Goal: Information Seeking & Learning: Check status

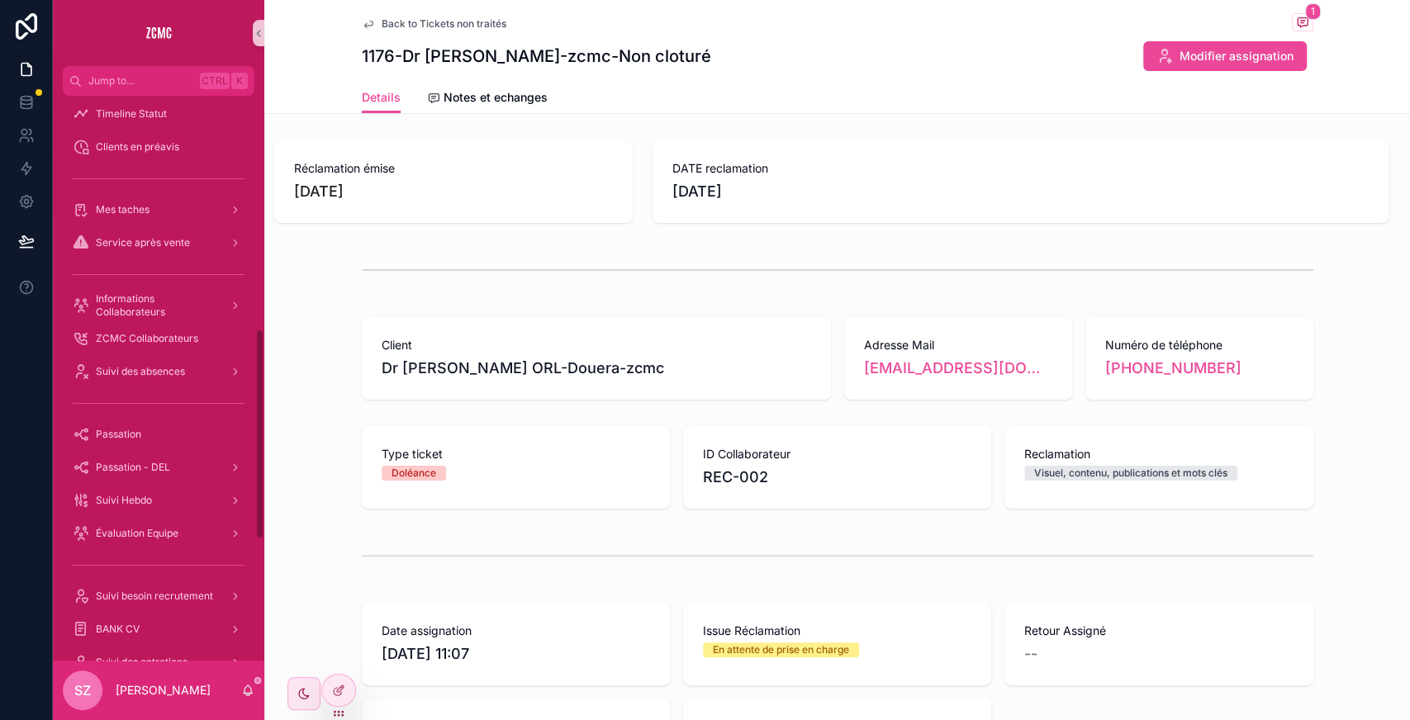
scroll to position [572, 0]
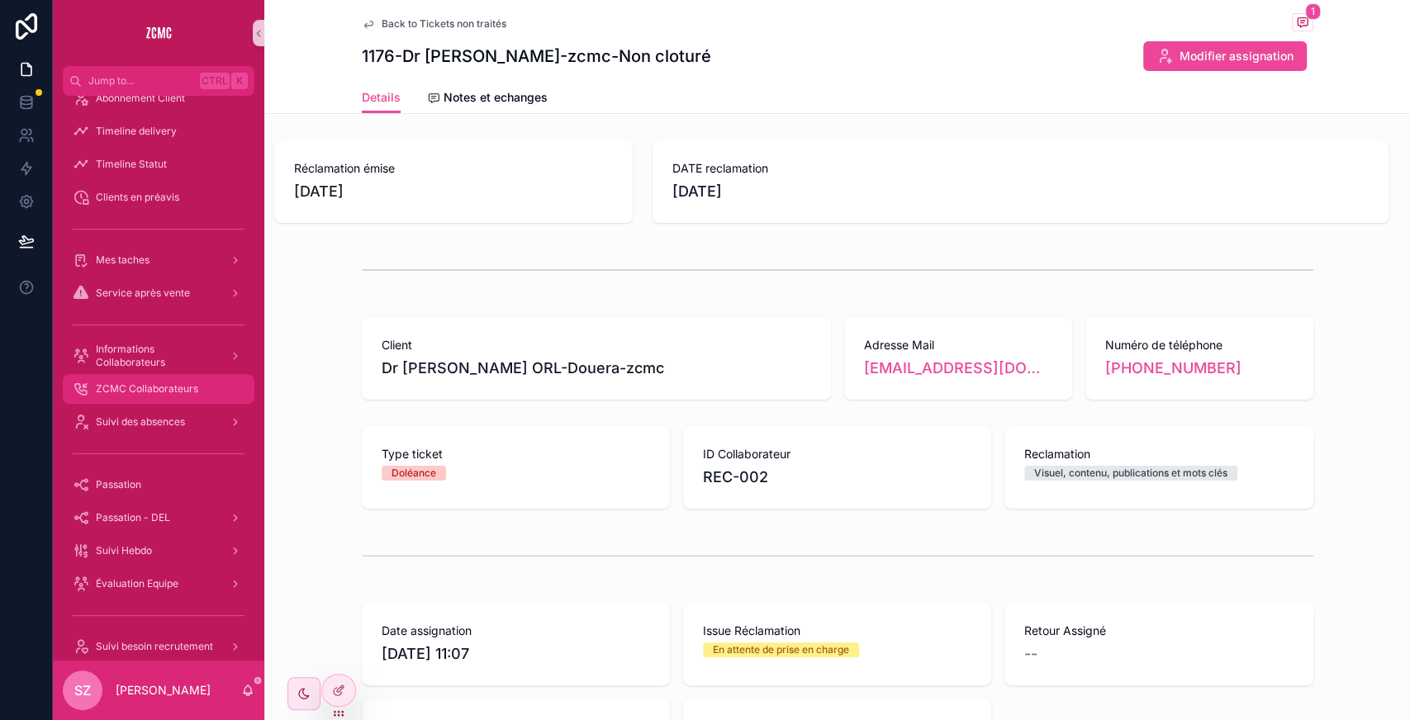
click at [152, 350] on span "ZCMC Collaborateurs" at bounding box center [147, 388] width 102 height 13
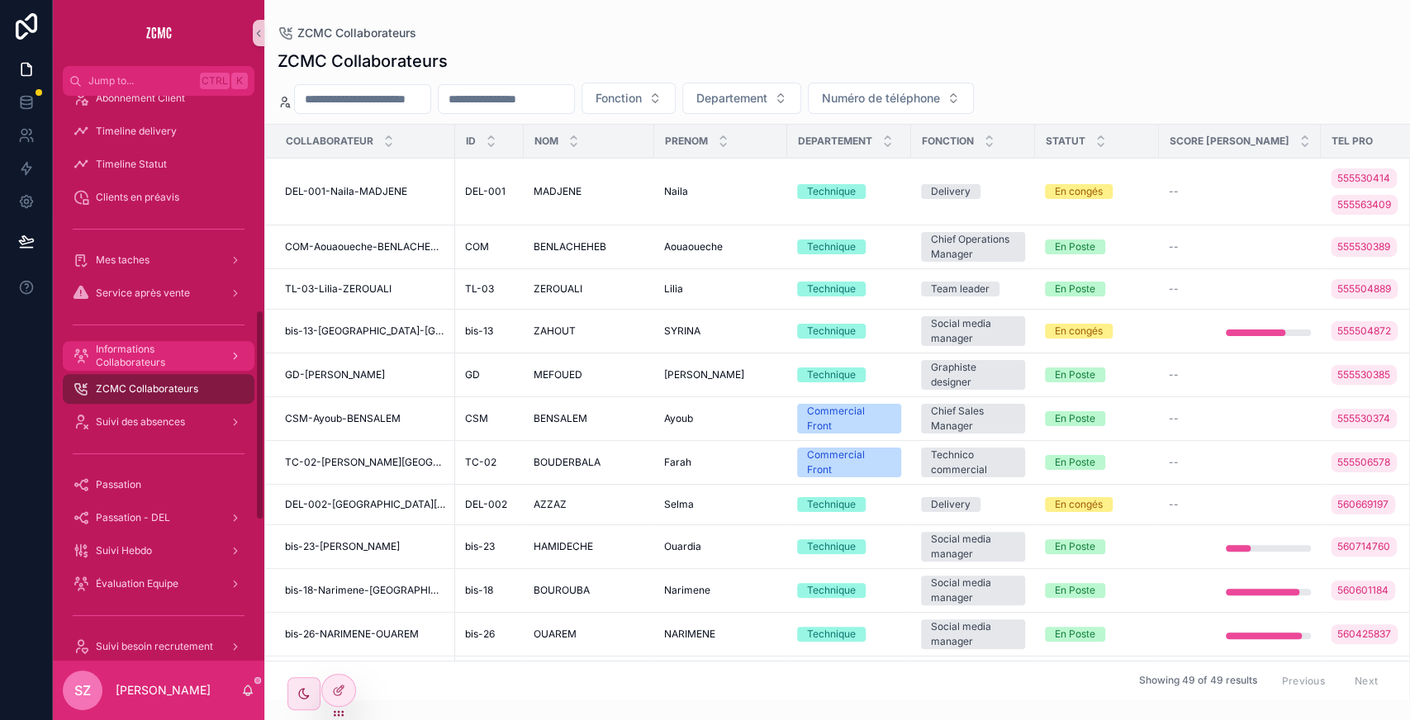
click at [139, 350] on span "Informations Collaborateurs" at bounding box center [156, 356] width 121 height 26
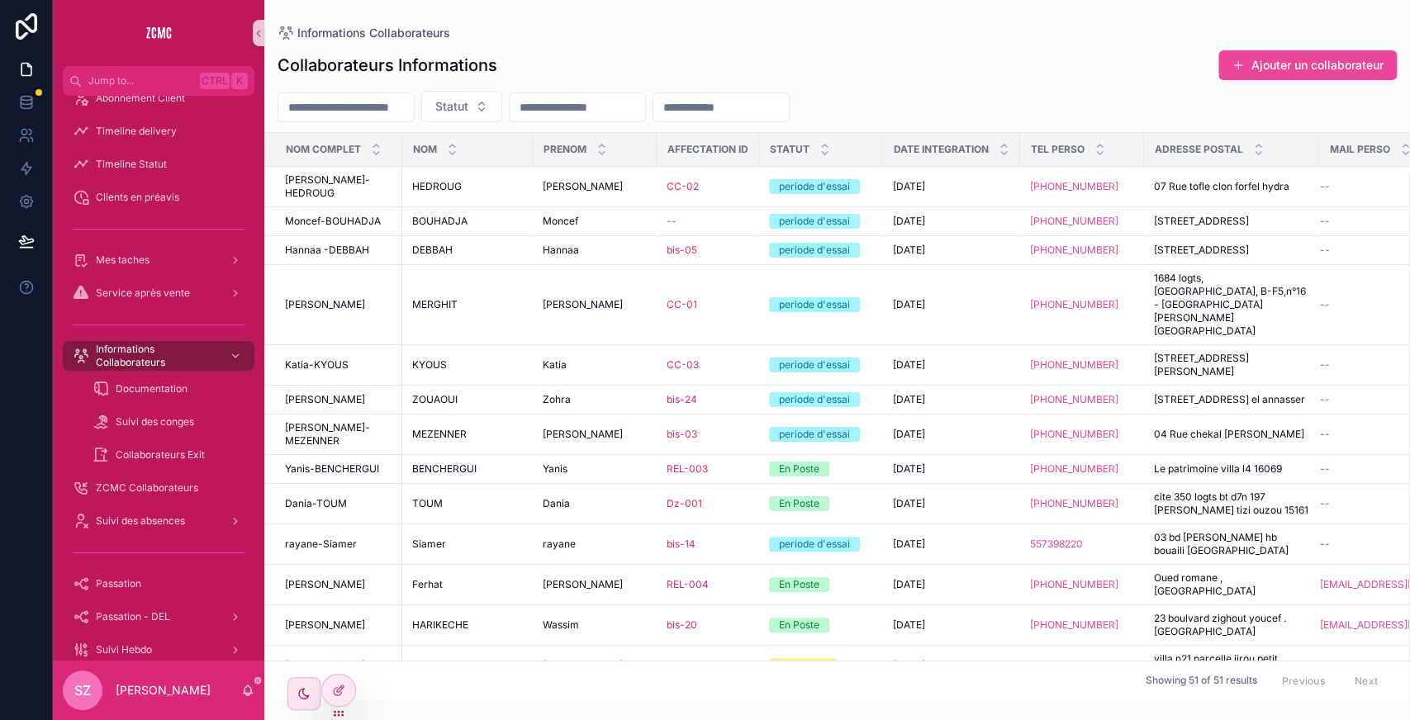
click at [385, 110] on input "scrollable content" at bounding box center [345, 107] width 135 height 23
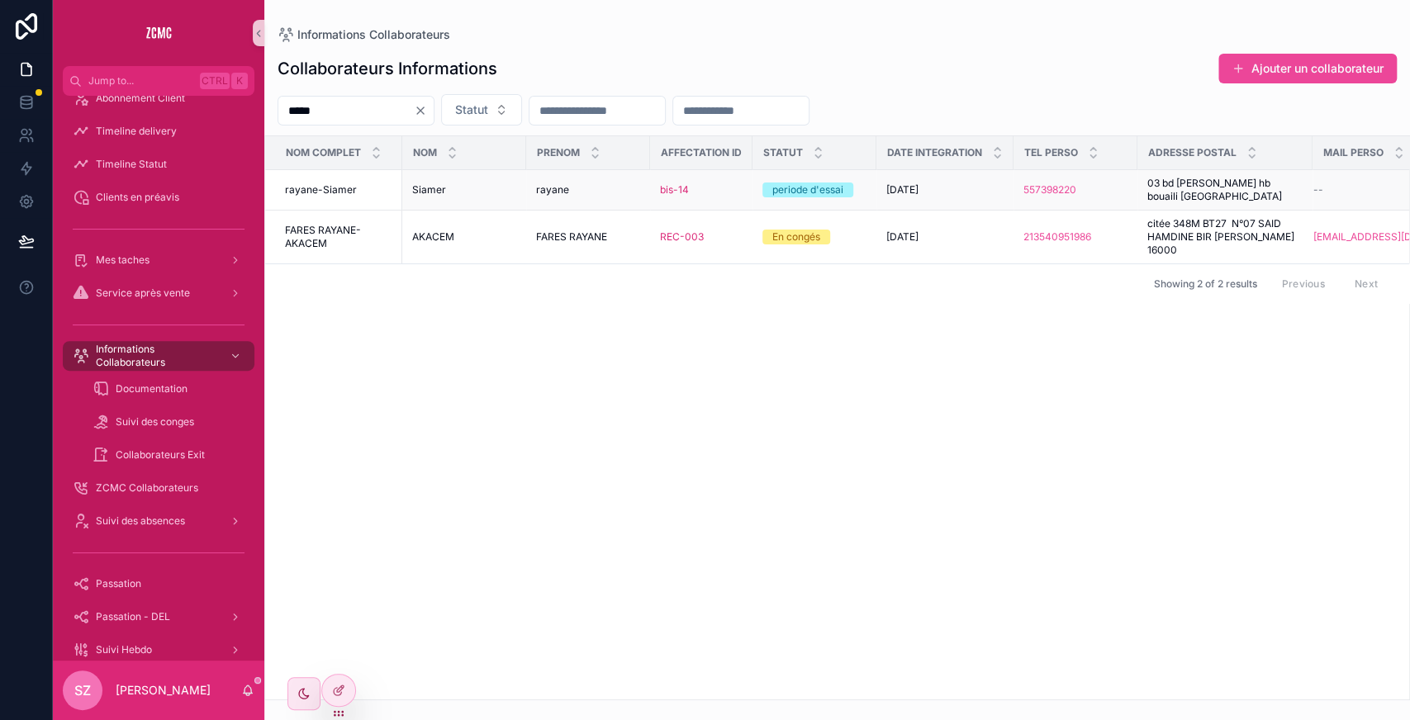
type input "*****"
click at [563, 190] on div "[DATE] [DATE]" at bounding box center [944, 189] width 117 height 13
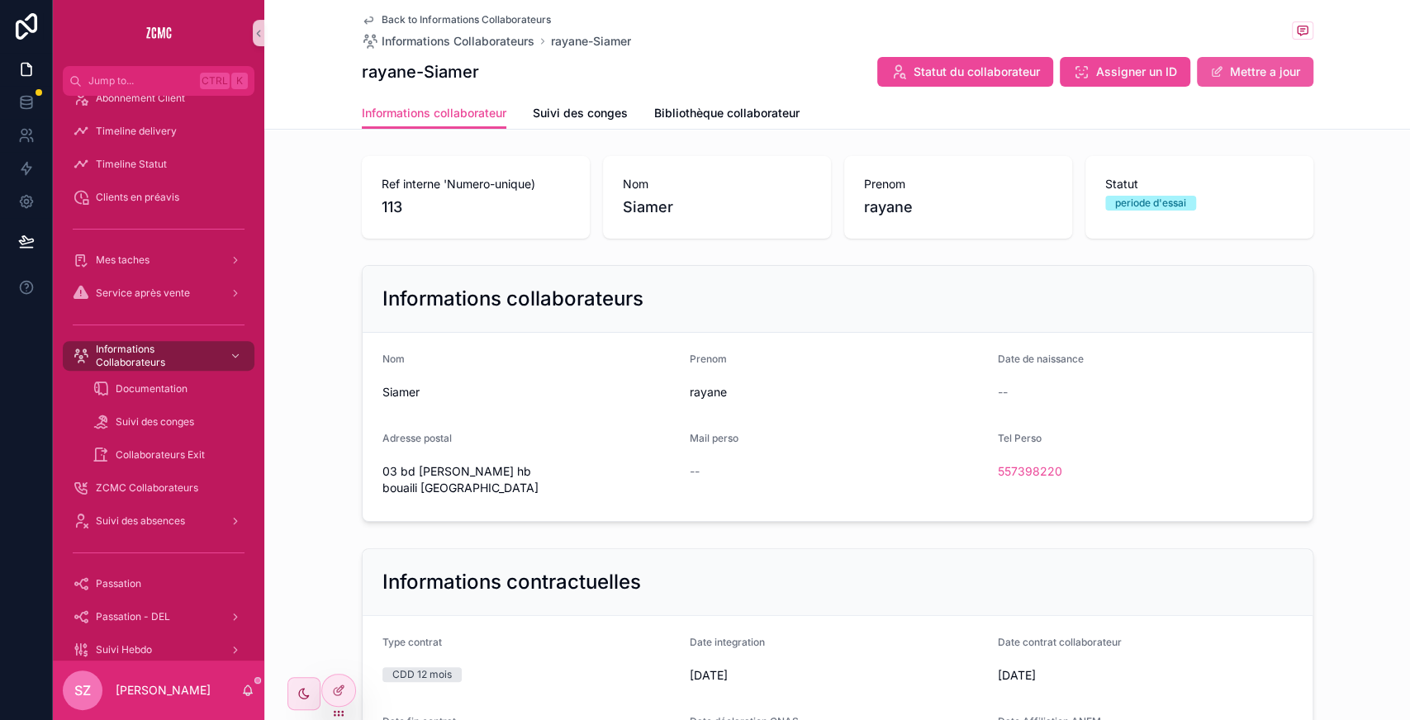
click at [563, 73] on button "Mettre a jour" at bounding box center [1255, 72] width 116 height 30
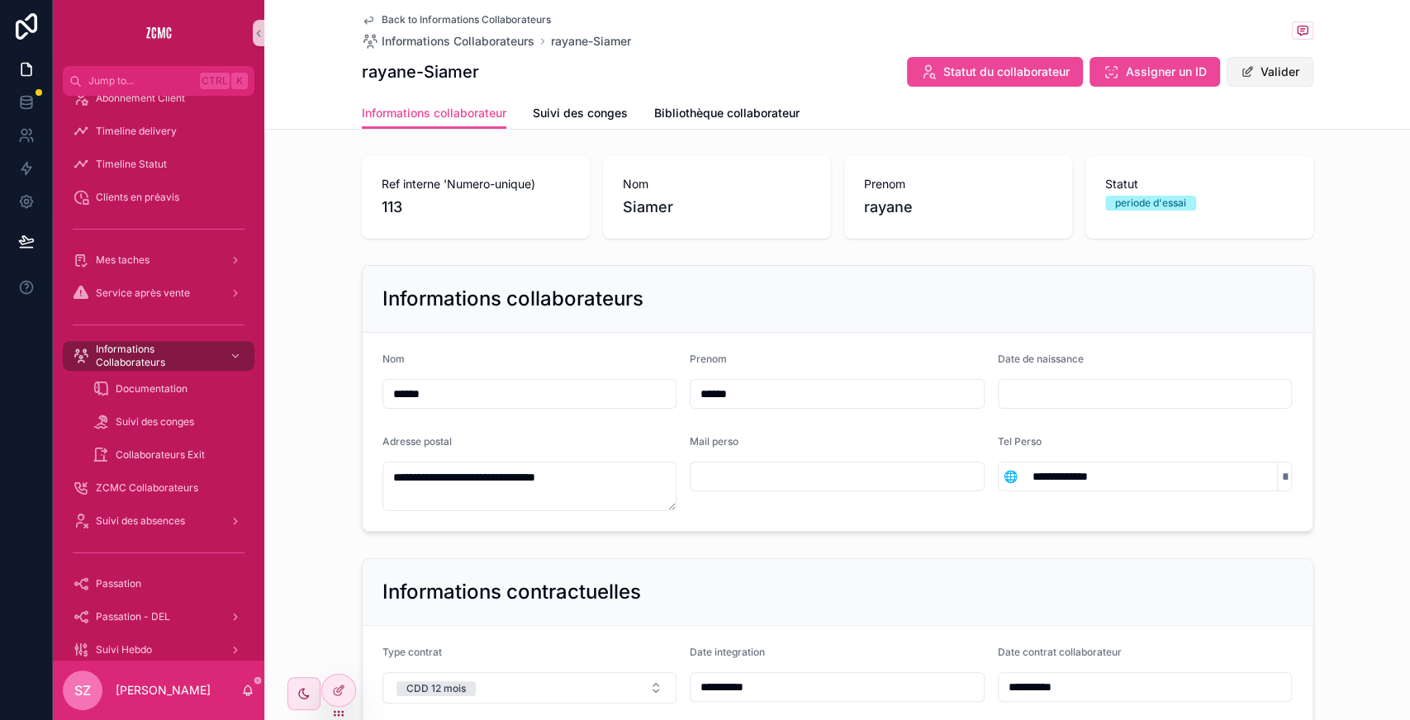
click at [563, 73] on button "Valider" at bounding box center [1269, 72] width 87 height 30
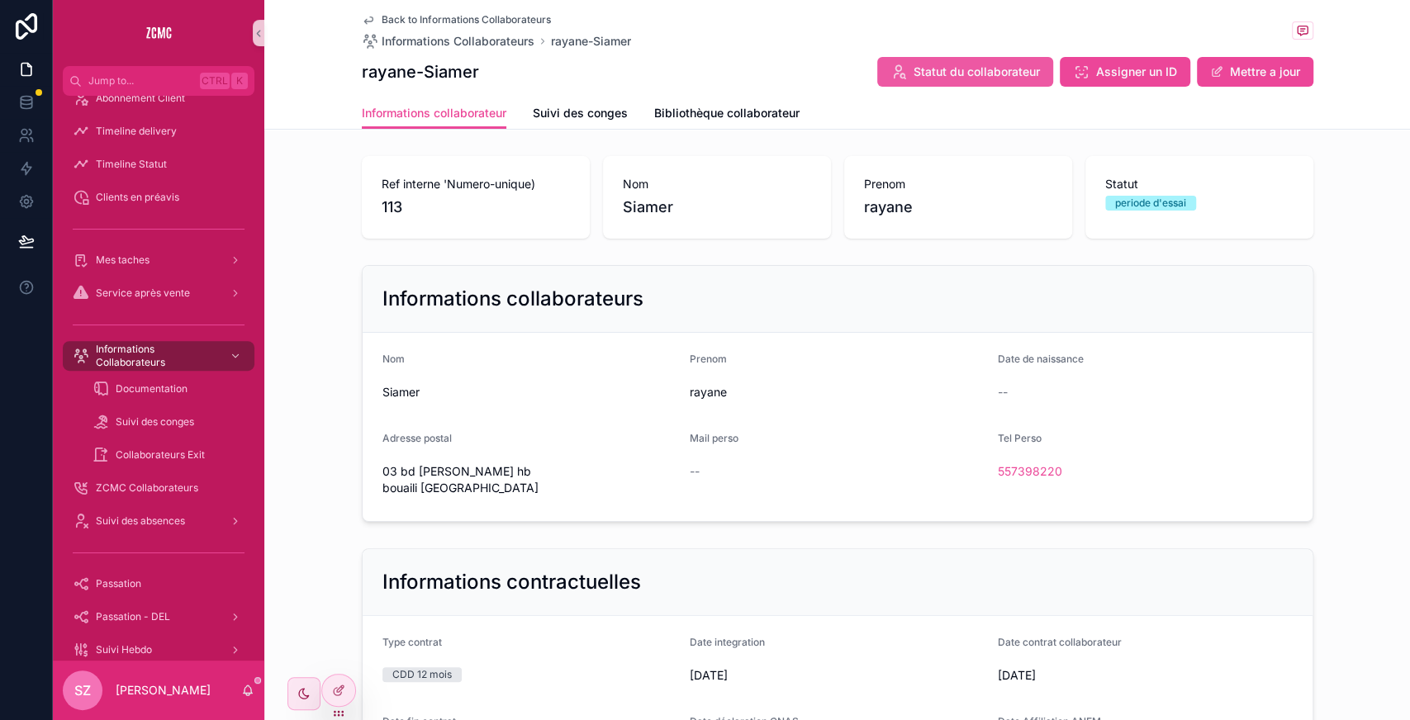
click at [563, 76] on span "Statut du collaborateur" at bounding box center [976, 72] width 126 height 17
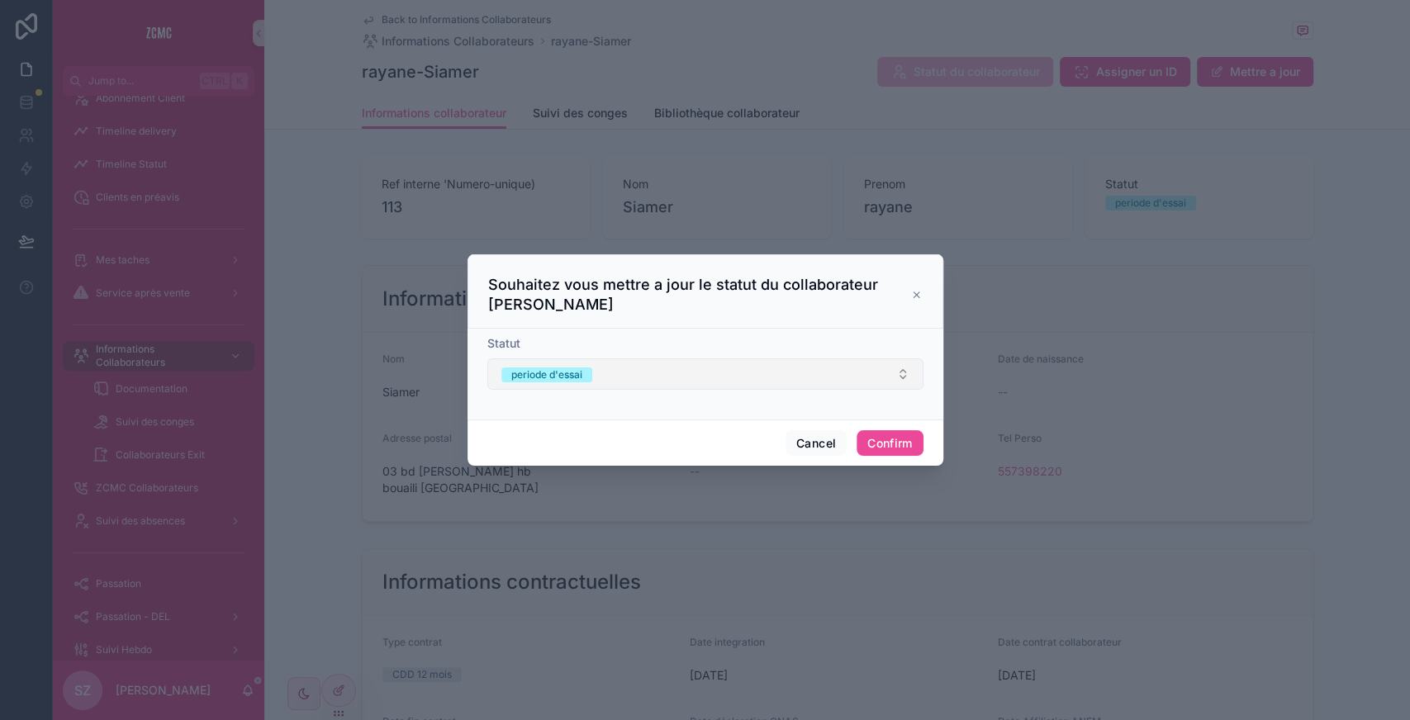
click at [563, 350] on button "periode d'essai" at bounding box center [705, 373] width 436 height 31
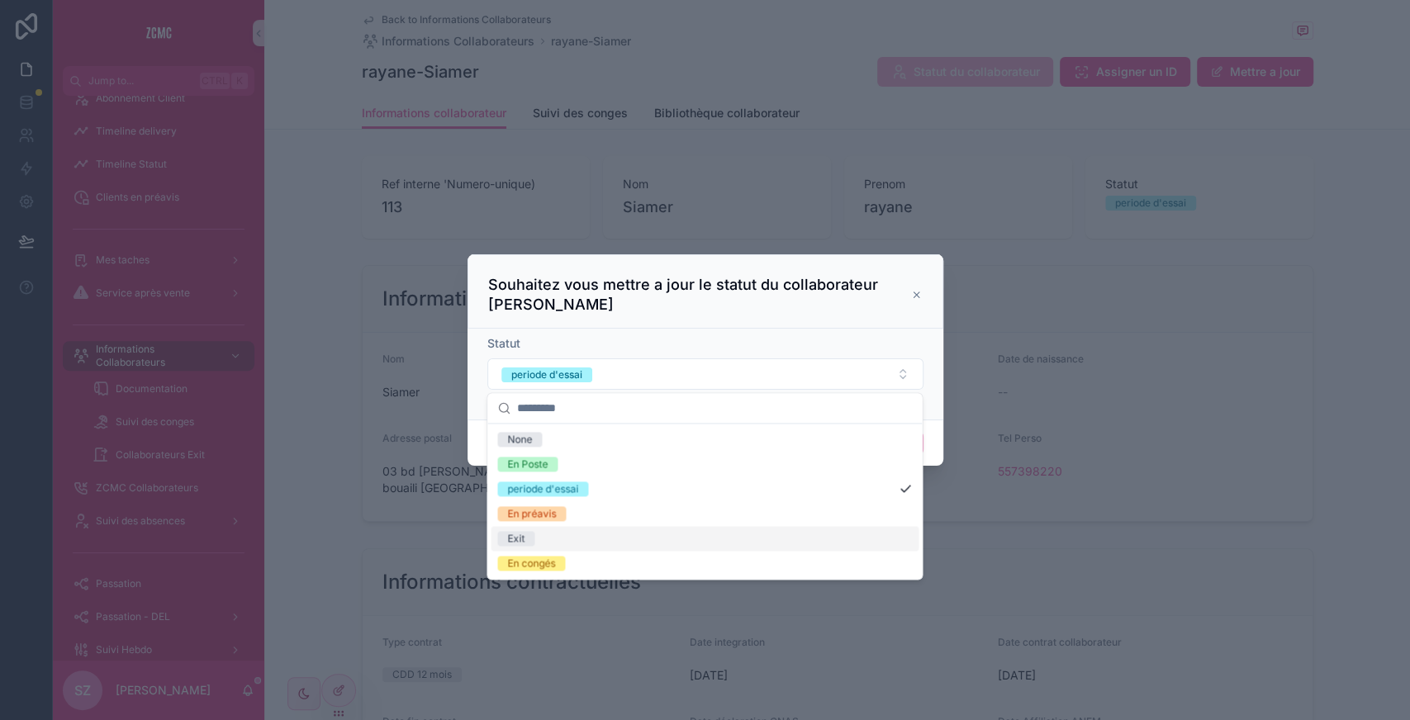
click at [563, 350] on div "Exit" at bounding box center [705, 538] width 428 height 25
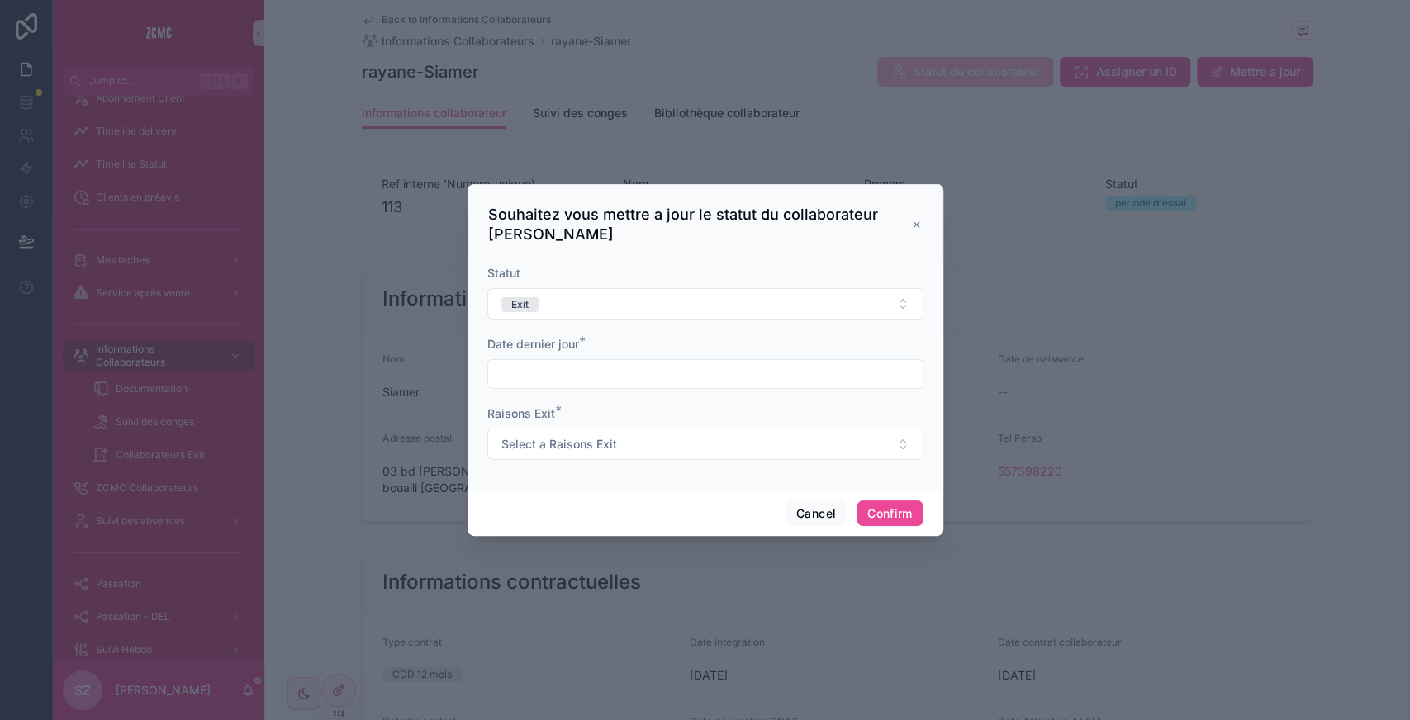
click at [563, 350] on input "text" at bounding box center [705, 374] width 434 height 23
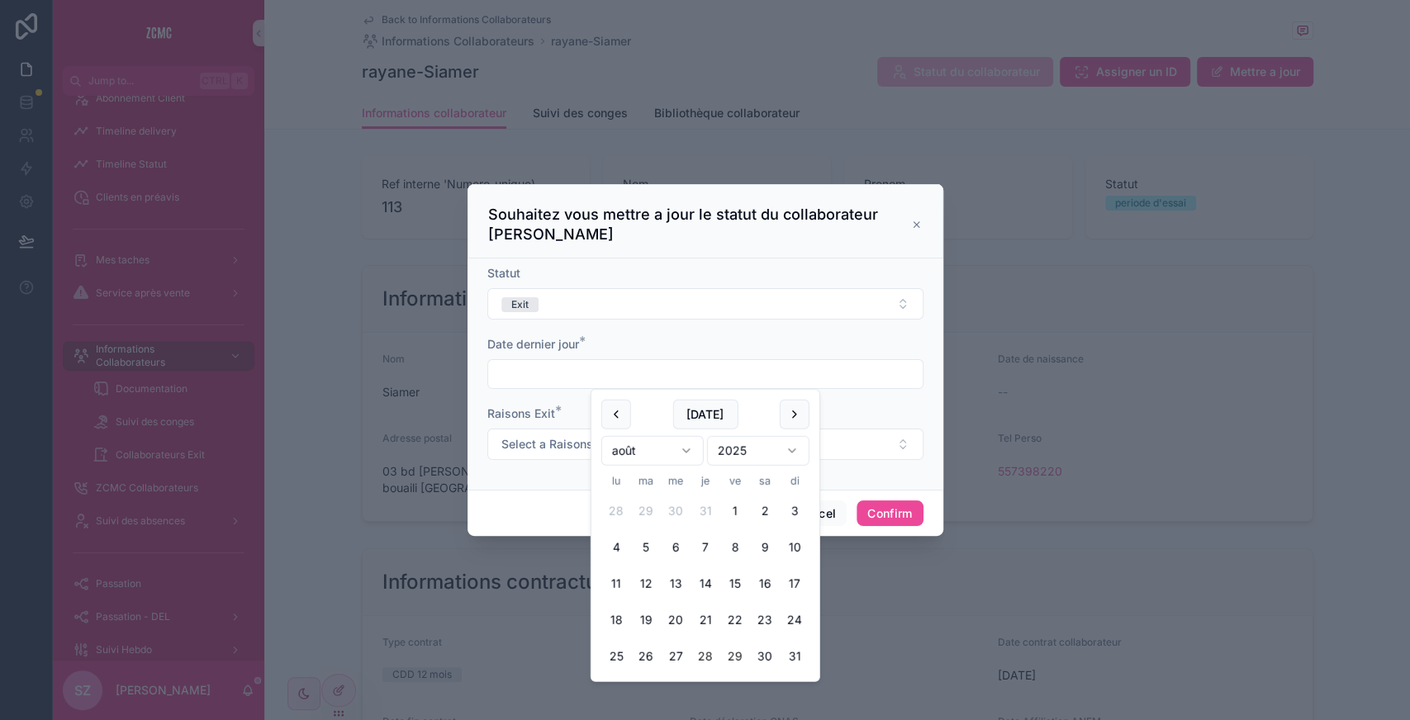
click at [563, 350] on button "28" at bounding box center [705, 657] width 30 height 30
type input "**********"
click at [536, 350] on span "Select a Raisons Exit" at bounding box center [559, 444] width 116 height 17
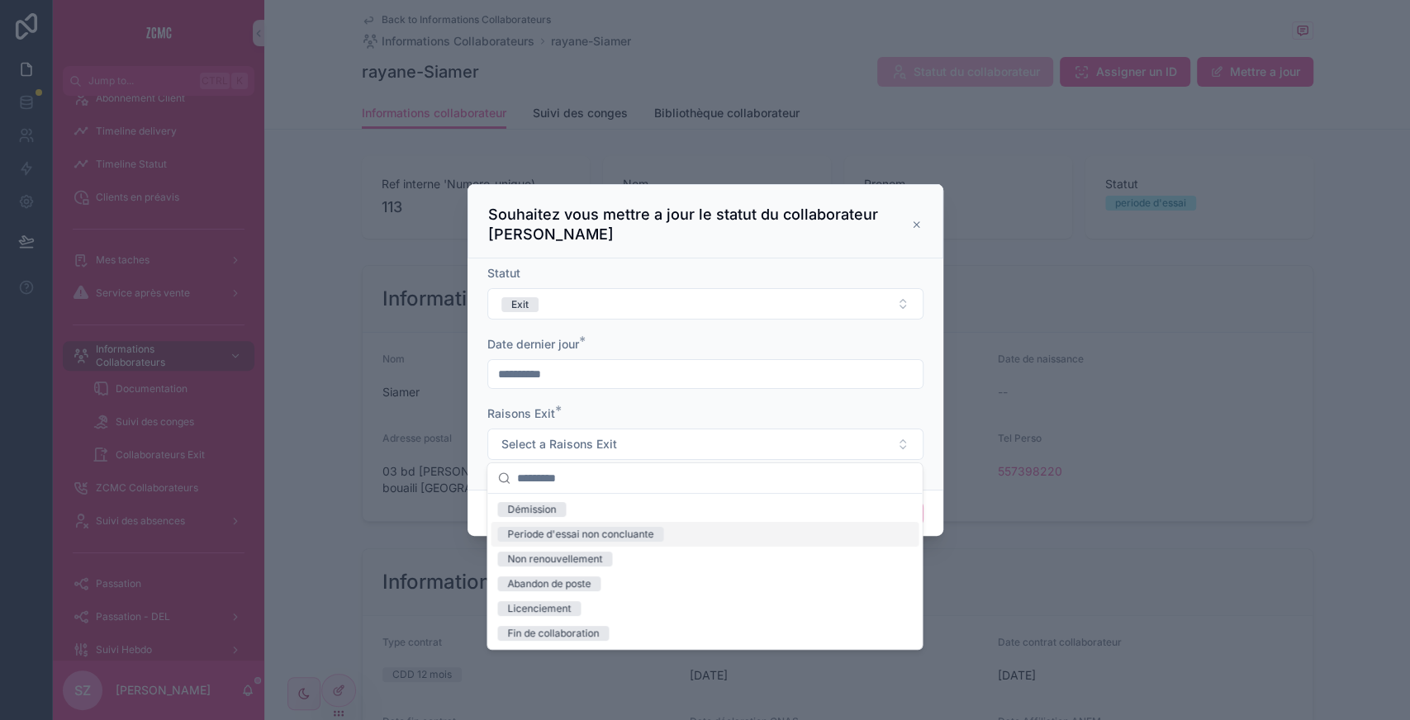
click at [563, 350] on div "Periode d'essai non concluante" at bounding box center [580, 534] width 146 height 15
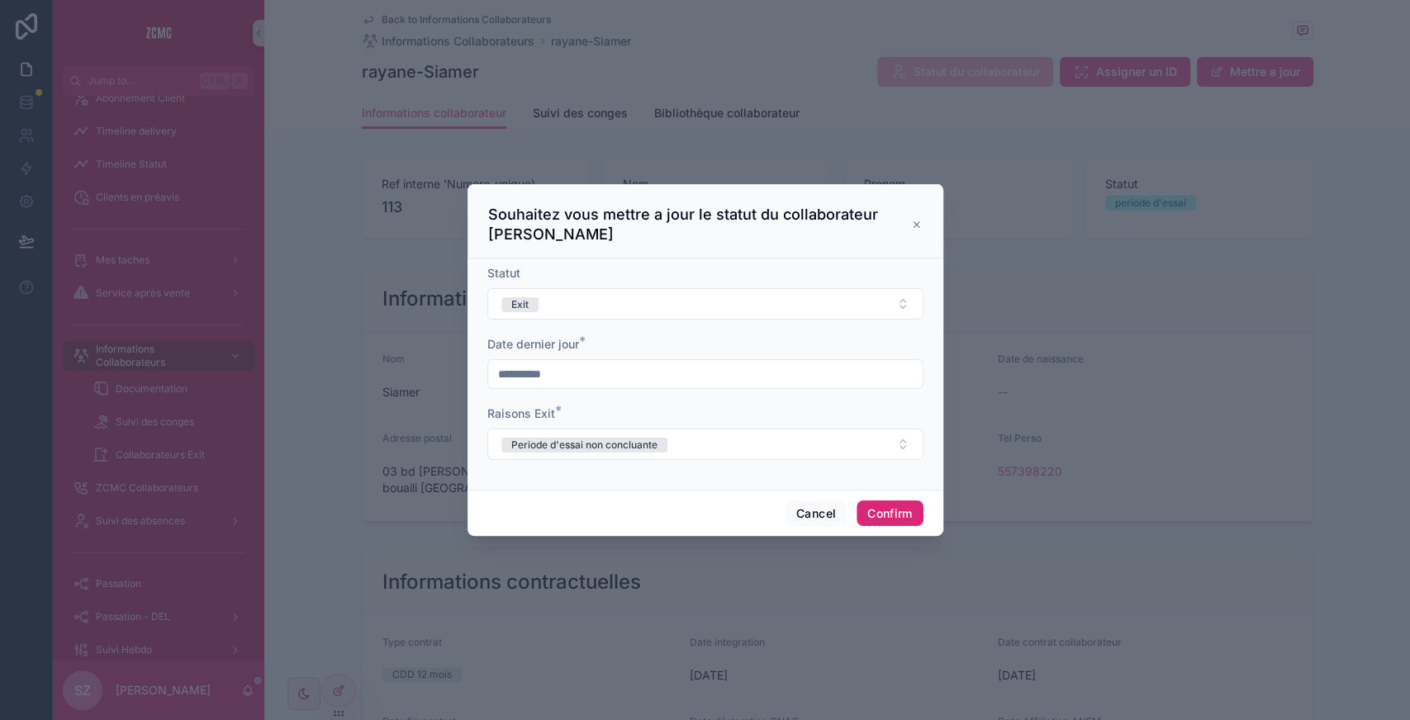
click at [563, 350] on button "Confirm" at bounding box center [889, 513] width 66 height 26
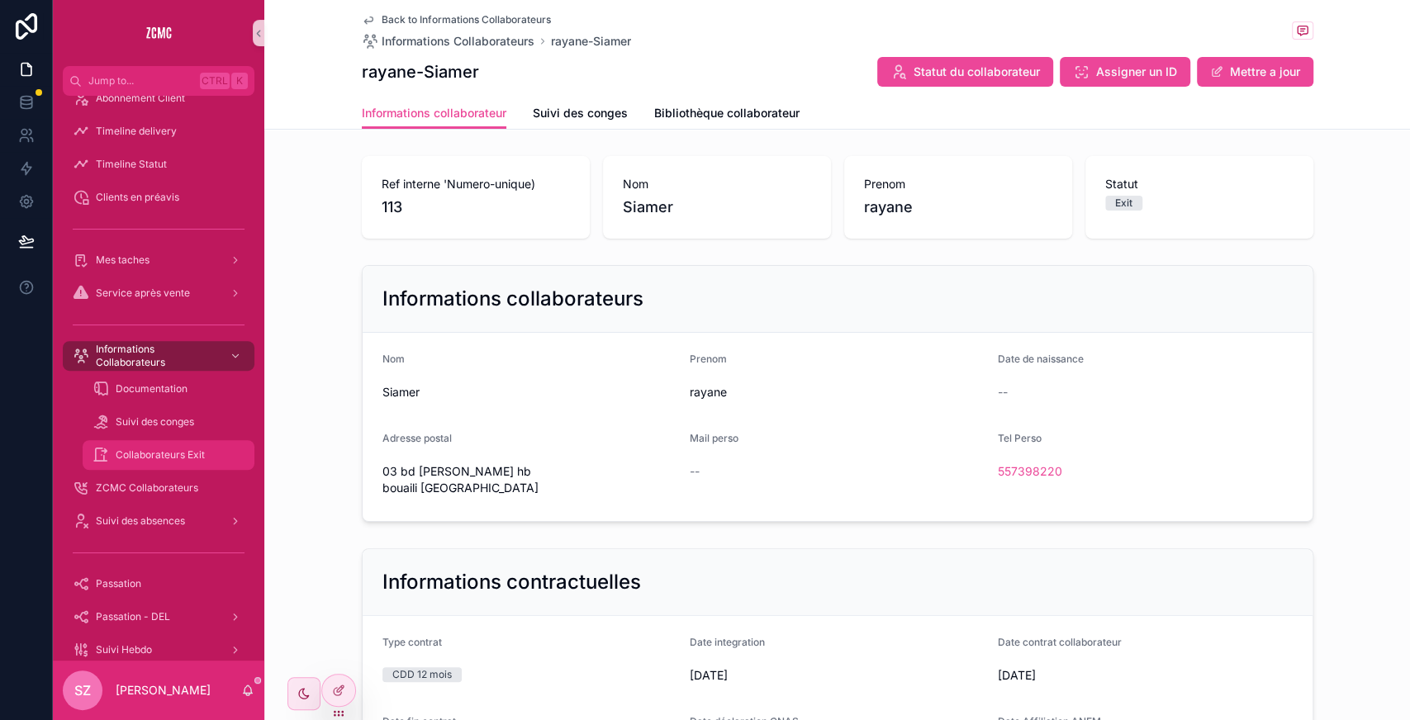
click at [193, 350] on span "Collaborateurs Exit" at bounding box center [160, 454] width 89 height 13
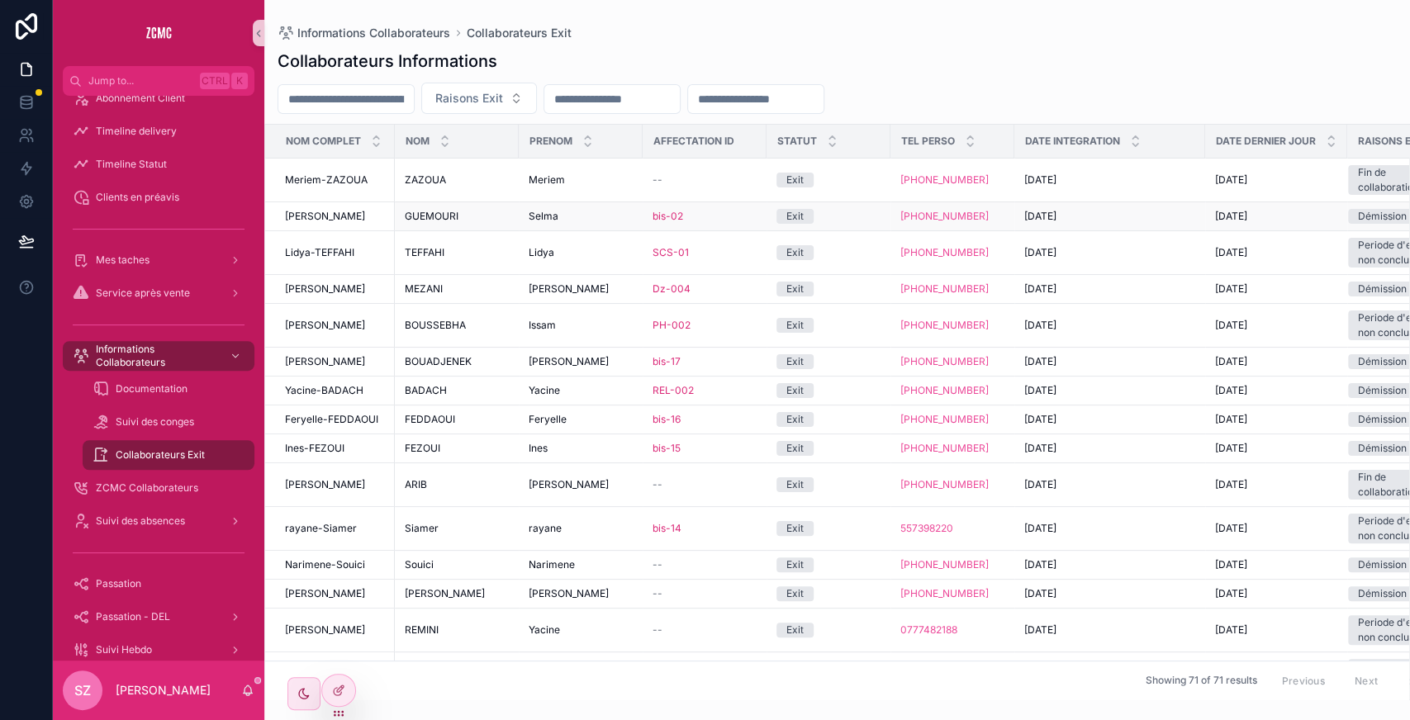
click at [502, 212] on div "[PERSON_NAME]" at bounding box center [457, 216] width 104 height 13
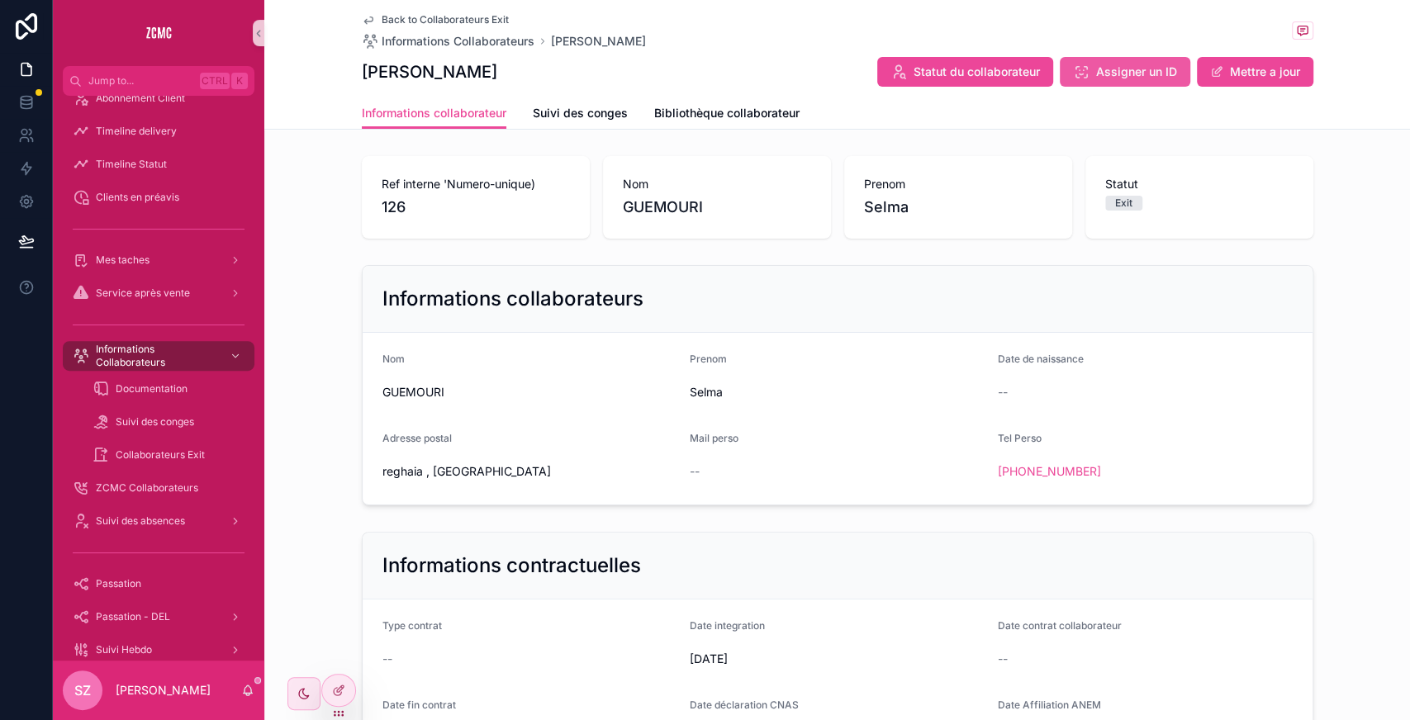
click at [563, 73] on span "Assigner un ID" at bounding box center [1136, 72] width 81 height 17
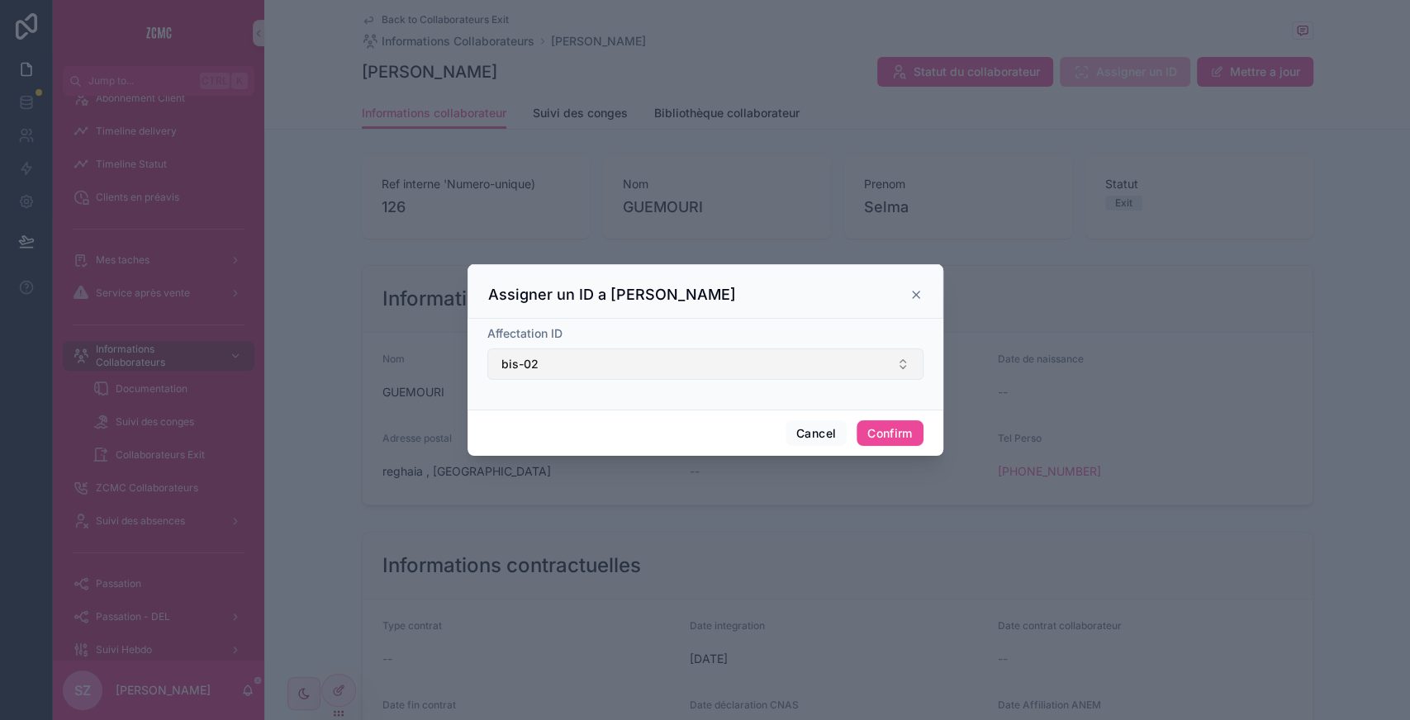
click at [563, 350] on button "bis-02" at bounding box center [705, 363] width 436 height 31
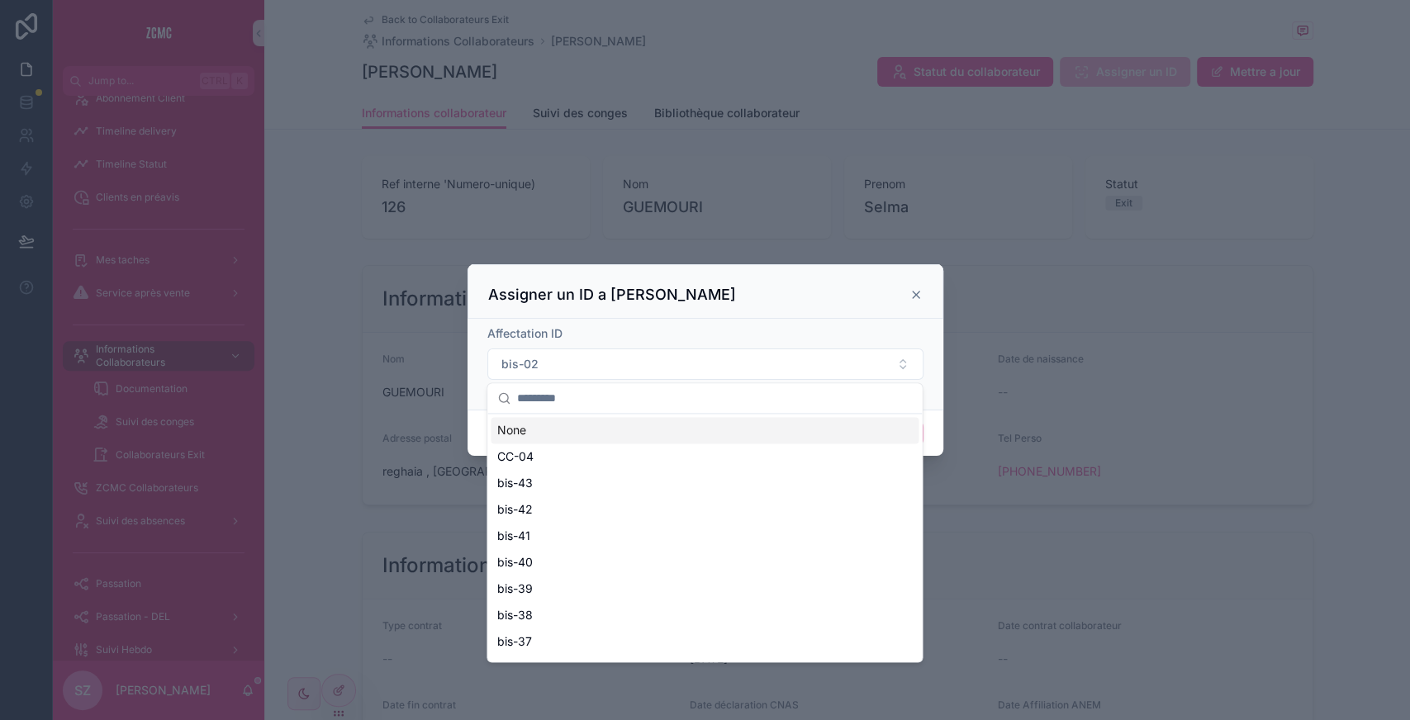
click at [535, 350] on div "None" at bounding box center [705, 430] width 428 height 26
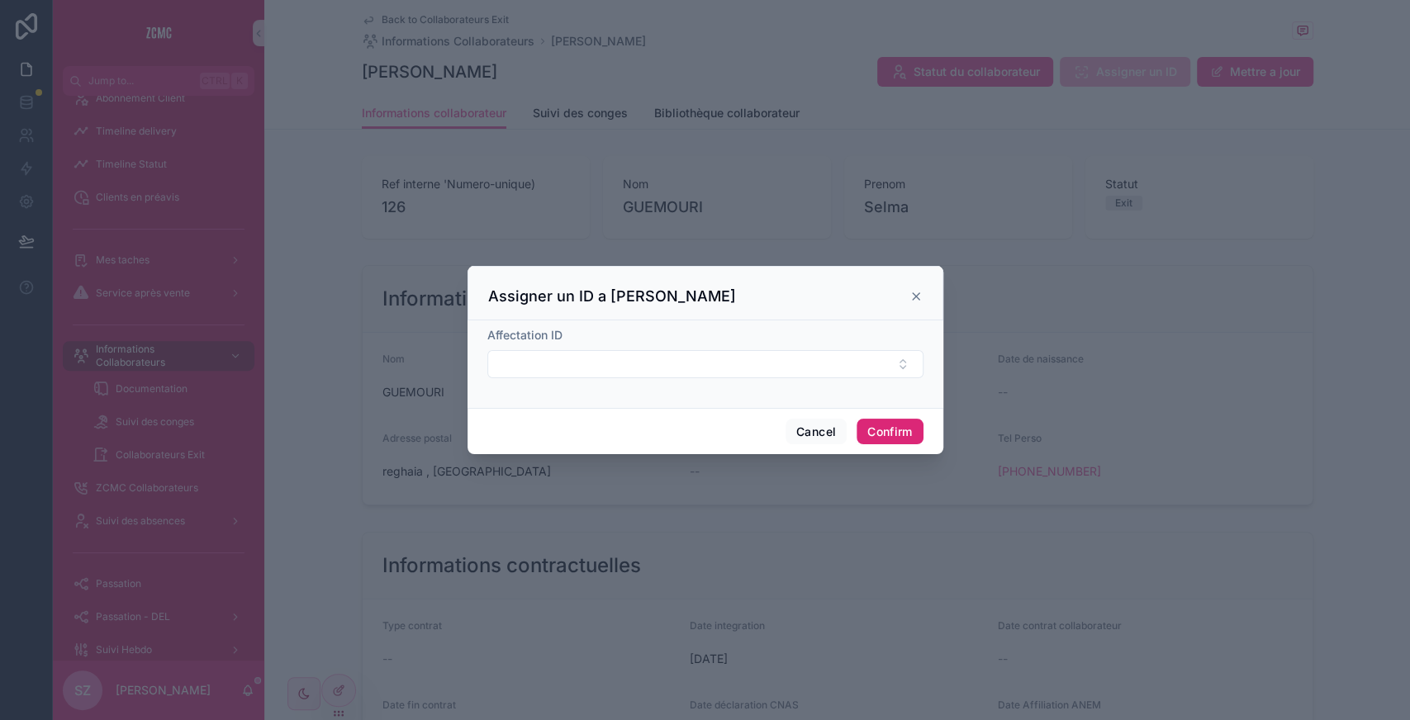
click at [563, 350] on button "Confirm" at bounding box center [889, 432] width 66 height 26
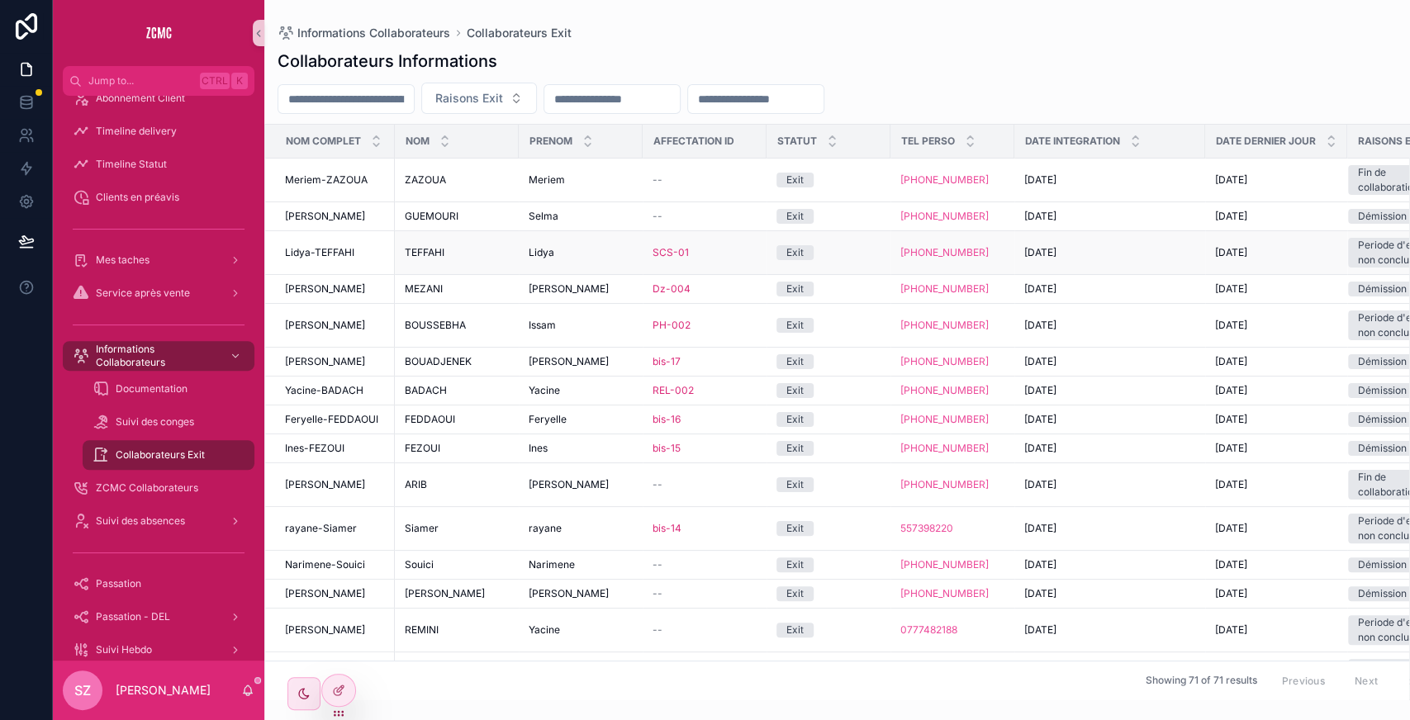
click at [563, 253] on div "[PERSON_NAME]" at bounding box center [581, 252] width 104 height 13
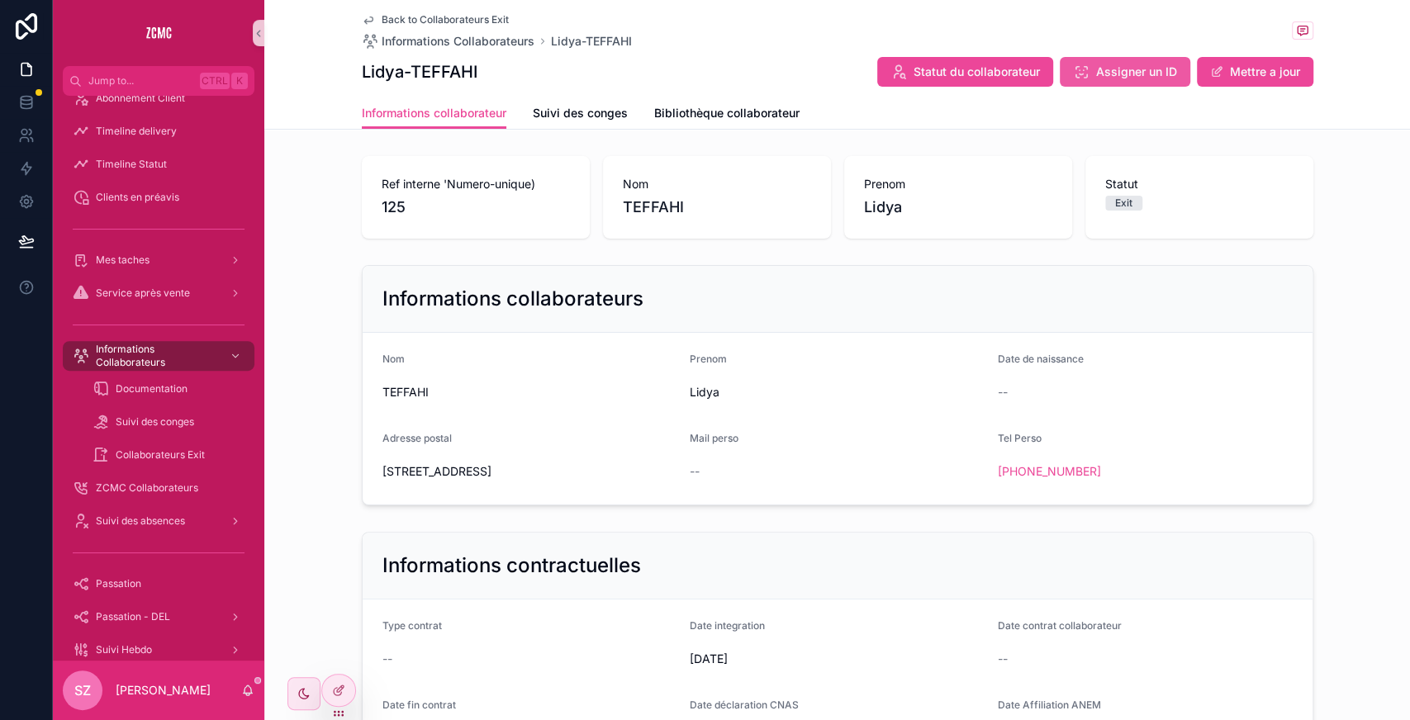
click at [563, 78] on span "Assigner un ID" at bounding box center [1136, 72] width 81 height 17
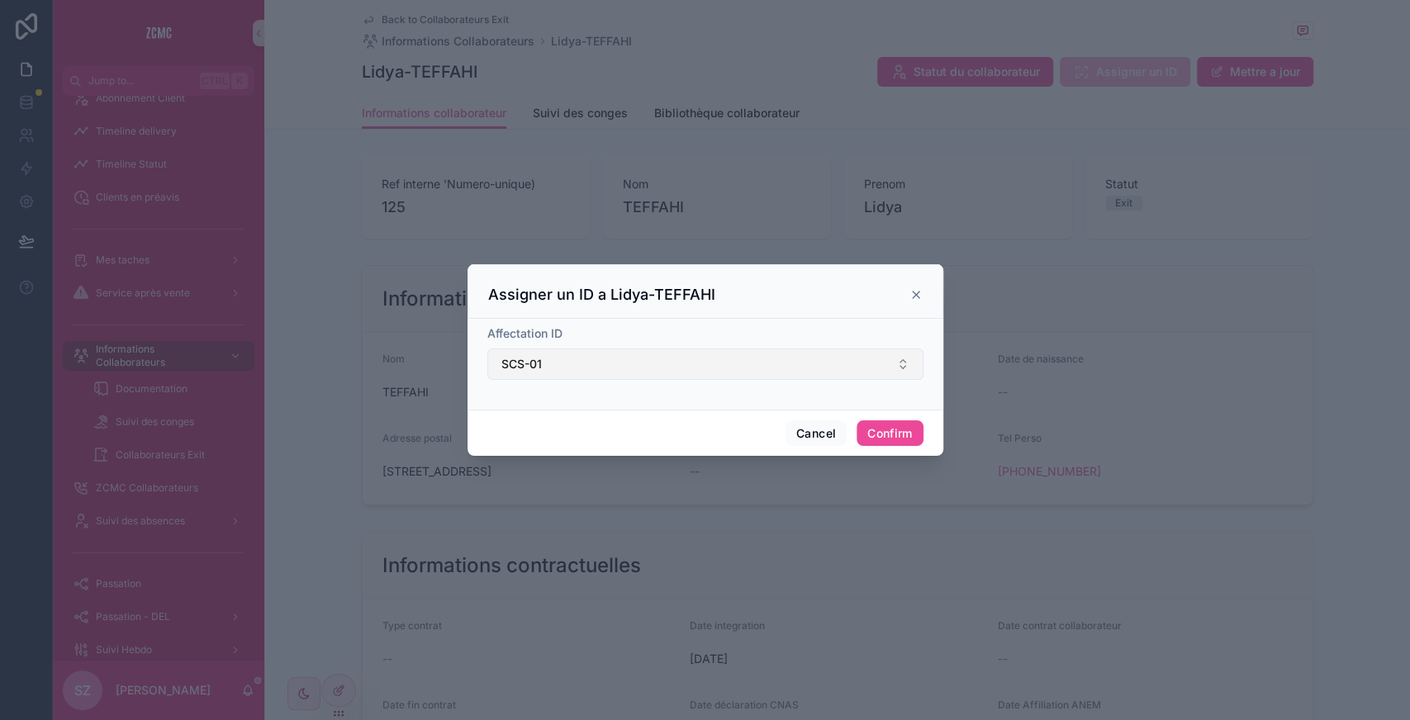
click at [563, 350] on button "SCS-01" at bounding box center [705, 363] width 436 height 31
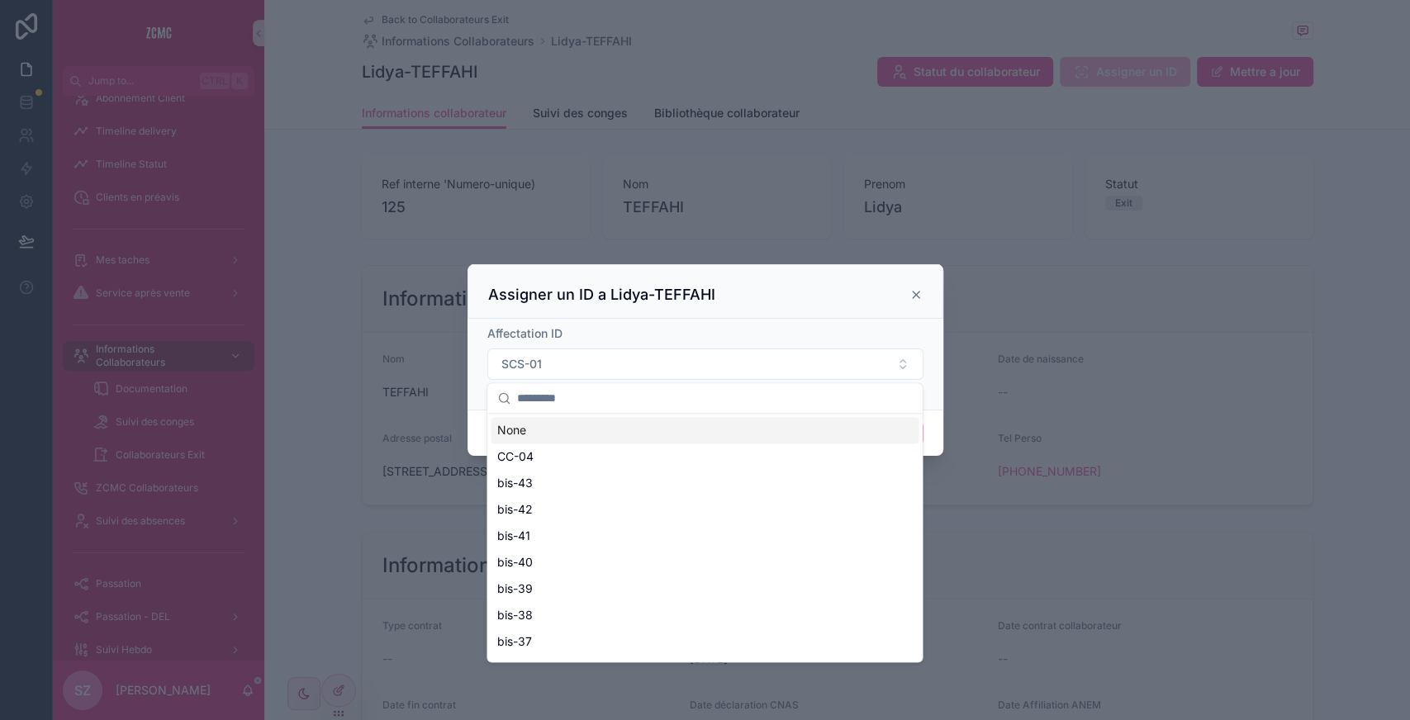
click at [538, 350] on div "None" at bounding box center [705, 430] width 428 height 26
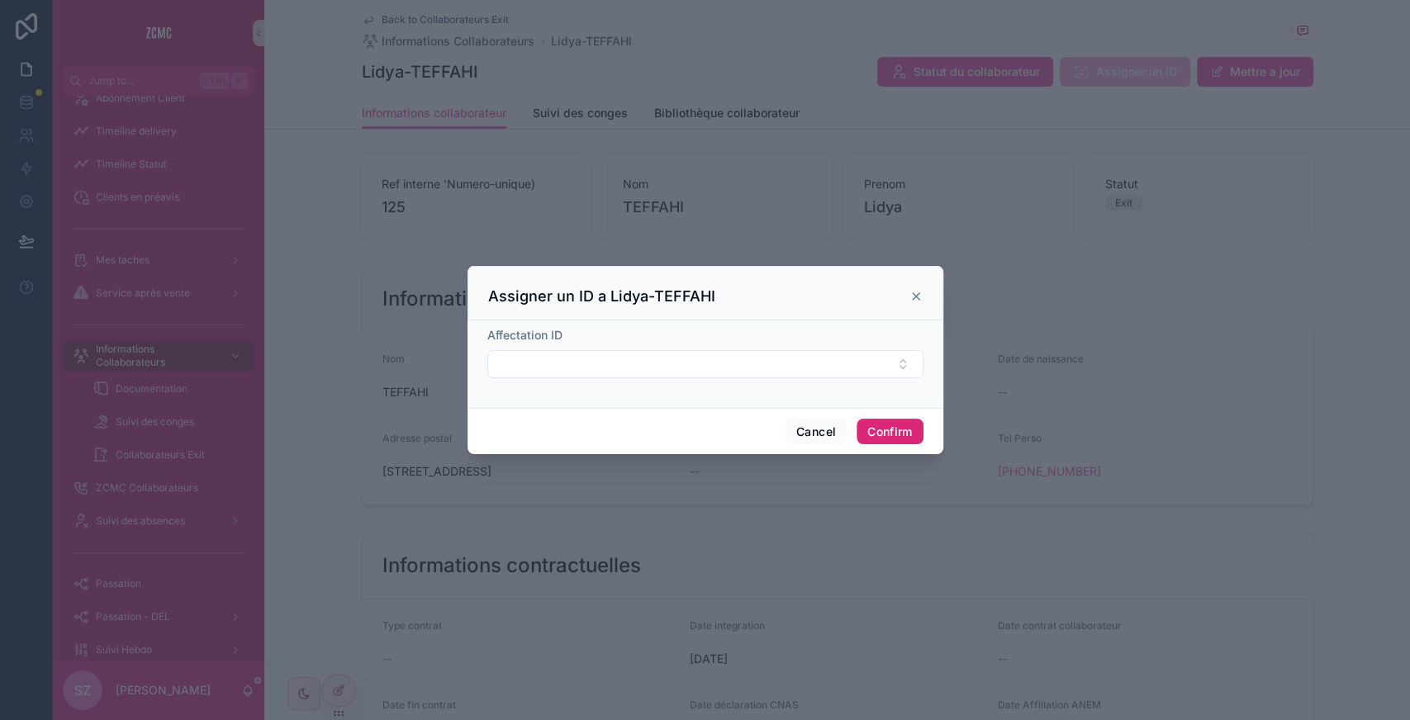
click at [563, 350] on button "Confirm" at bounding box center [889, 432] width 66 height 26
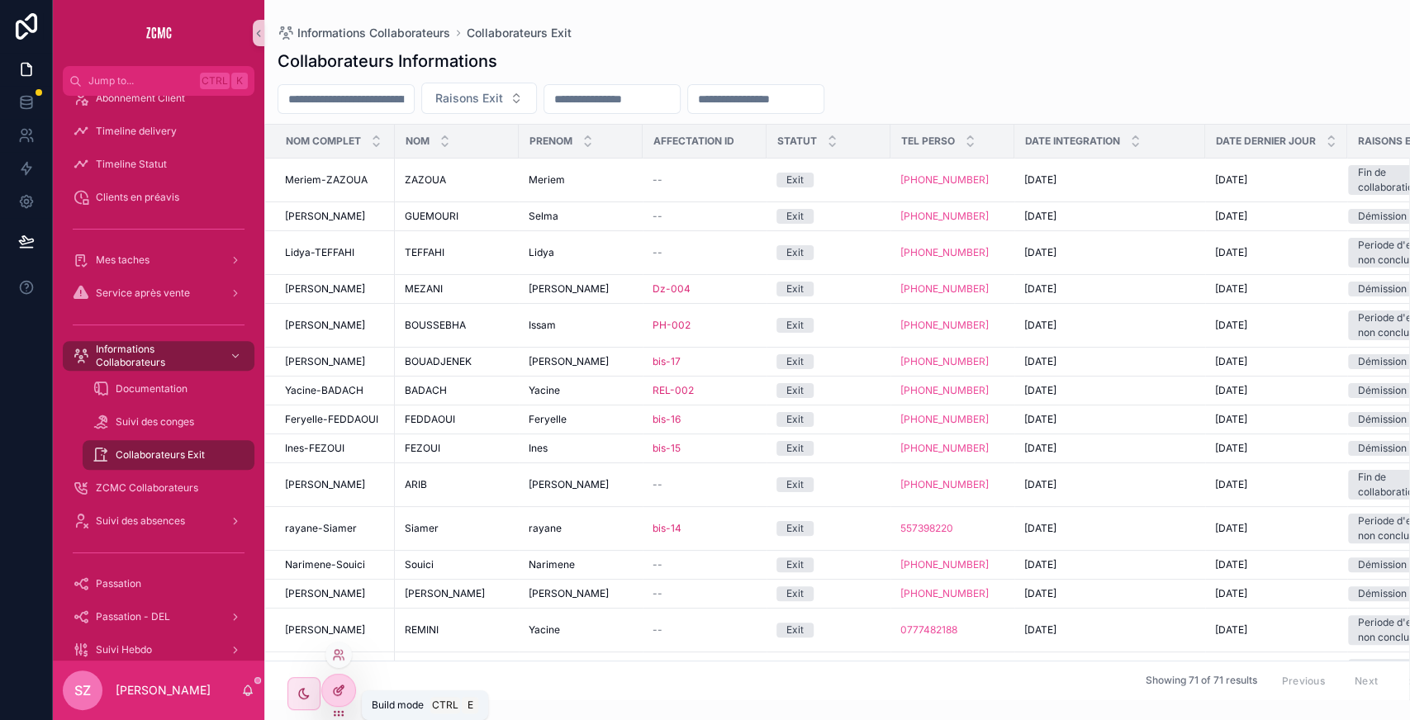
click at [334, 350] on icon at bounding box center [337, 691] width 7 height 7
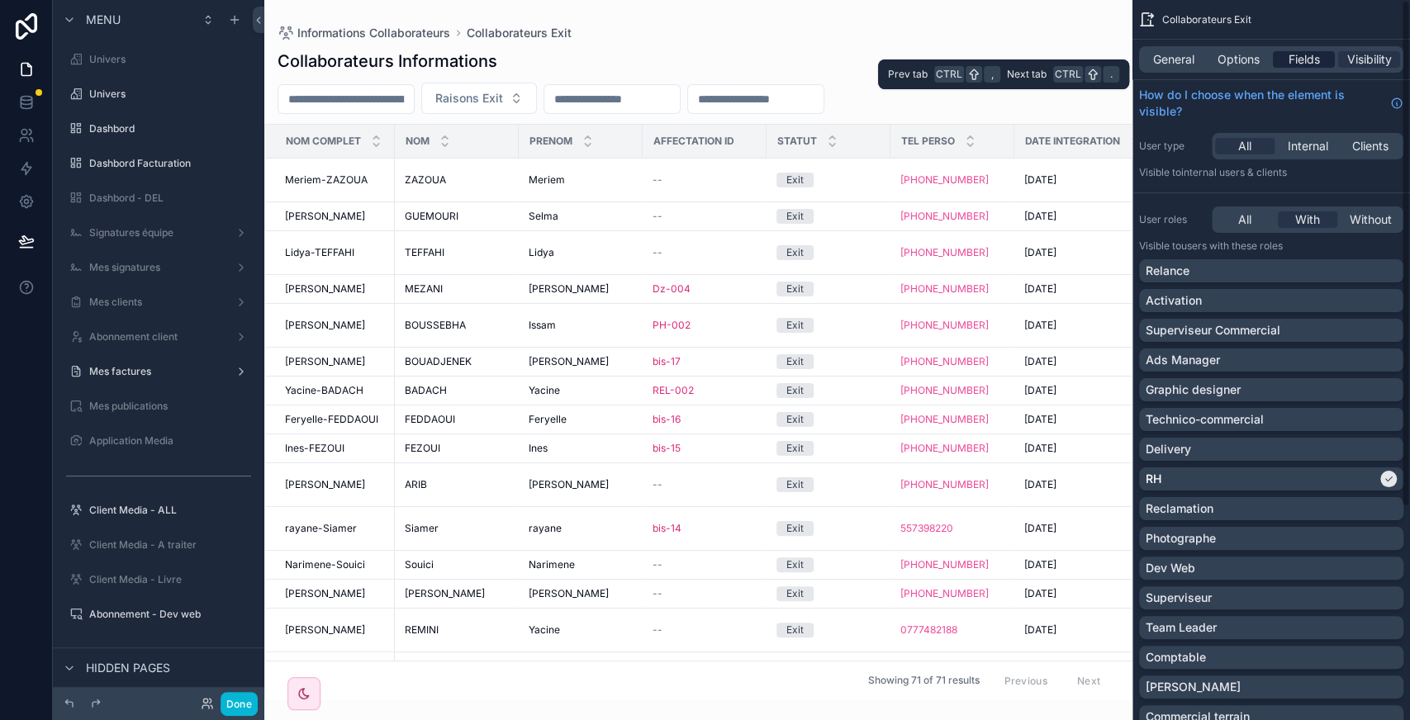
click at [563, 59] on span "Fields" at bounding box center [1303, 59] width 31 height 17
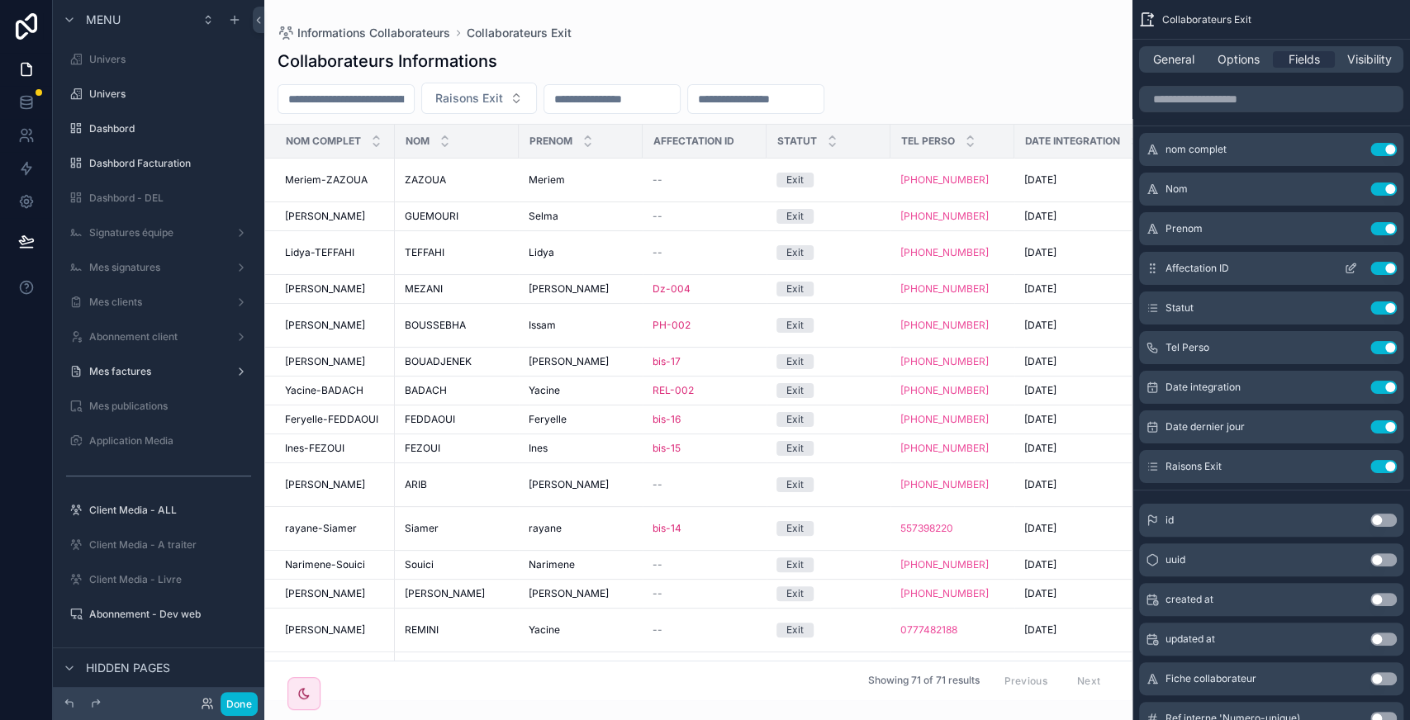
click at [563, 270] on icon "scrollable content" at bounding box center [1349, 269] width 7 height 7
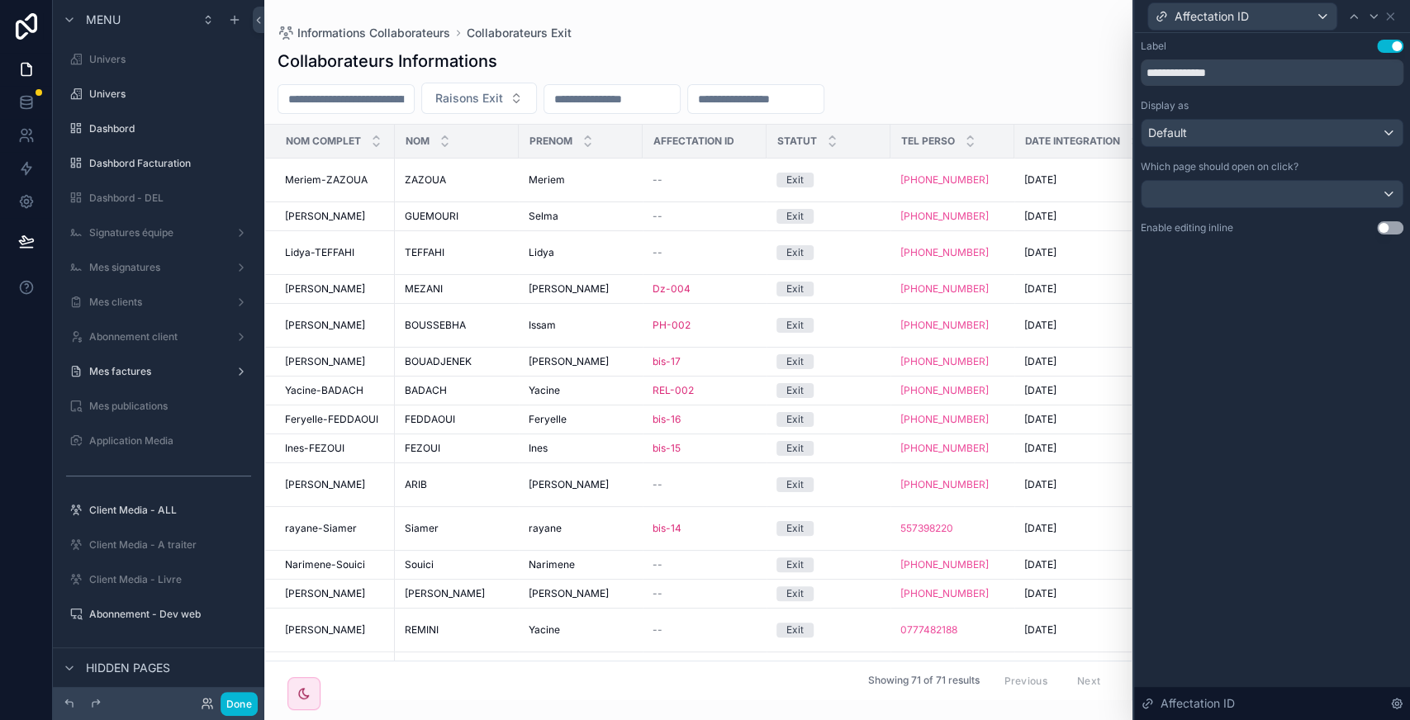
click at [563, 228] on button "Use setting" at bounding box center [1390, 227] width 26 height 13
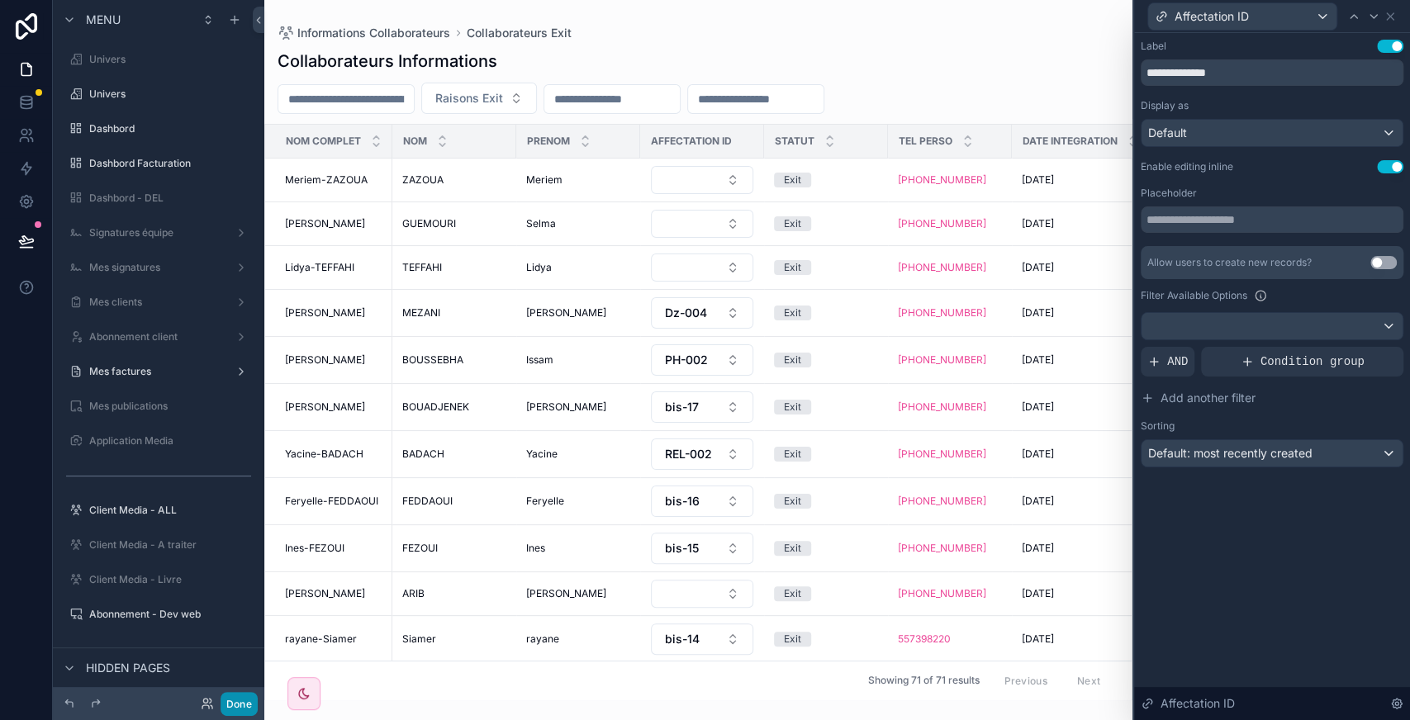
click at [241, 350] on button "Done" at bounding box center [238, 704] width 37 height 24
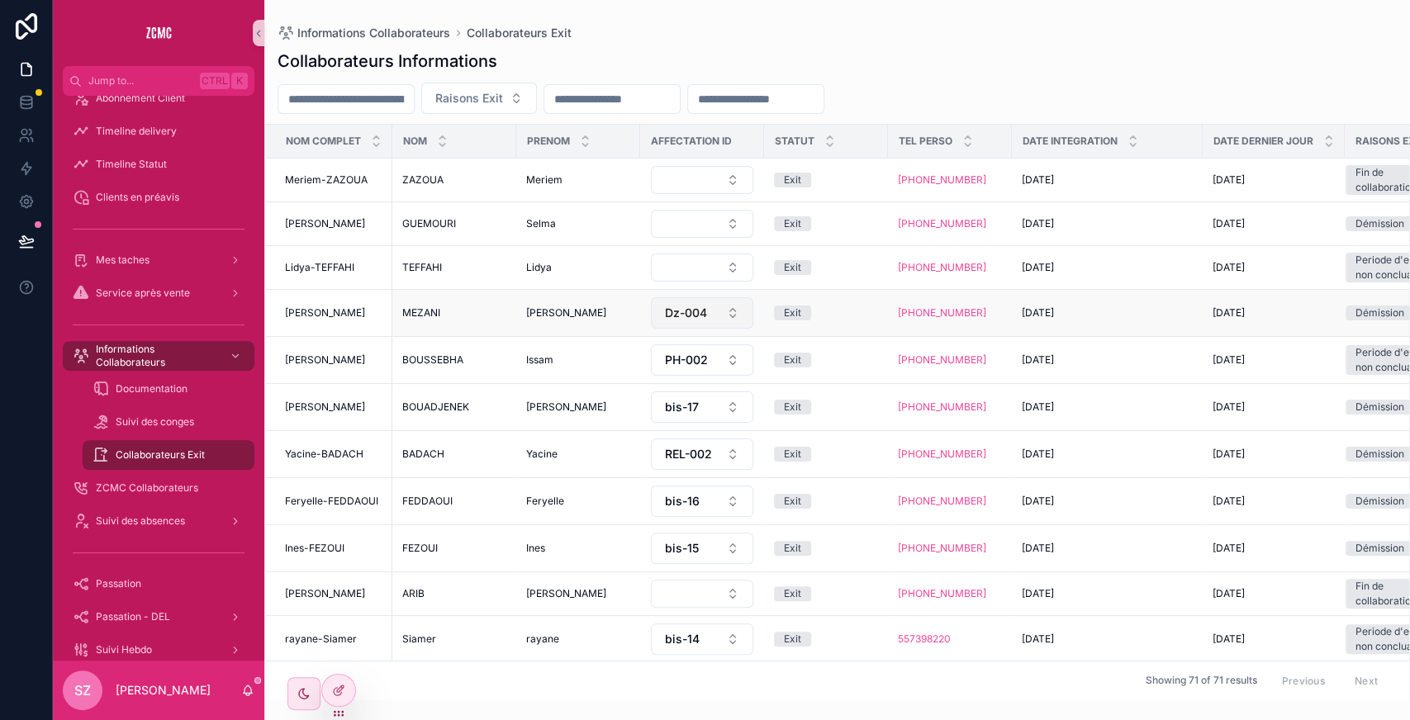
click at [563, 304] on button "Dz-004" at bounding box center [702, 312] width 102 height 31
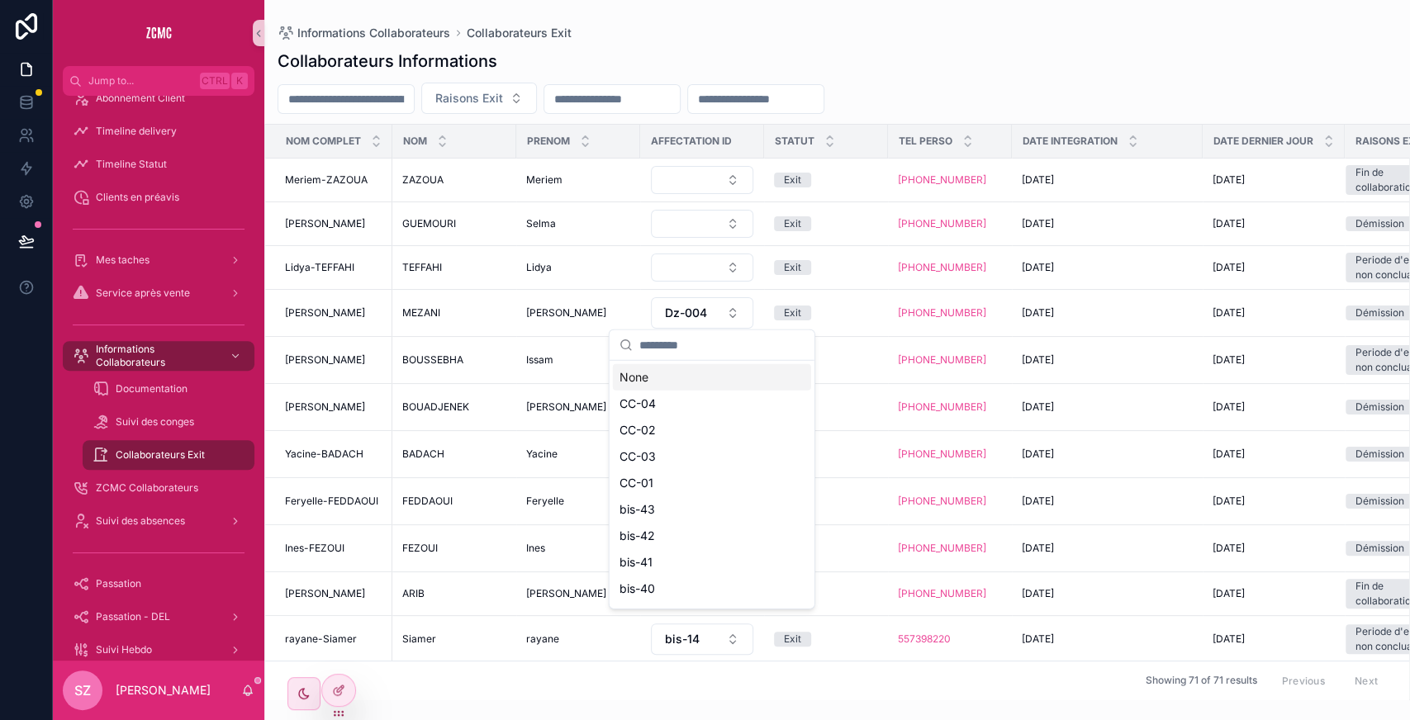
click at [563, 350] on div "None" at bounding box center [712, 377] width 198 height 26
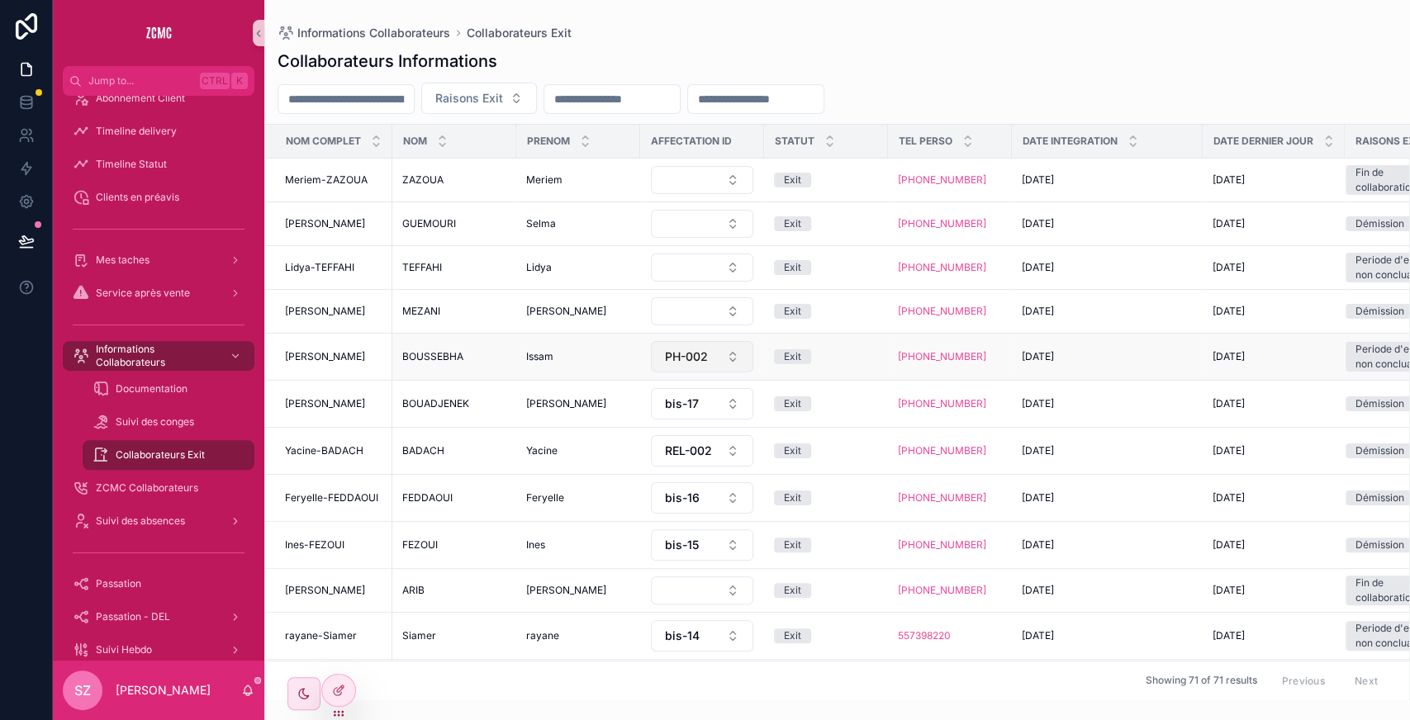
click at [563, 350] on button "PH-002" at bounding box center [702, 356] width 102 height 31
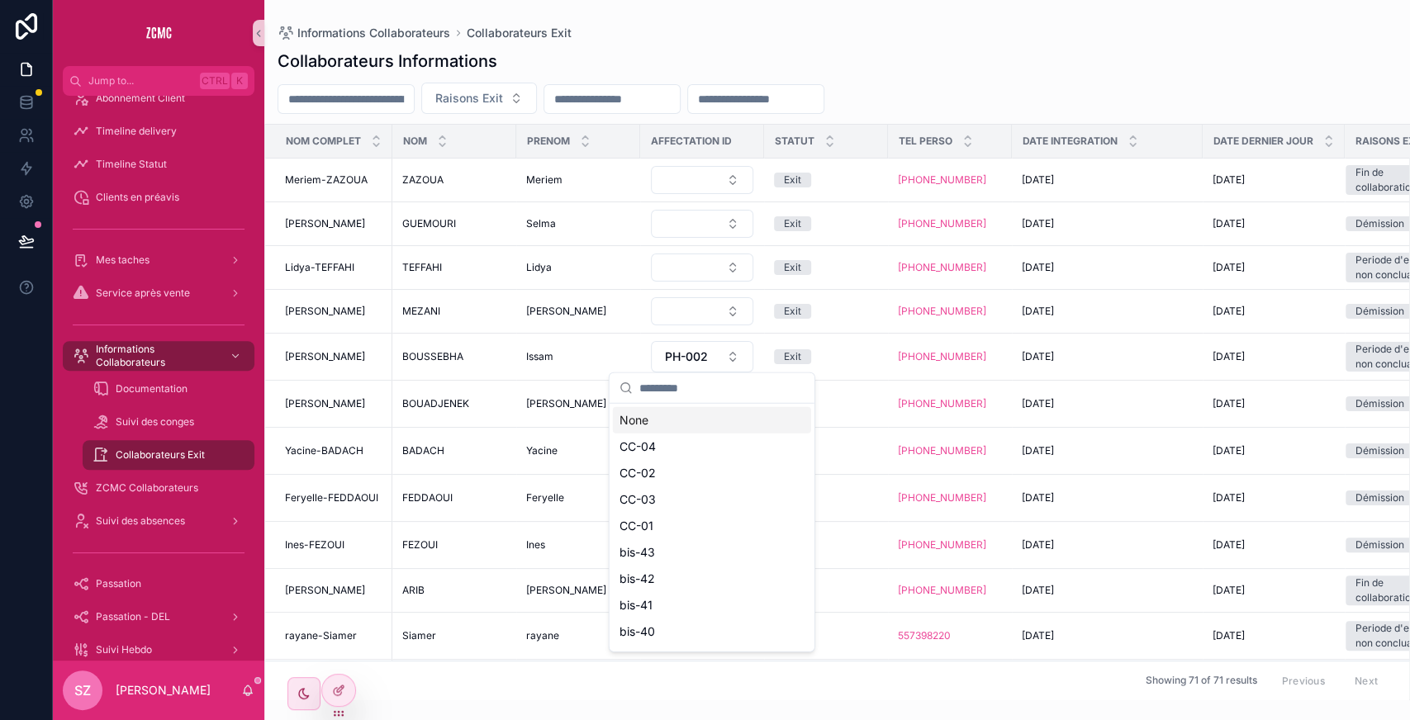
click at [563, 350] on div "None" at bounding box center [712, 420] width 198 height 26
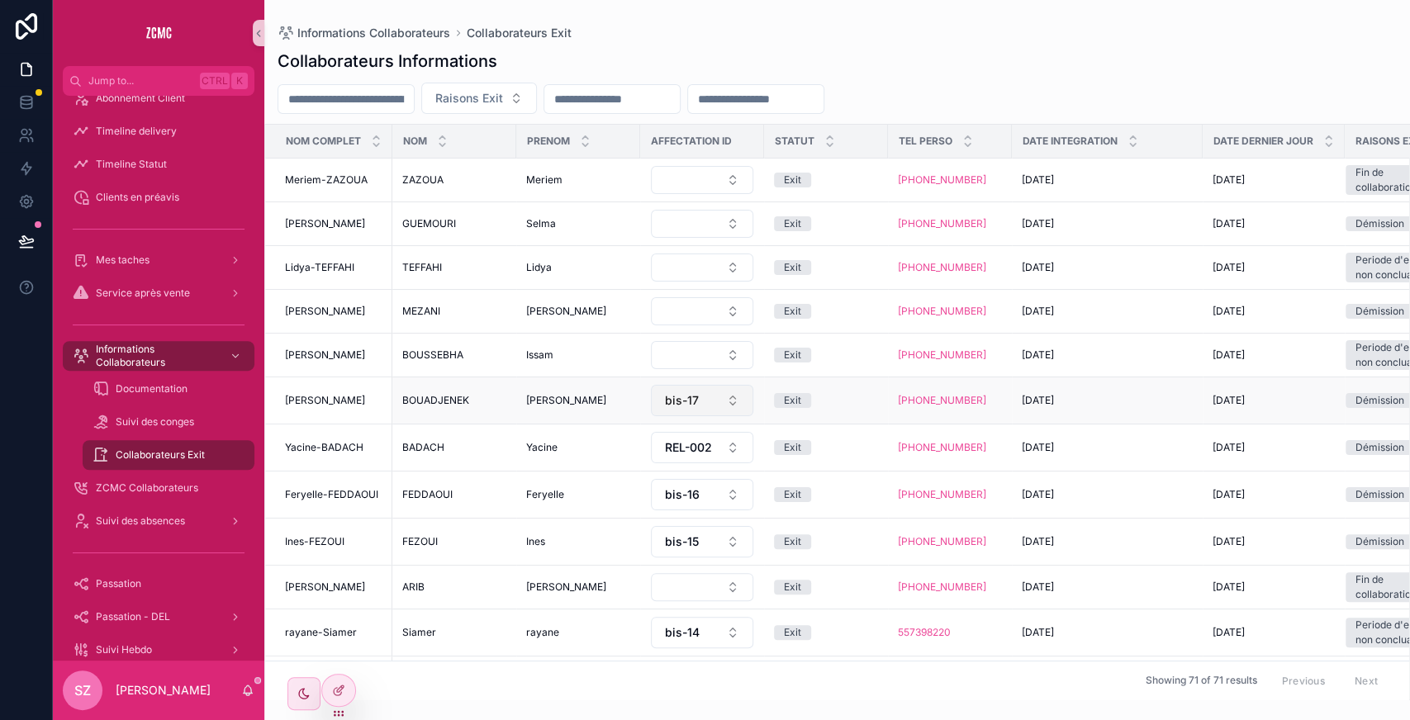
click at [563, 350] on button "bis-17" at bounding box center [702, 400] width 102 height 31
click at [563, 350] on span "bis-17" at bounding box center [682, 400] width 34 height 17
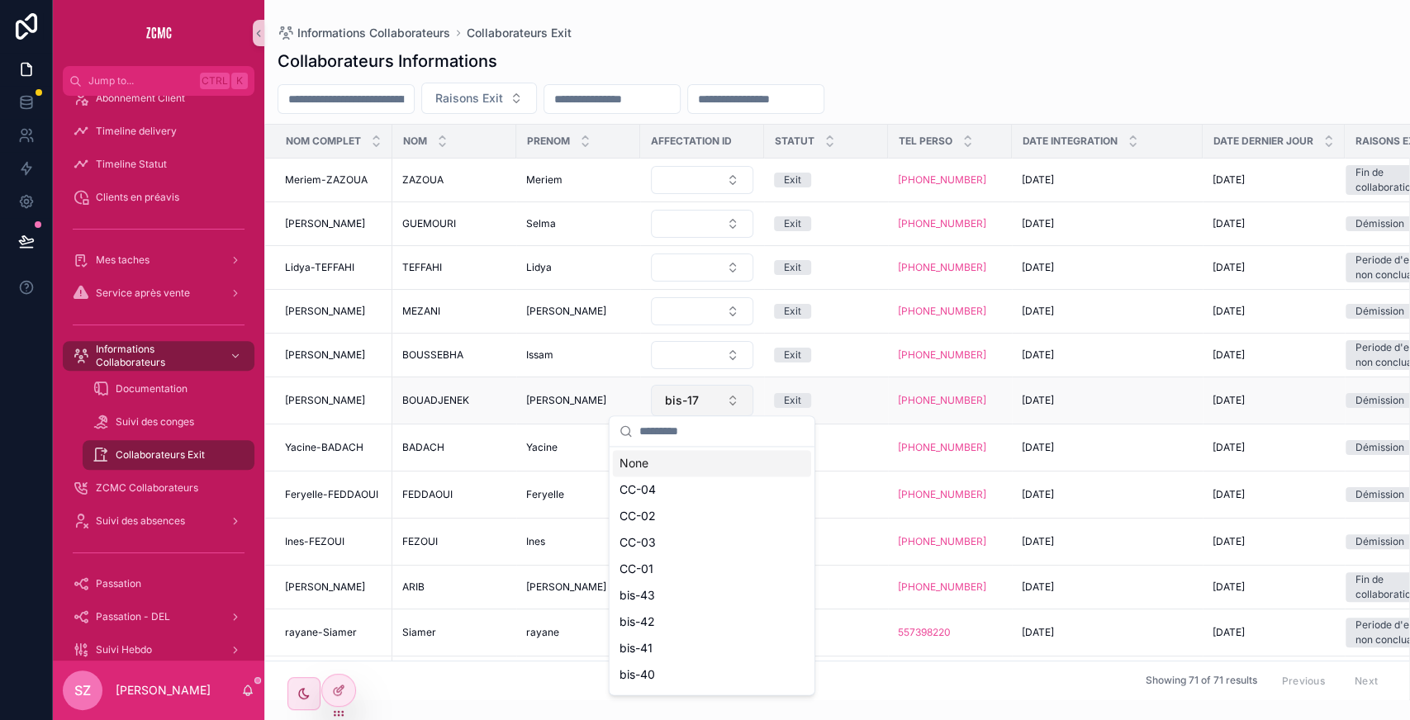
click at [563, 350] on span "bis-17" at bounding box center [682, 400] width 34 height 17
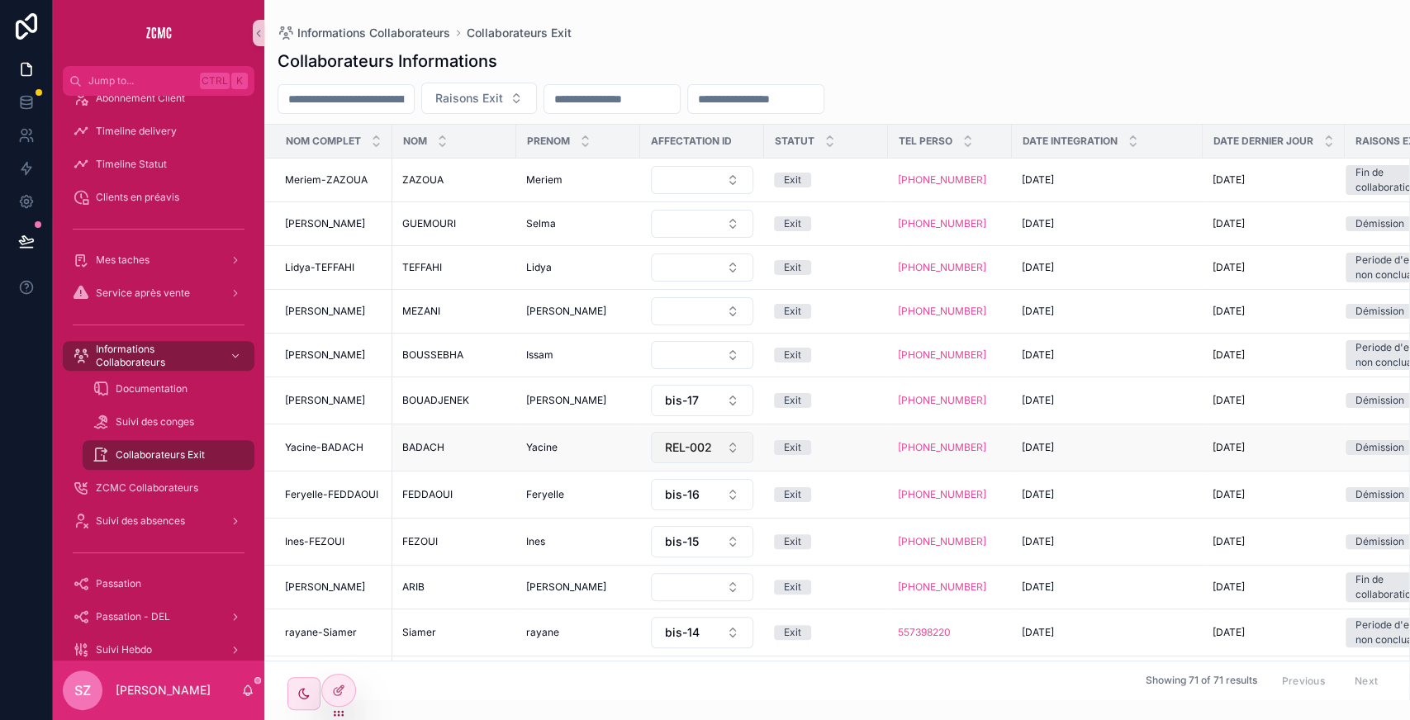
click at [563, 350] on span "REL-002" at bounding box center [688, 447] width 47 height 17
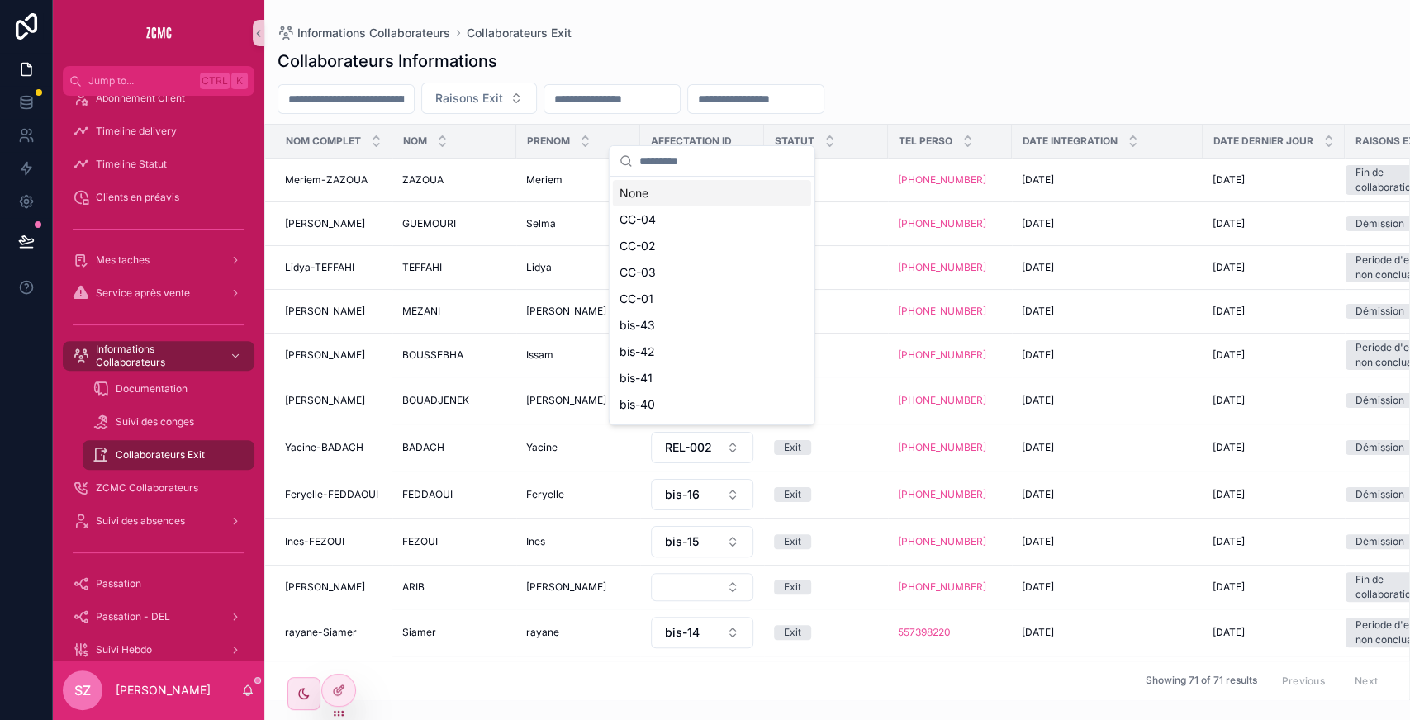
click at [563, 190] on div "None" at bounding box center [712, 193] width 198 height 26
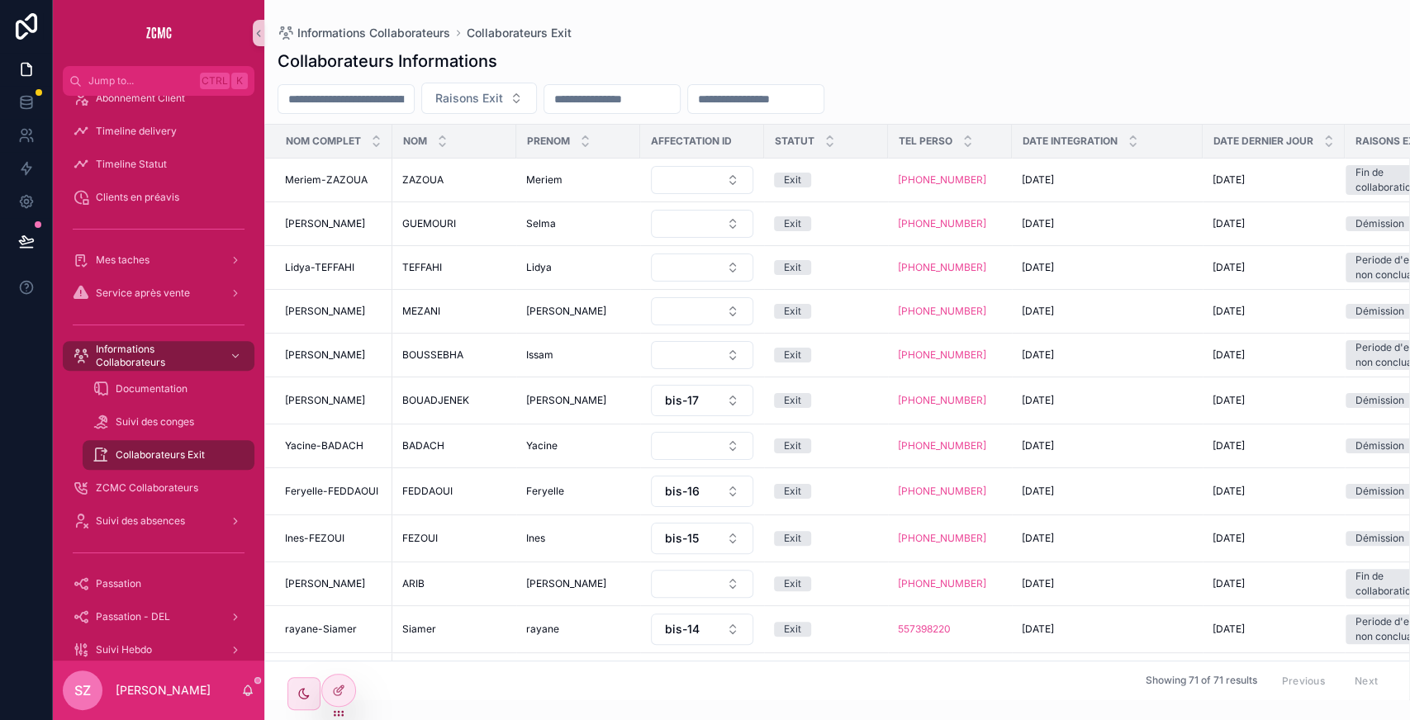
scroll to position [124, 0]
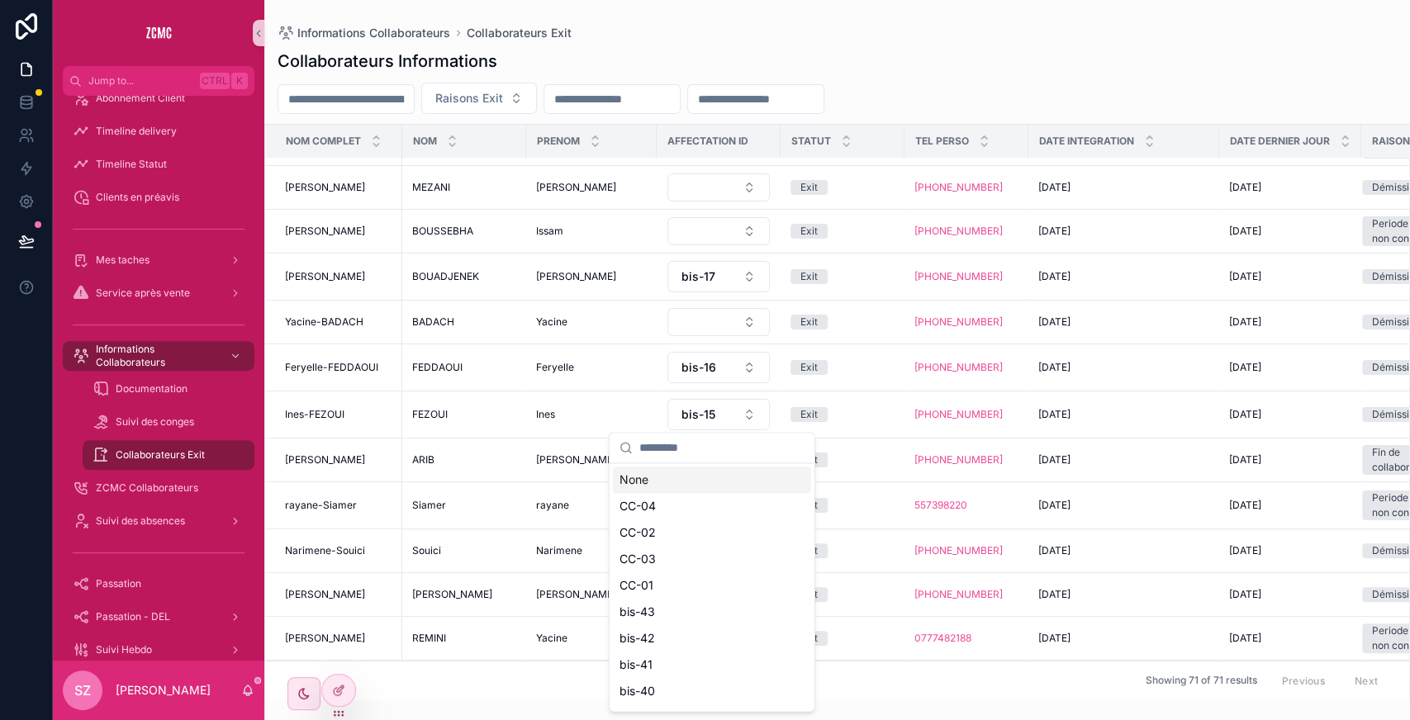
scroll to position [517, 0]
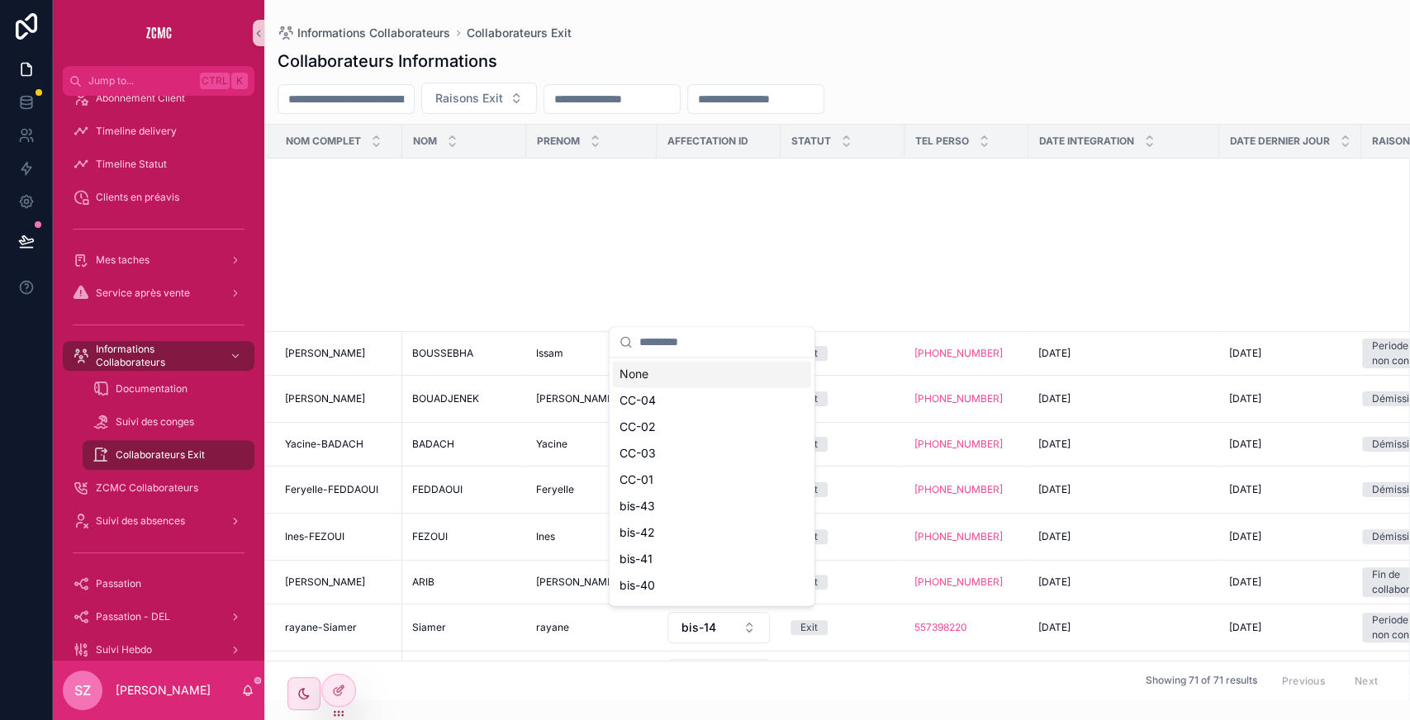
scroll to position [623, 0]
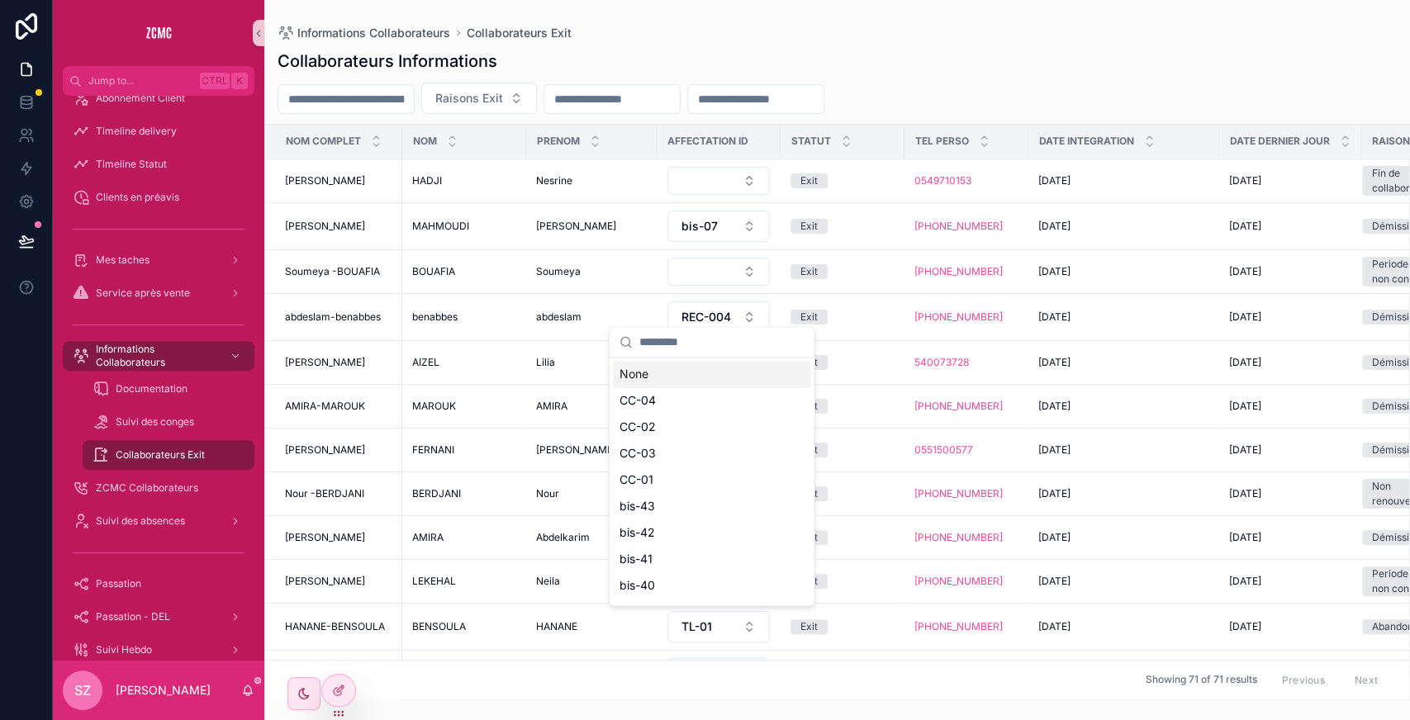
click at [563, 350] on div "None" at bounding box center [712, 374] width 198 height 26
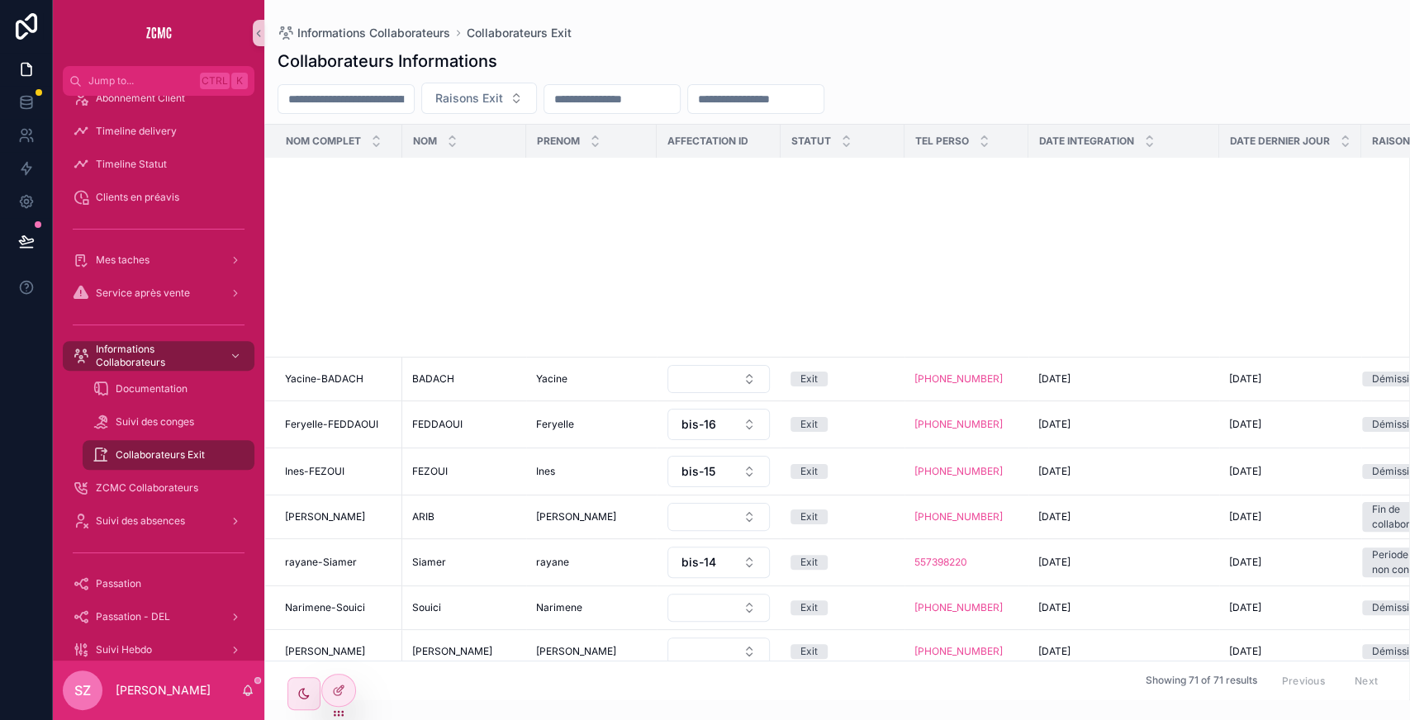
scroll to position [824, 0]
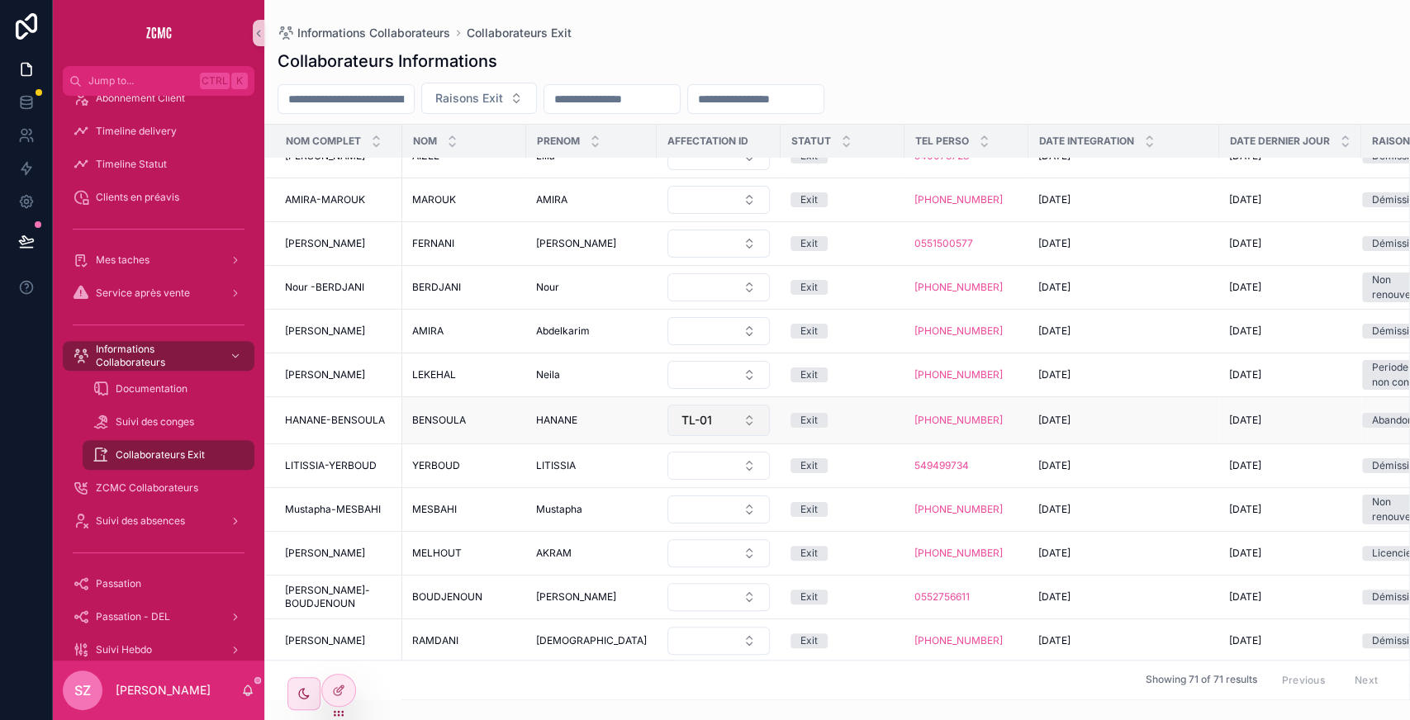
click at [563, 350] on span "TL-01" at bounding box center [696, 420] width 31 height 17
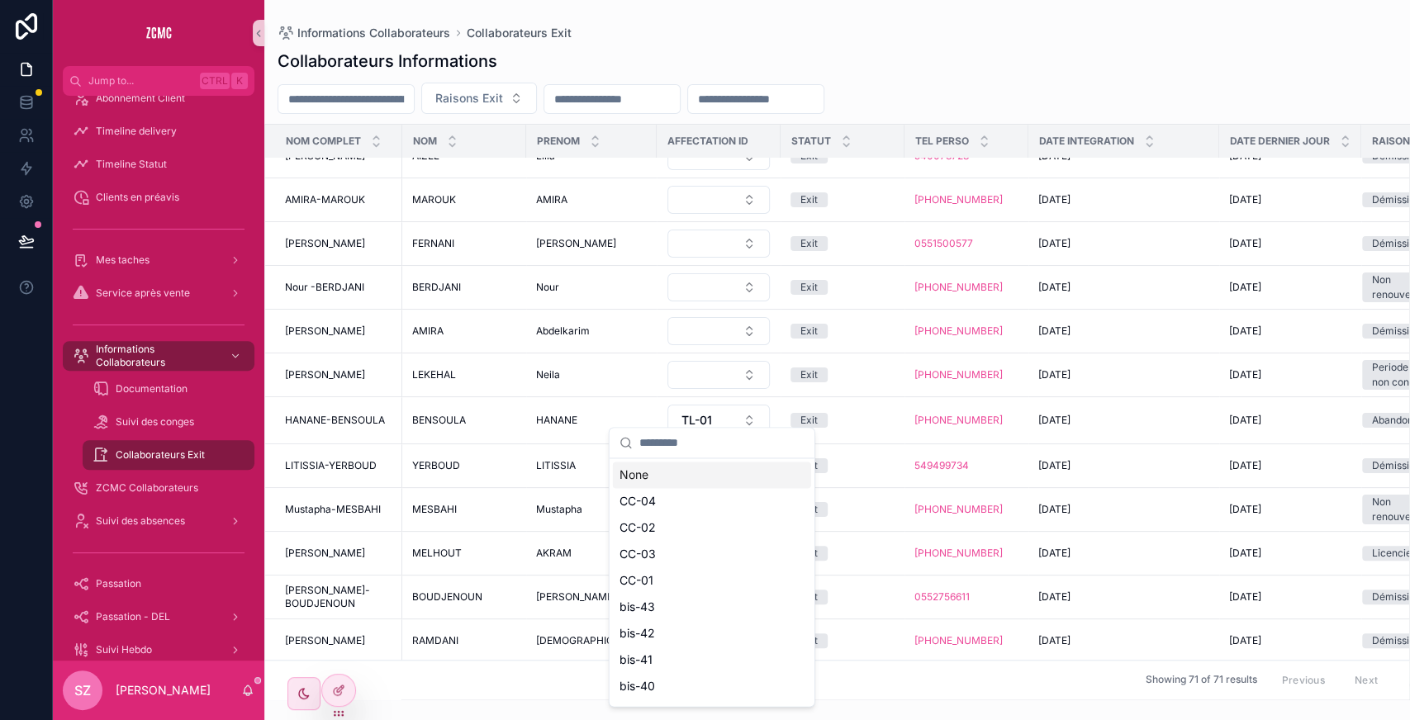
click at [563, 350] on div "None" at bounding box center [712, 475] width 198 height 26
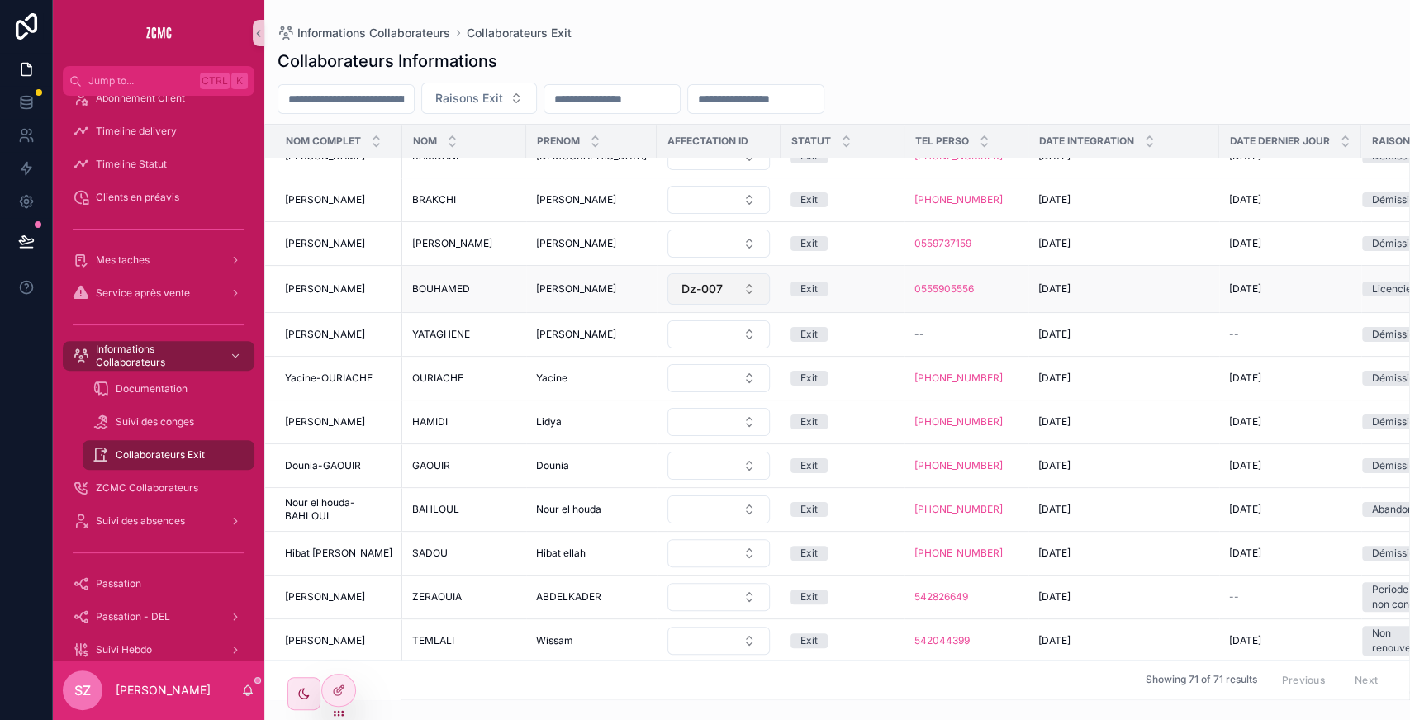
scroll to position [1299, 0]
click at [563, 282] on span "Dz-007" at bounding box center [701, 290] width 41 height 17
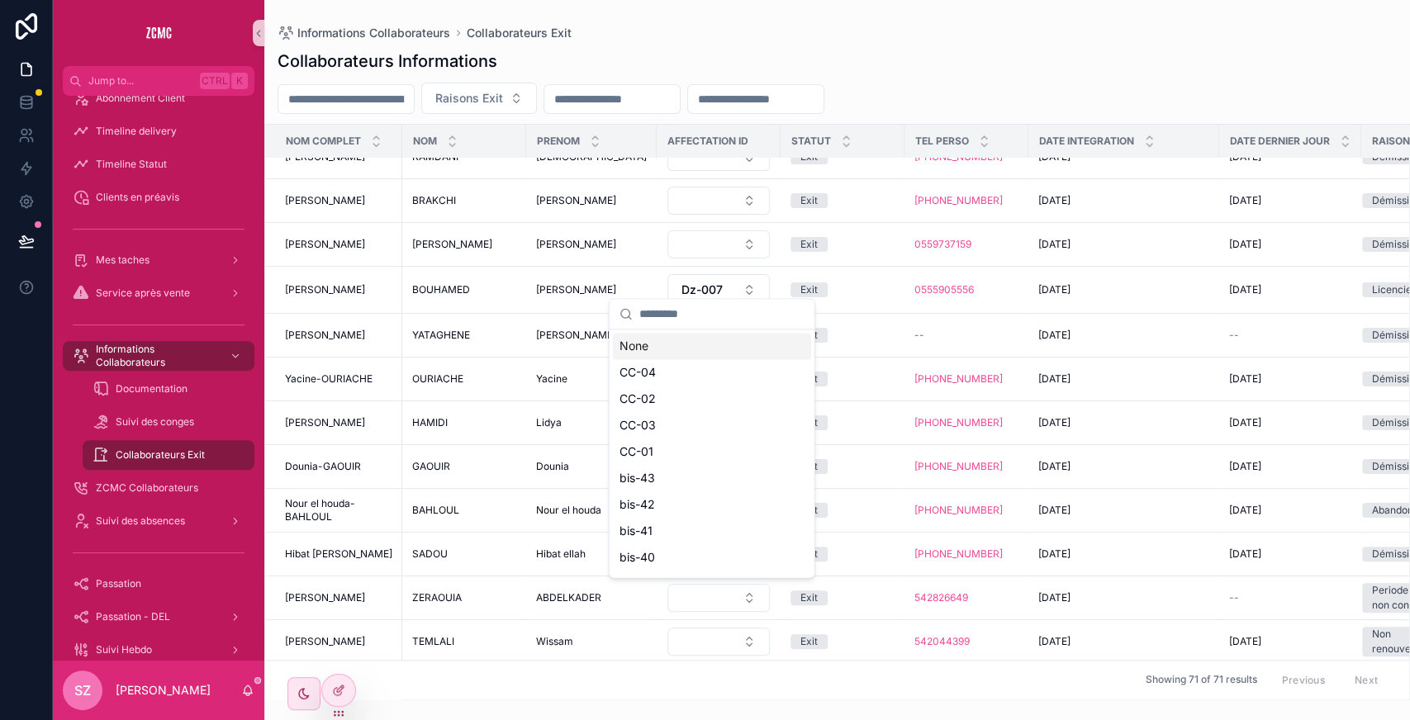
click at [563, 344] on div "None" at bounding box center [712, 346] width 198 height 26
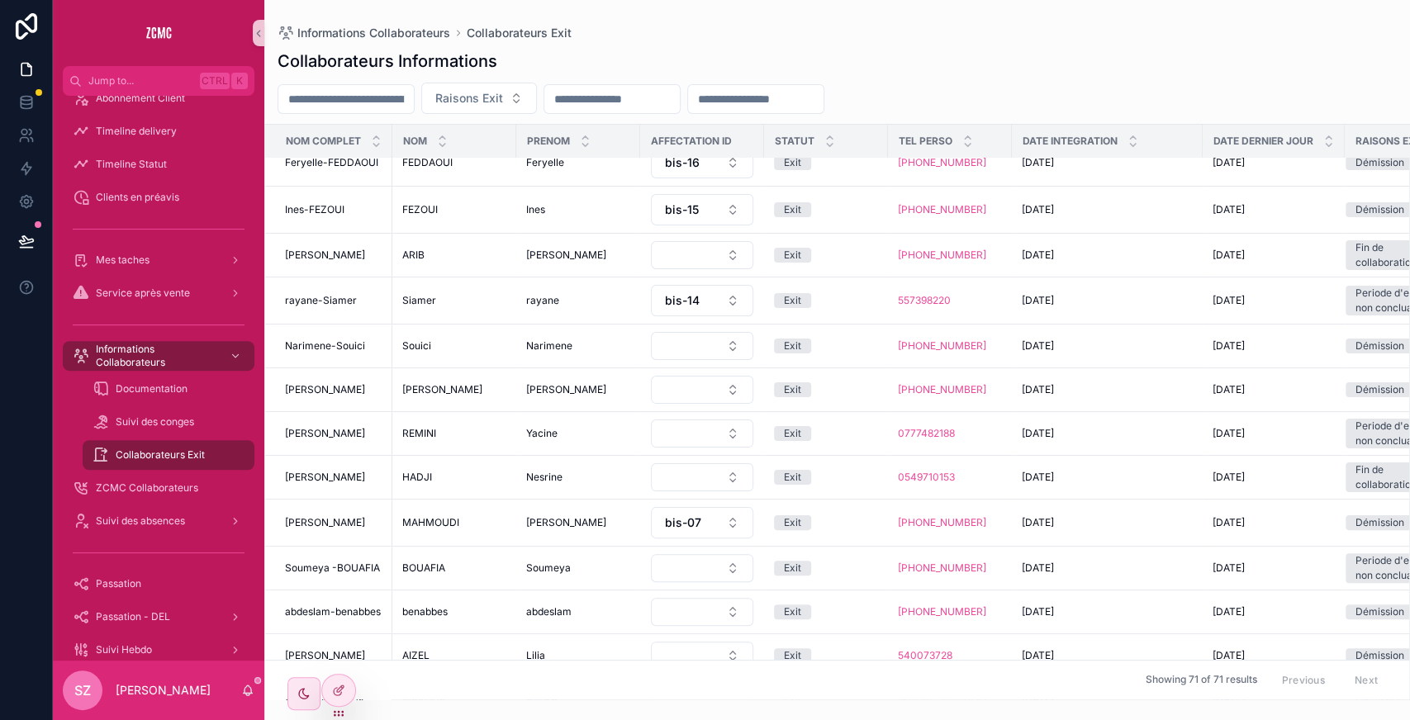
scroll to position [0, 0]
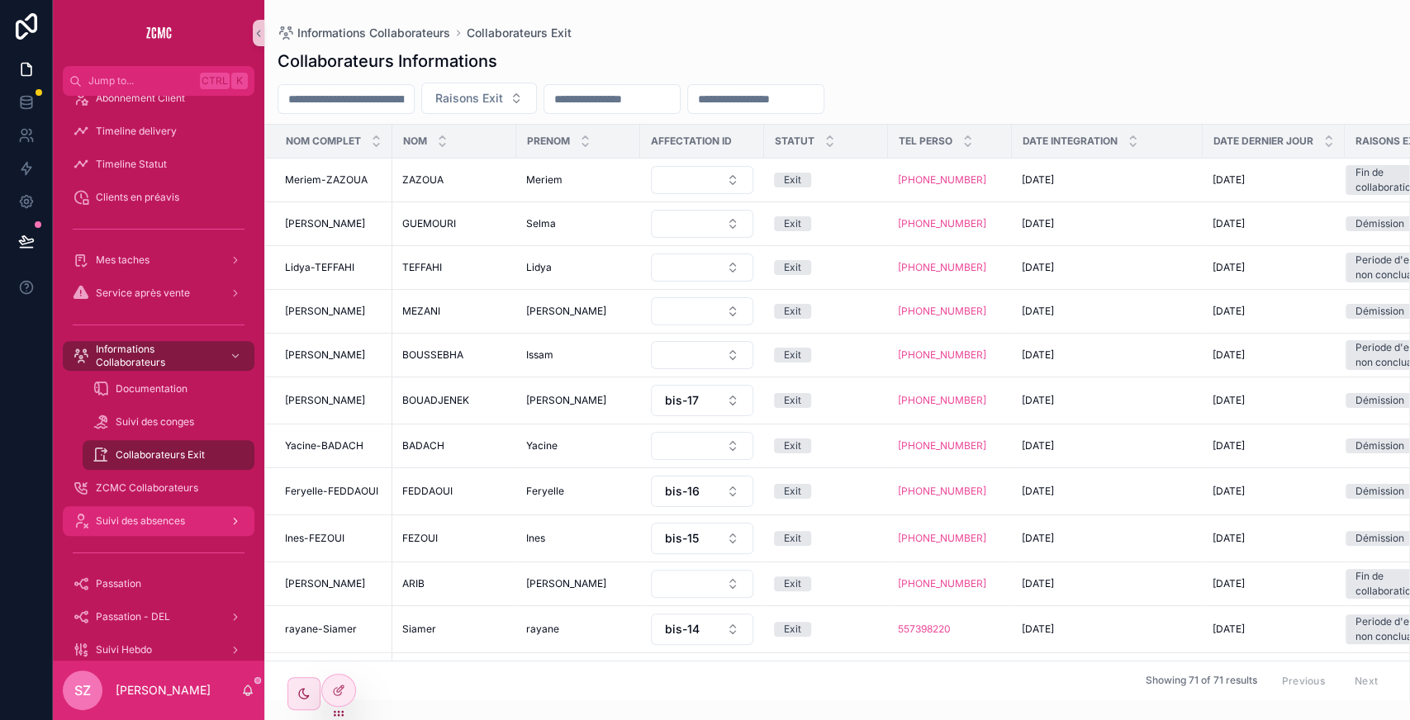
click at [159, 350] on span "Suivi des absences" at bounding box center [140, 520] width 89 height 13
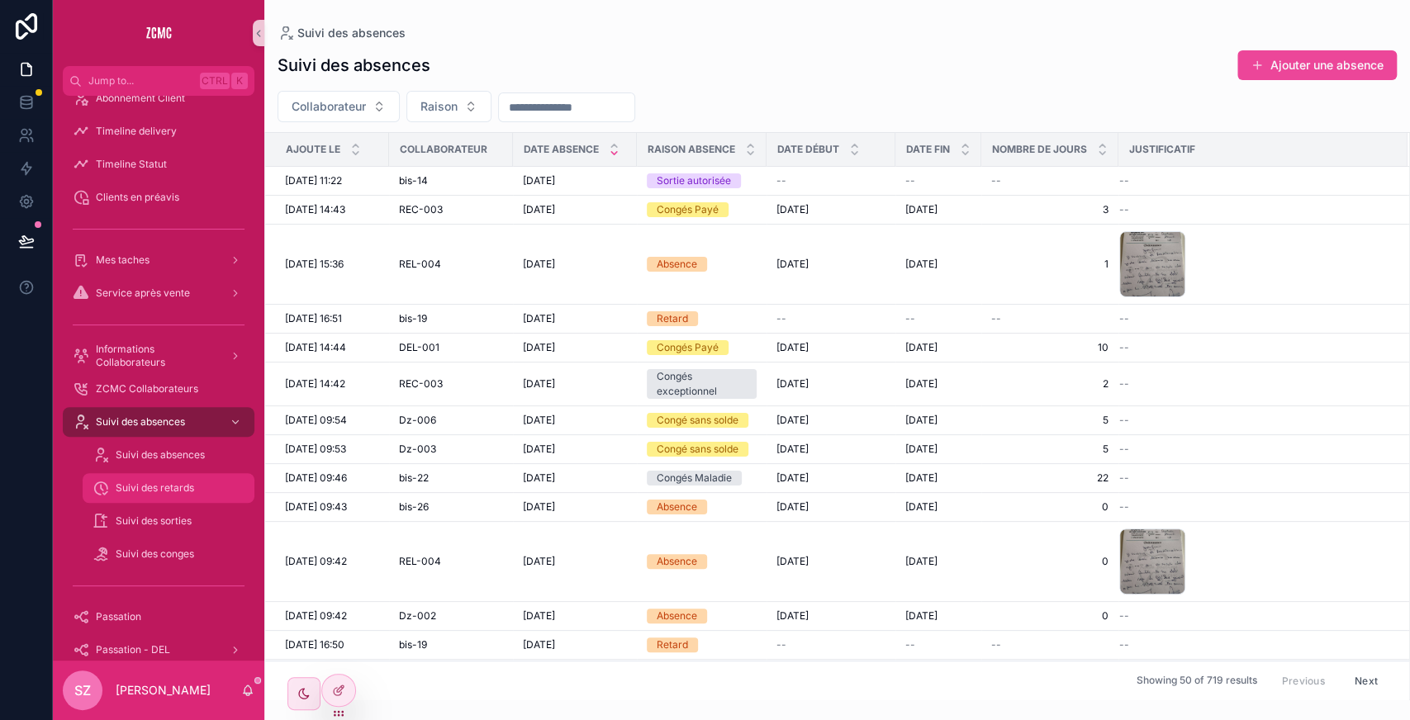
click at [171, 350] on div "Suivi des retards" at bounding box center [168, 488] width 152 height 26
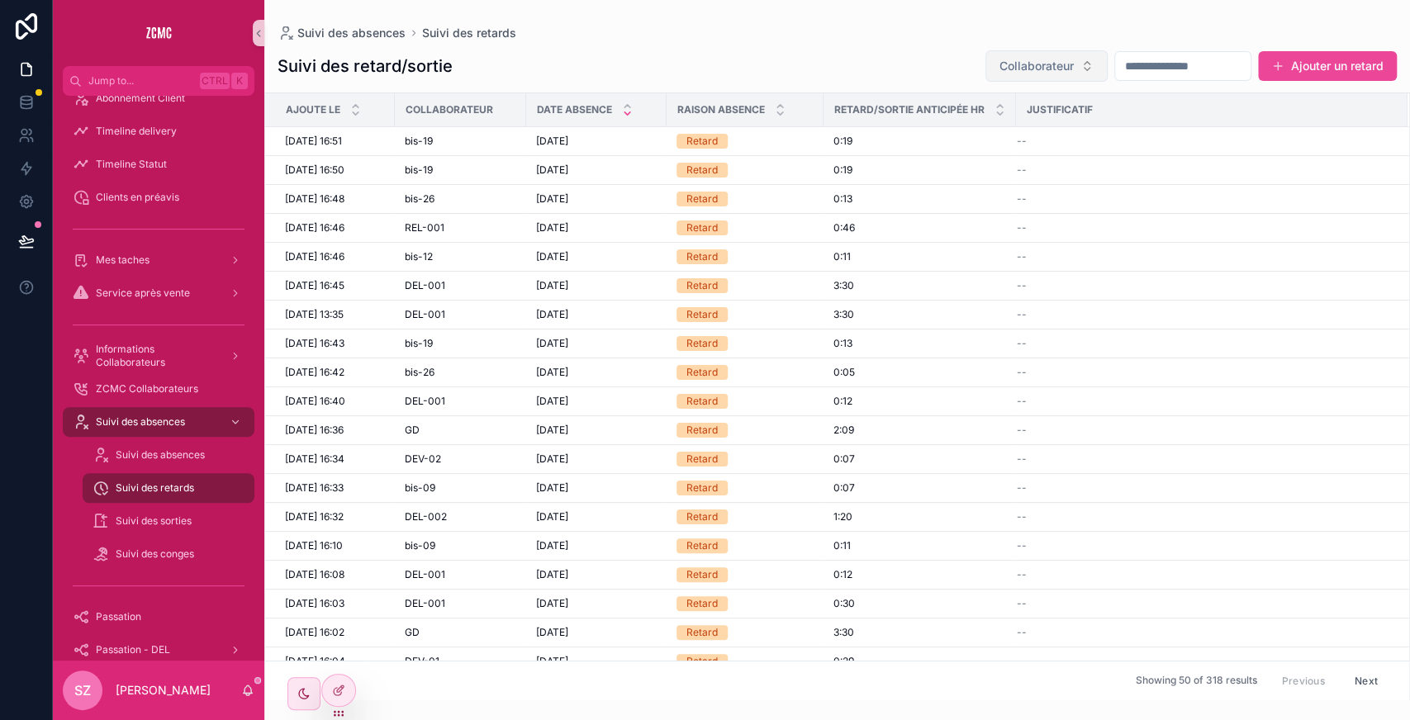
click at [563, 71] on span "Collaborateur" at bounding box center [1036, 66] width 74 height 17
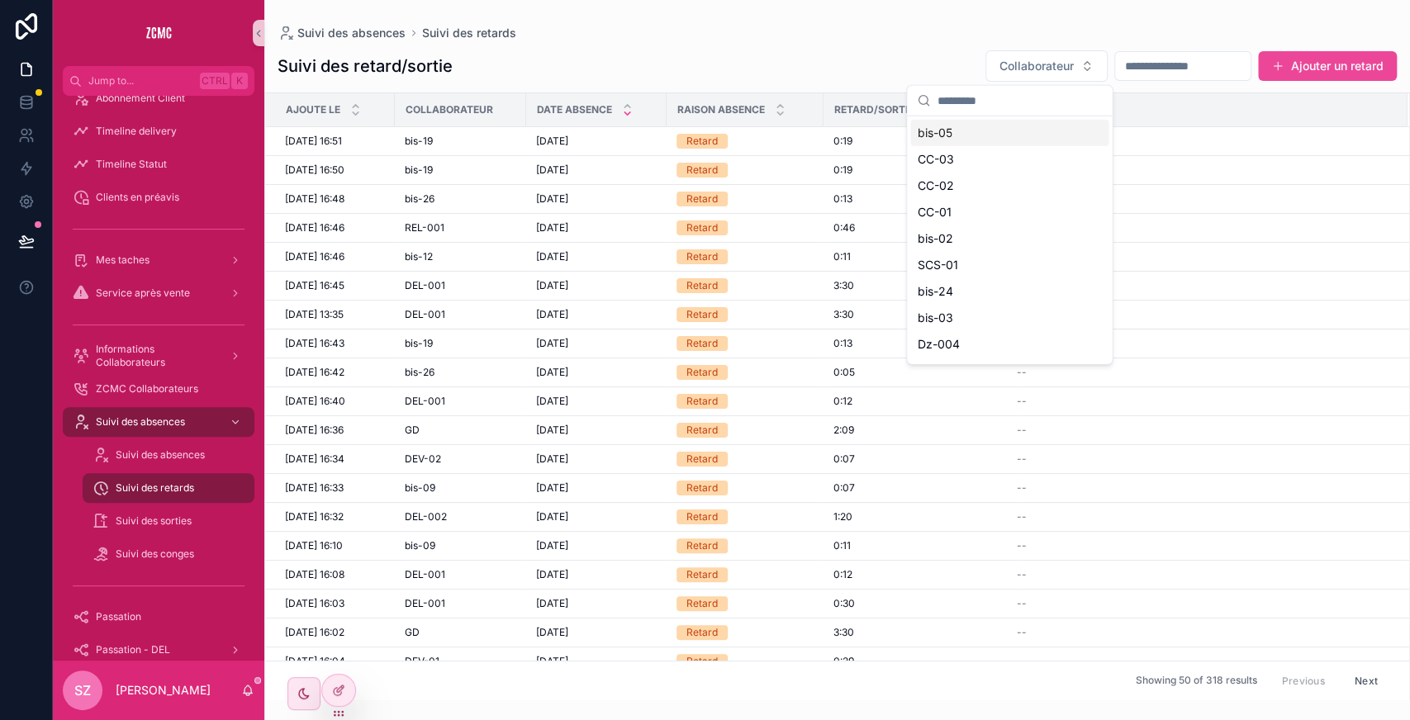
click at [563, 107] on input "scrollable content" at bounding box center [1018, 101] width 165 height 30
type input "**"
click at [563, 127] on span "bis-19" at bounding box center [933, 133] width 33 height 17
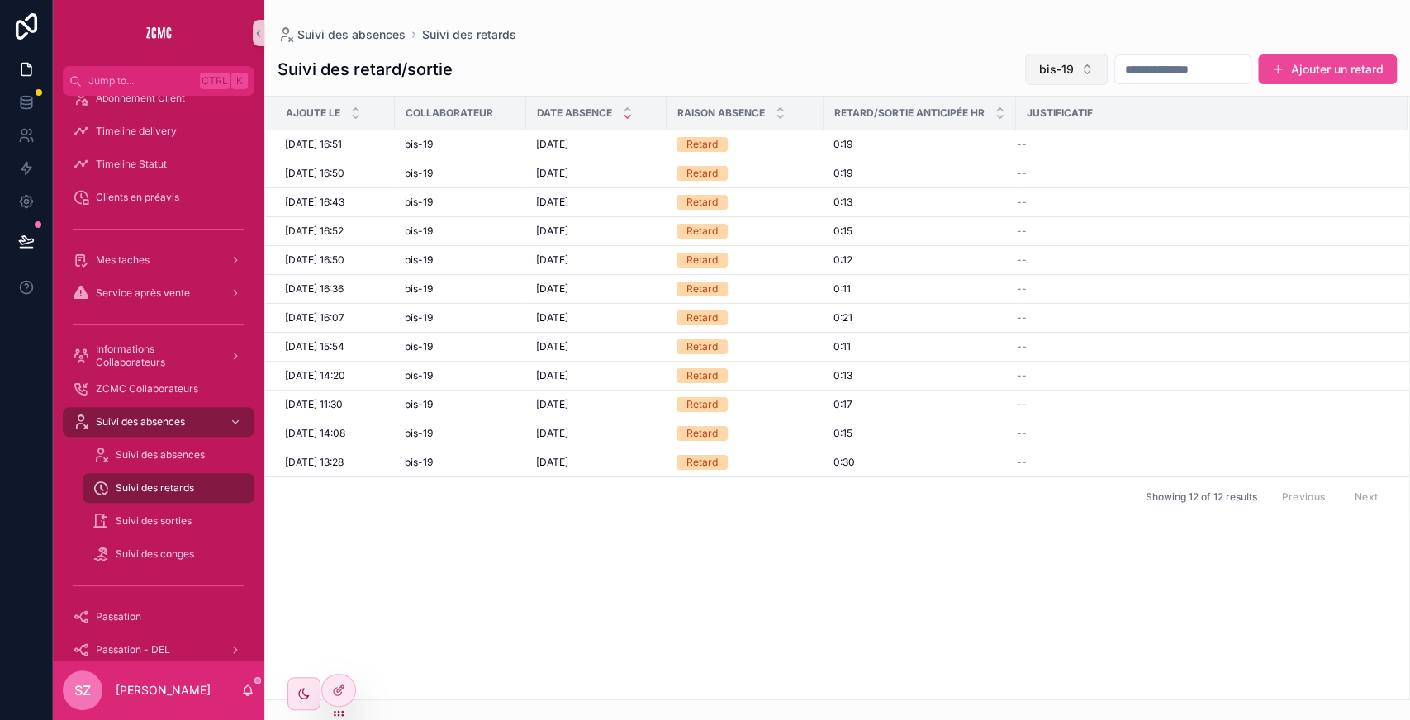
click at [563, 64] on span "bis-19" at bounding box center [1056, 69] width 35 height 17
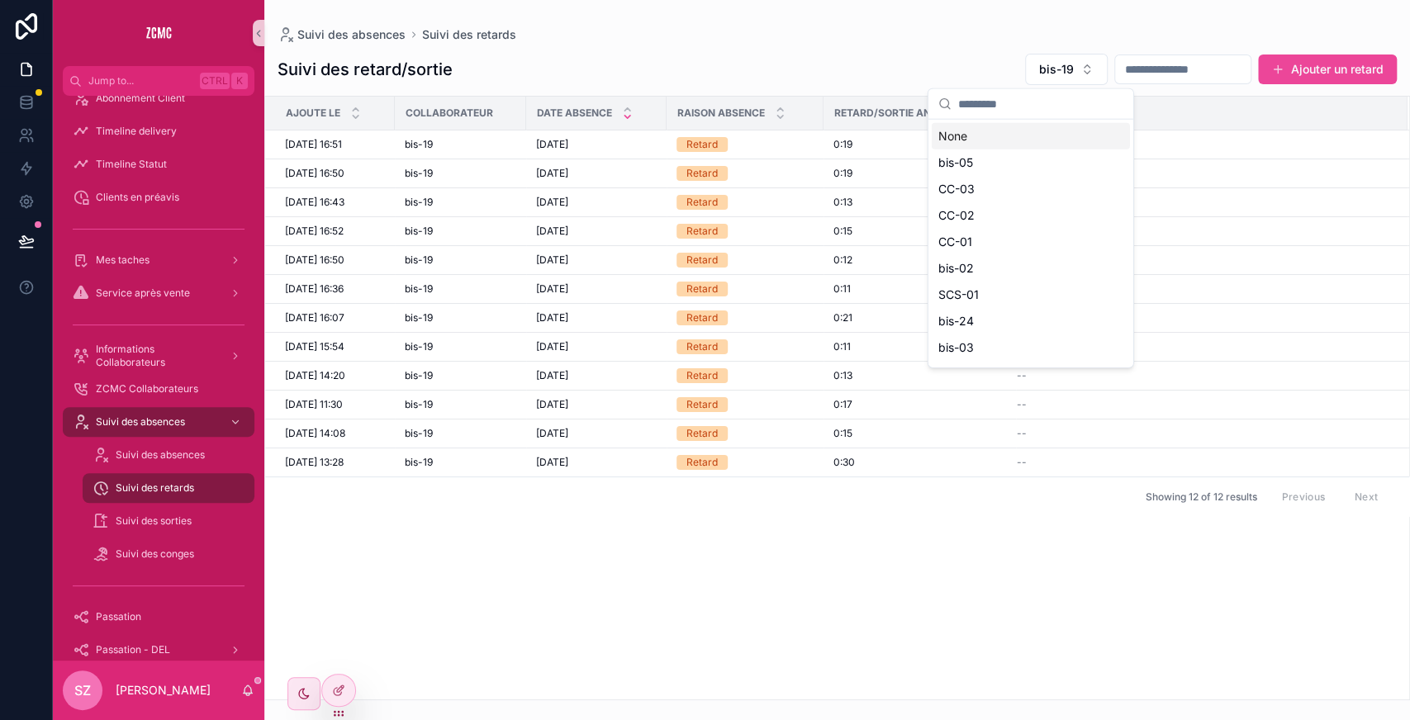
click at [563, 136] on div "None" at bounding box center [1031, 136] width 198 height 26
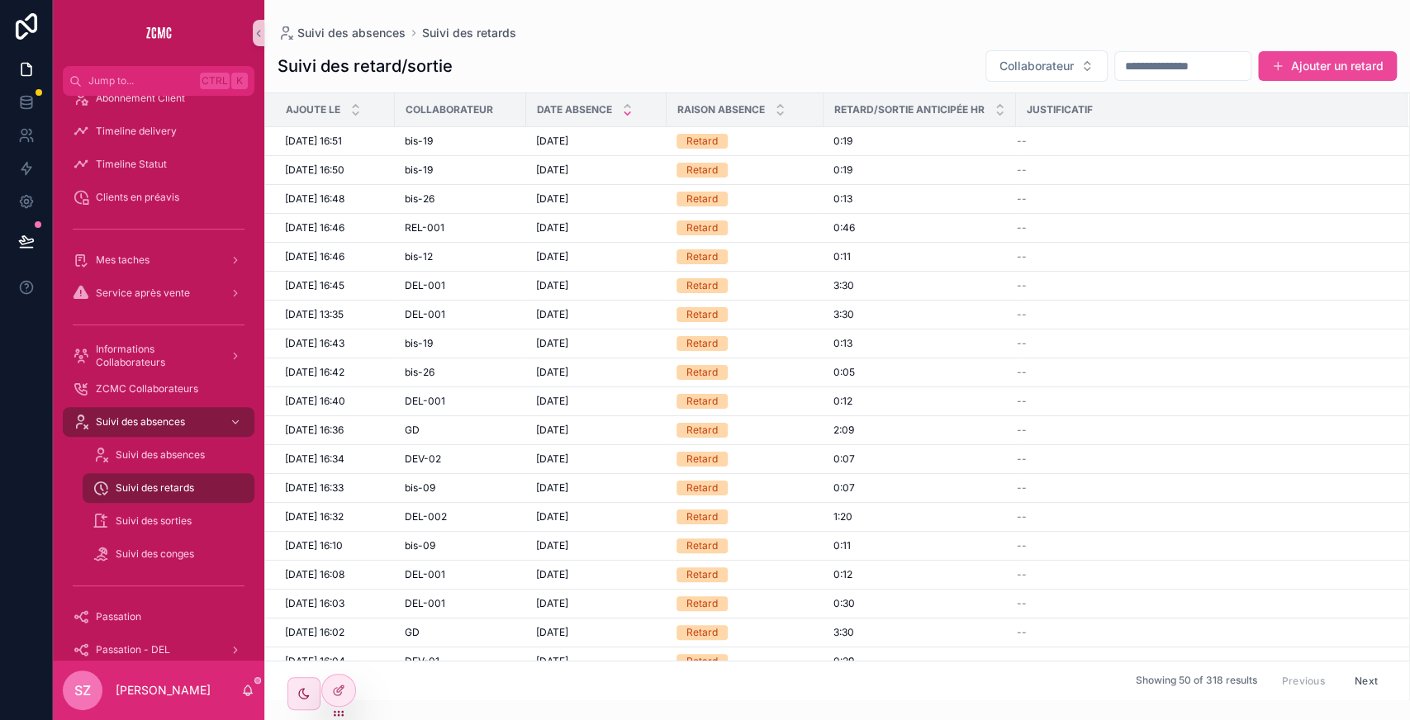
click at [563, 68] on input "scrollable content" at bounding box center [1182, 66] width 135 height 23
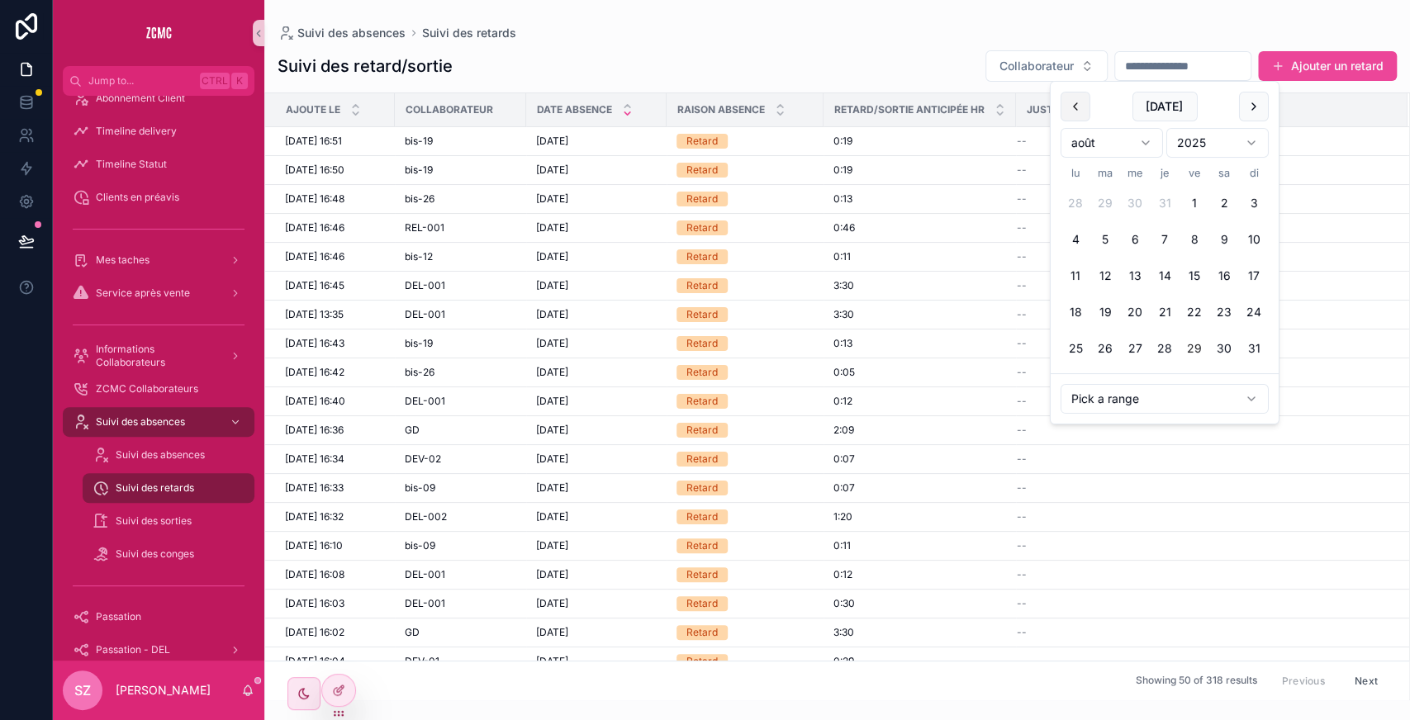
click at [563, 105] on button "scrollable content" at bounding box center [1075, 107] width 30 height 30
click at [563, 307] on button "26" at bounding box center [1224, 312] width 30 height 30
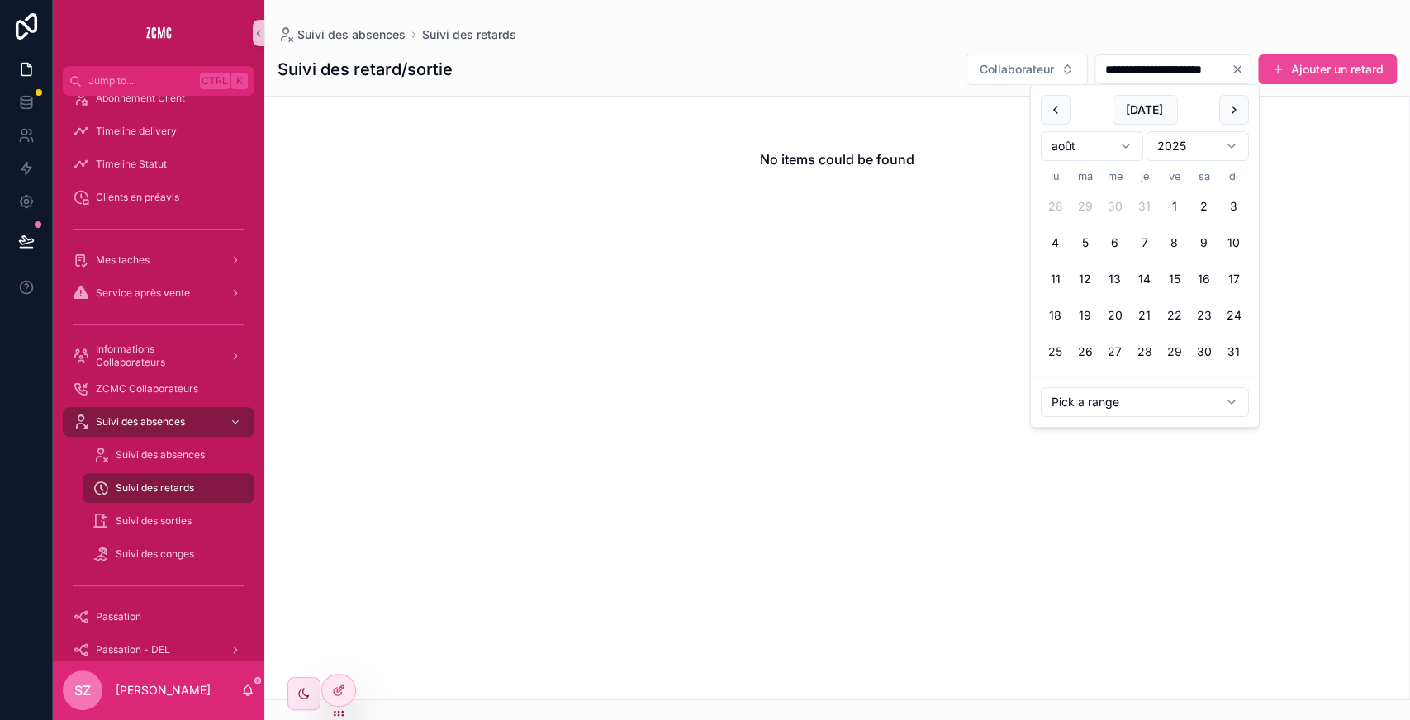
click at [563, 345] on button "25" at bounding box center [1056, 352] width 30 height 30
type input "**********"
click at [563, 69] on div "**********" at bounding box center [836, 69] width 1119 height 33
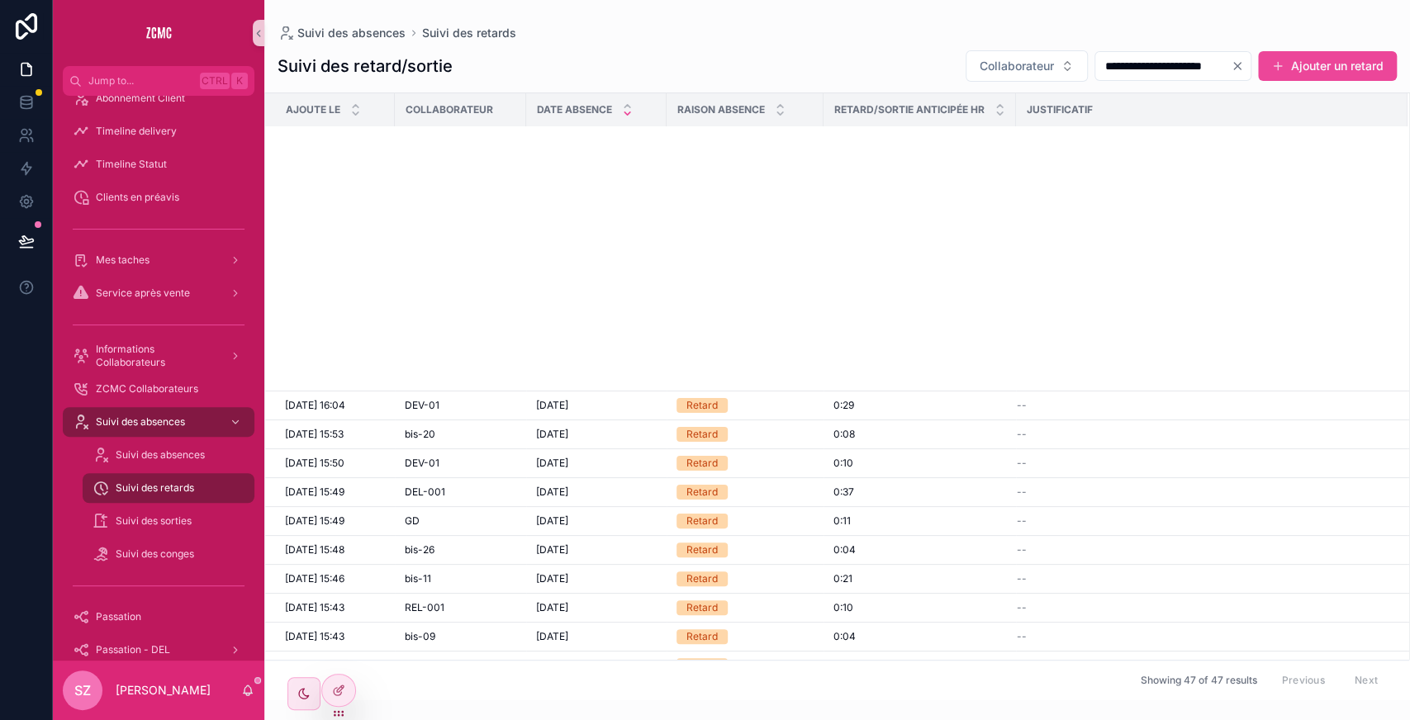
scroll to position [816, 0]
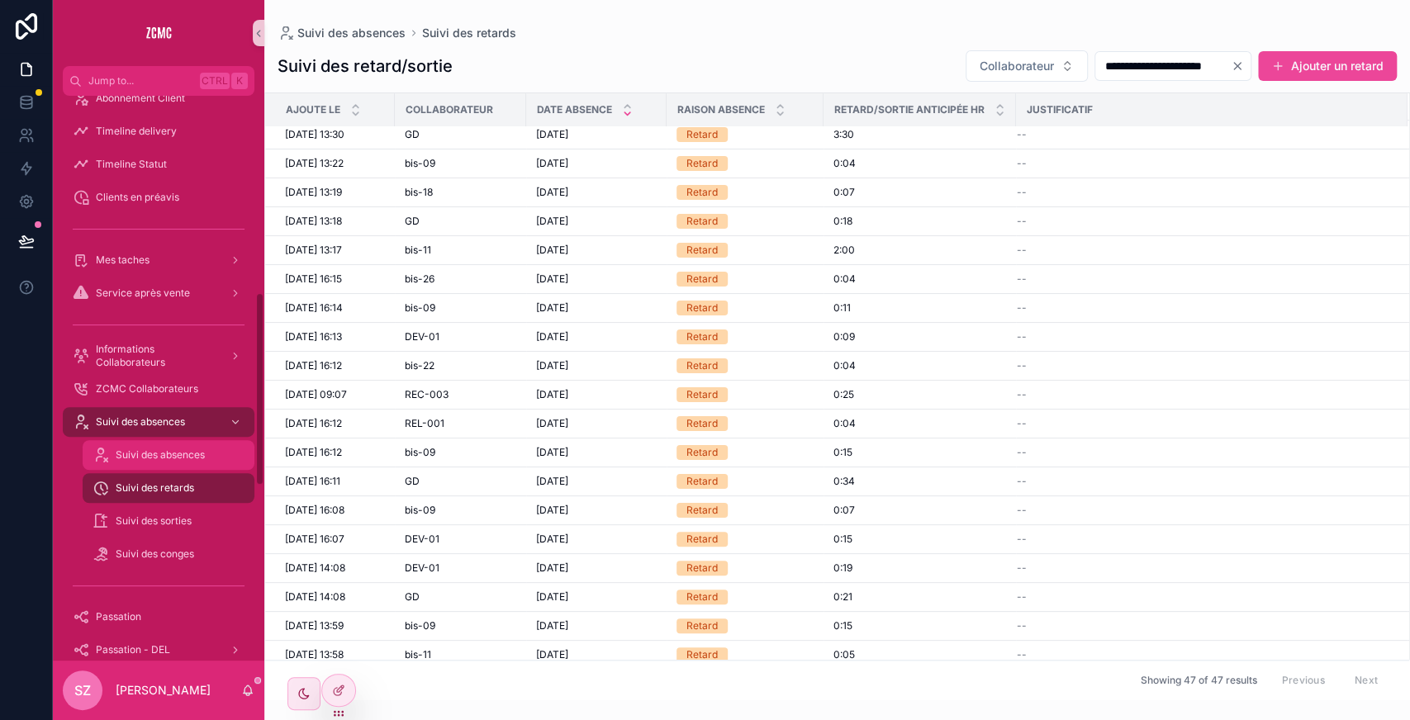
click at [193, 350] on div "Suivi des absences" at bounding box center [168, 455] width 152 height 26
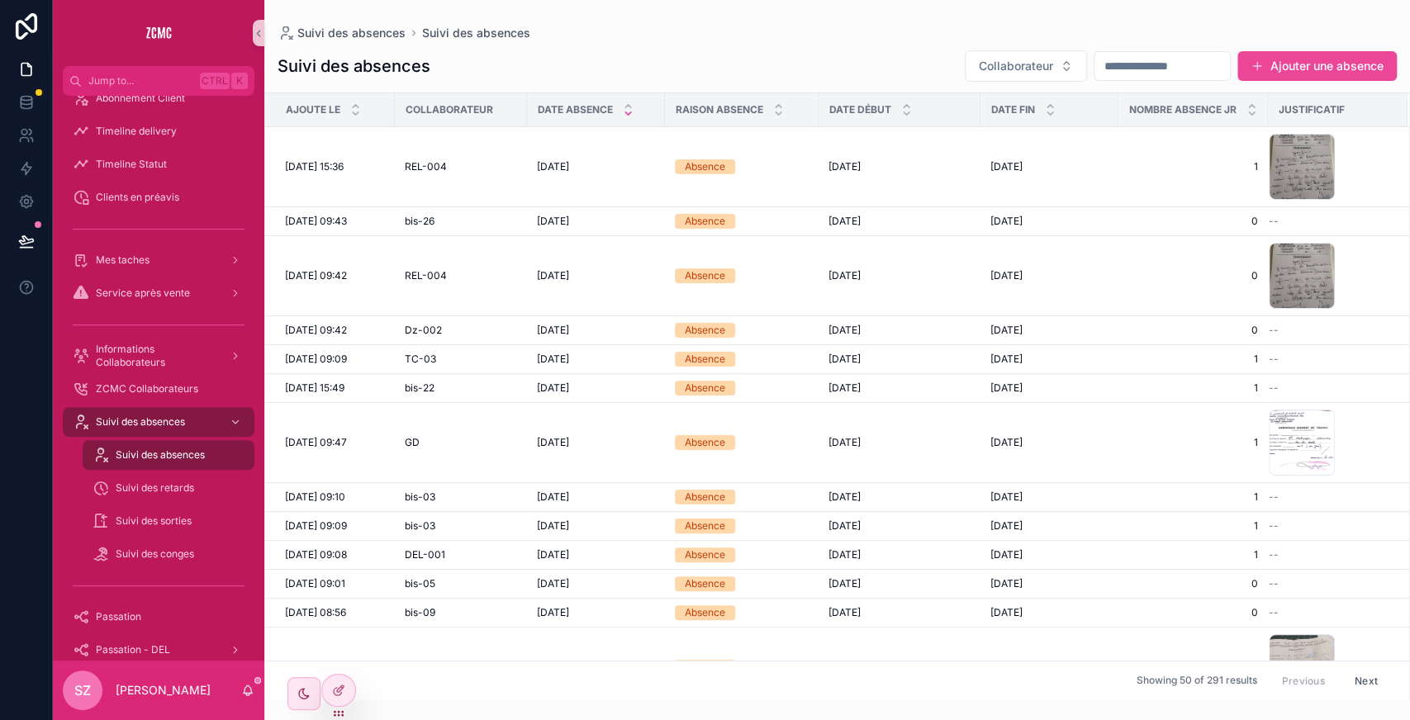
click at [563, 63] on input "scrollable content" at bounding box center [1161, 66] width 135 height 23
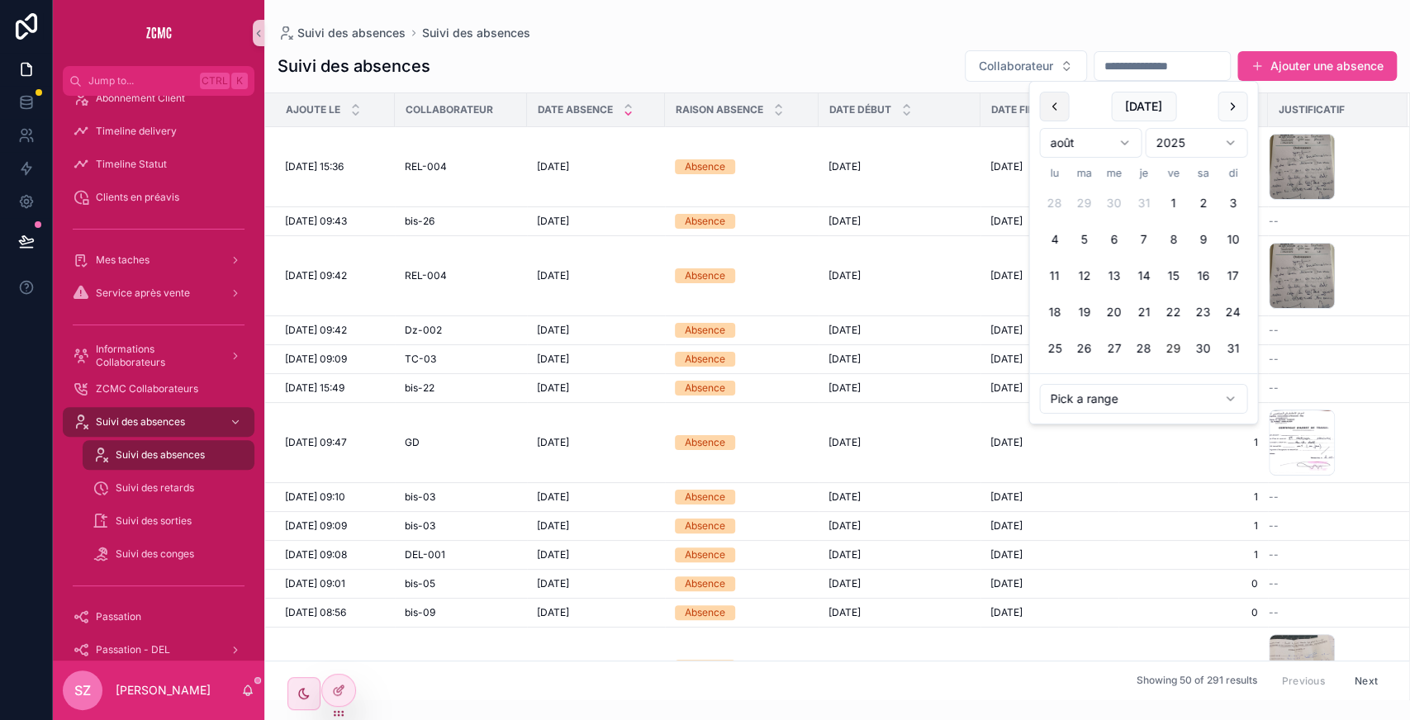
click at [563, 102] on button "scrollable content" at bounding box center [1054, 107] width 30 height 30
click at [563, 311] on button "26" at bounding box center [1203, 312] width 30 height 30
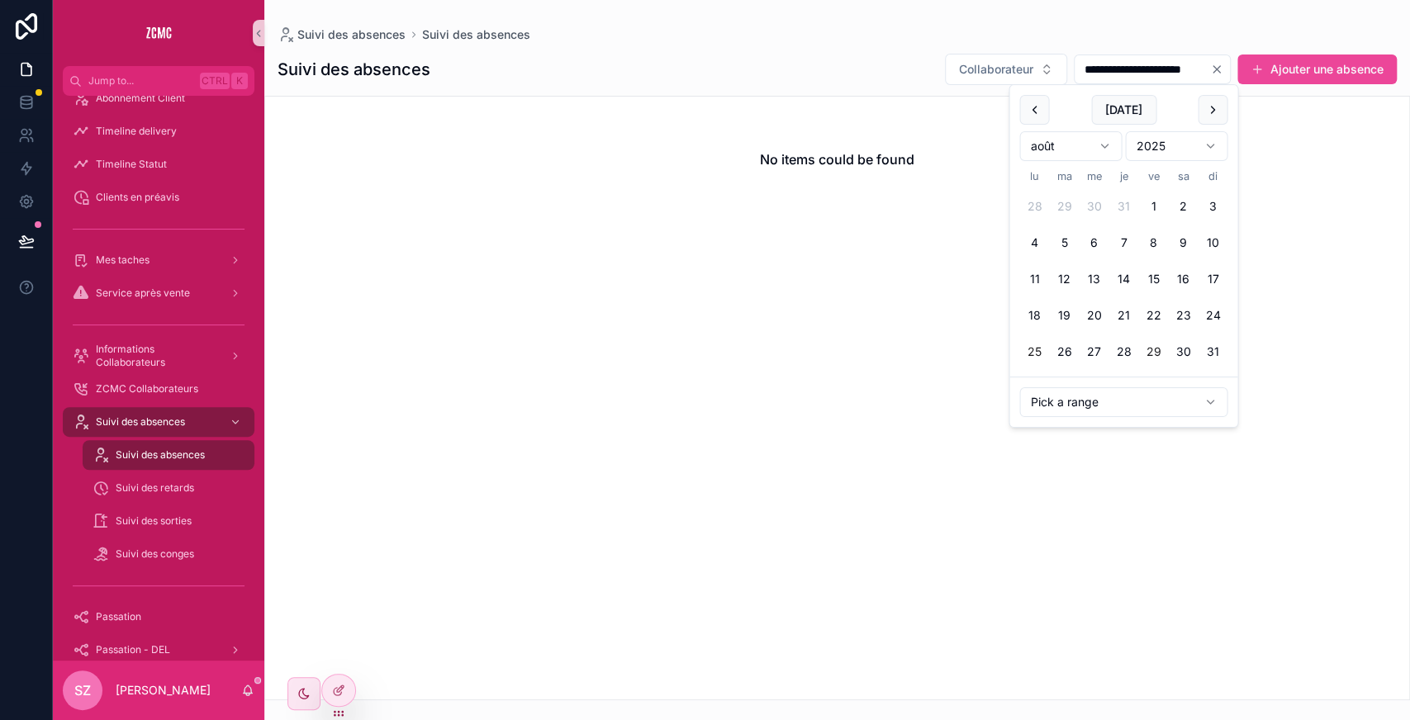
click at [563, 348] on button "25" at bounding box center [1034, 352] width 30 height 30
type input "**********"
click at [563, 53] on div "**********" at bounding box center [836, 69] width 1119 height 33
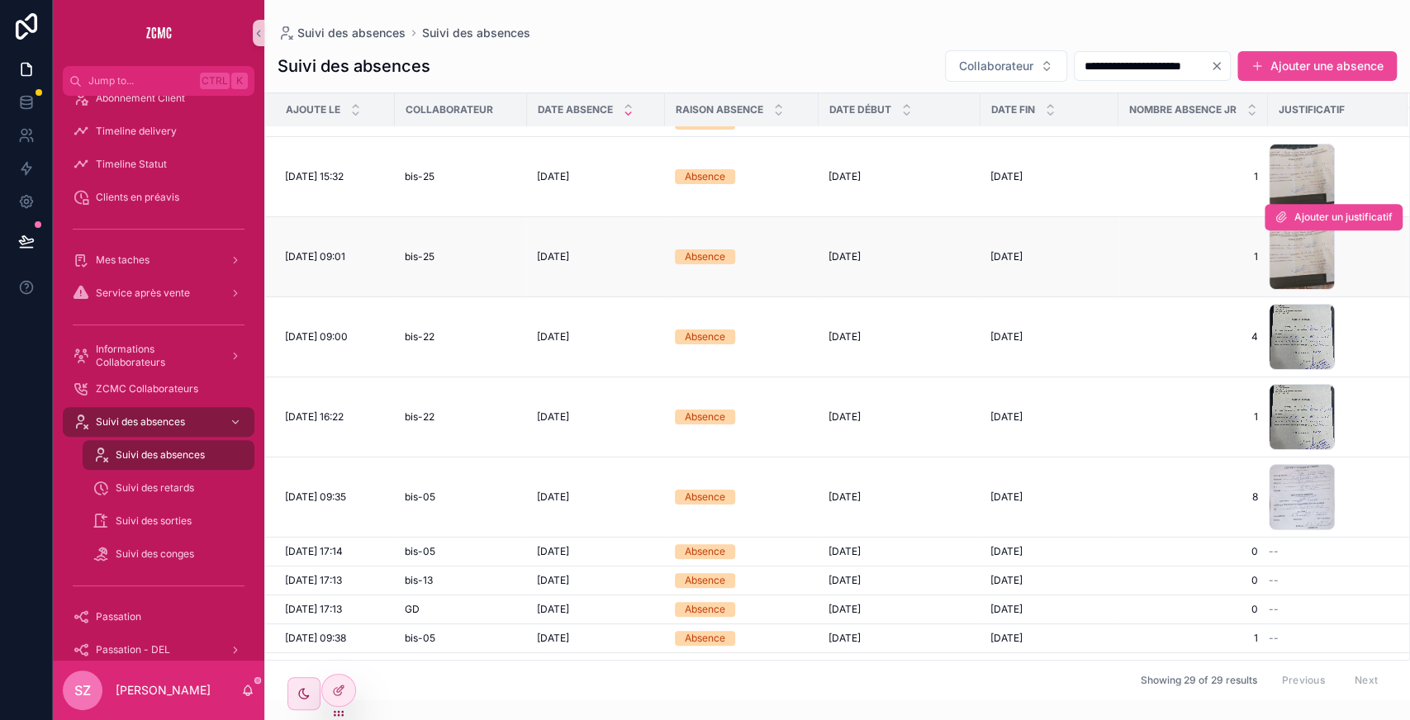
scroll to position [420, 0]
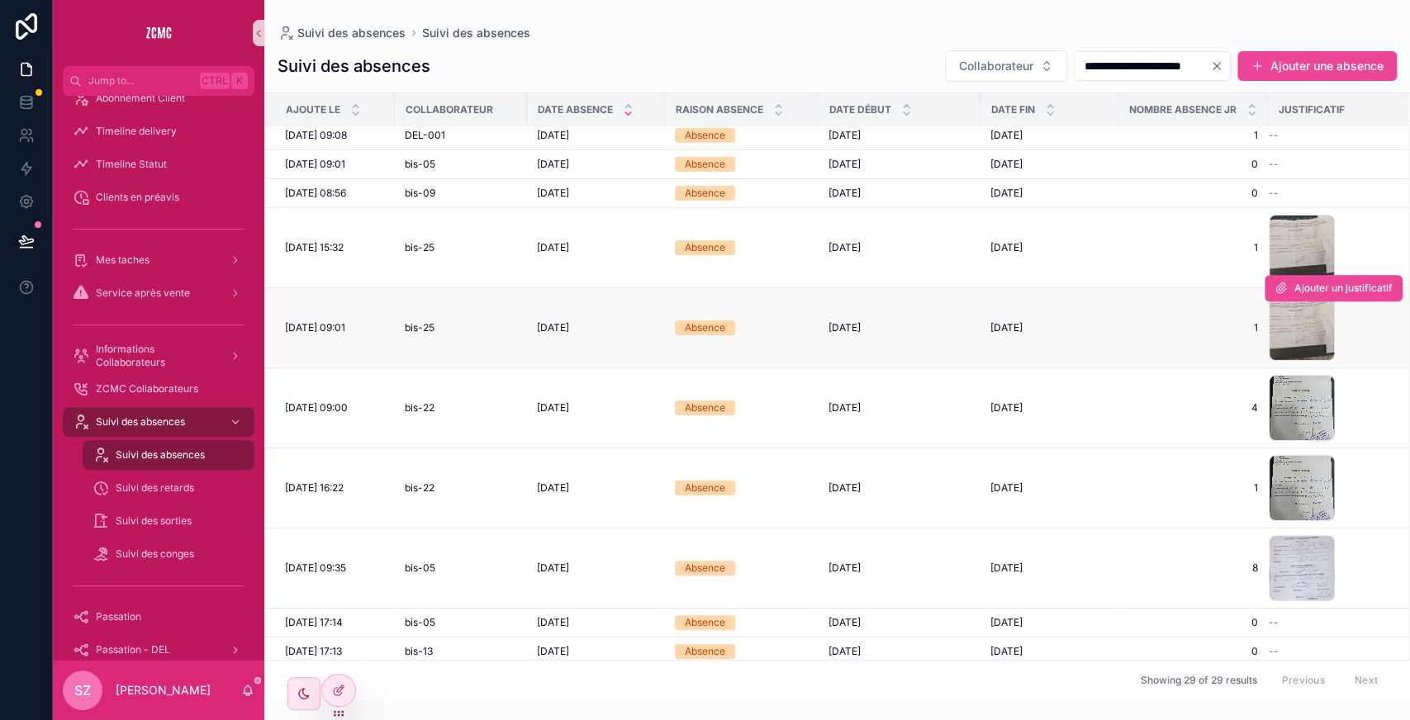
click at [563, 317] on div "Ajouter un justificatif" at bounding box center [1333, 288] width 138 height 79
click at [563, 329] on div "1000008367 .jpg" at bounding box center [1301, 328] width 66 height 66
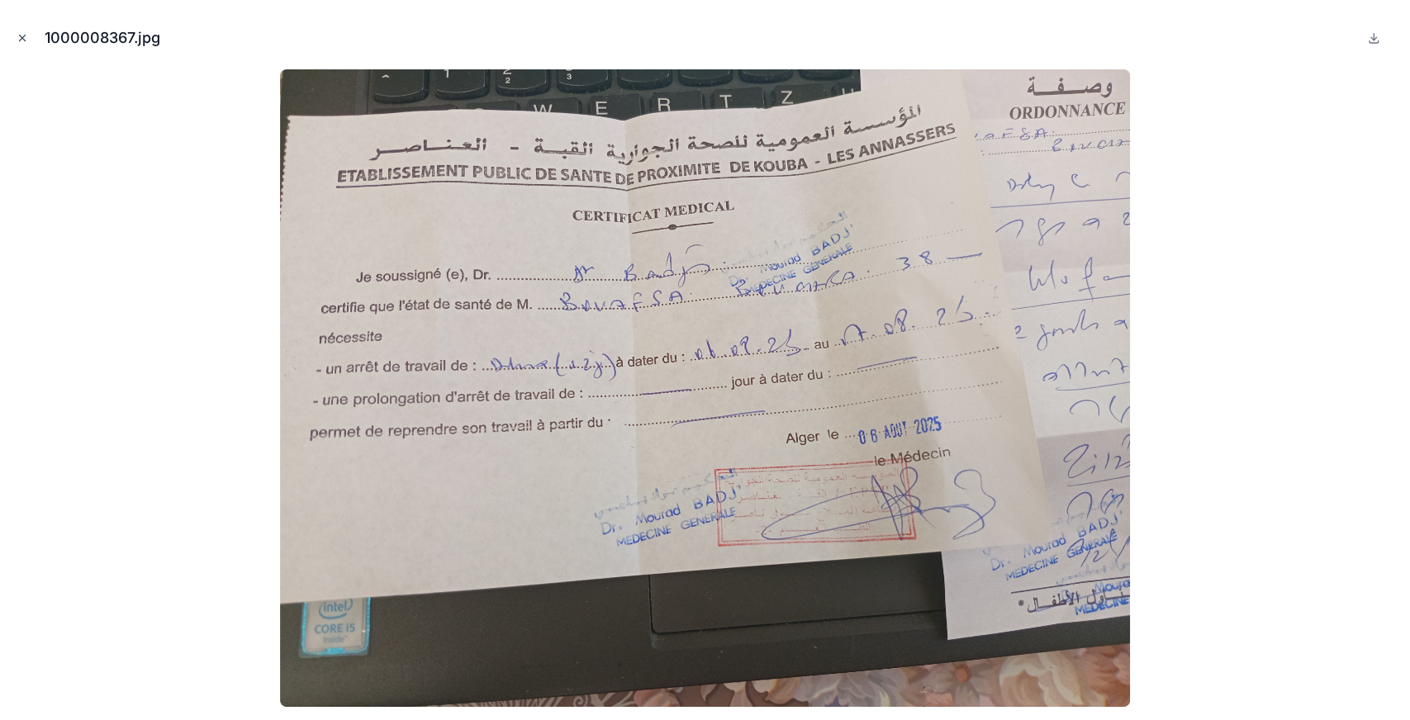
click at [25, 36] on icon "Close modal" at bounding box center [23, 38] width 12 height 12
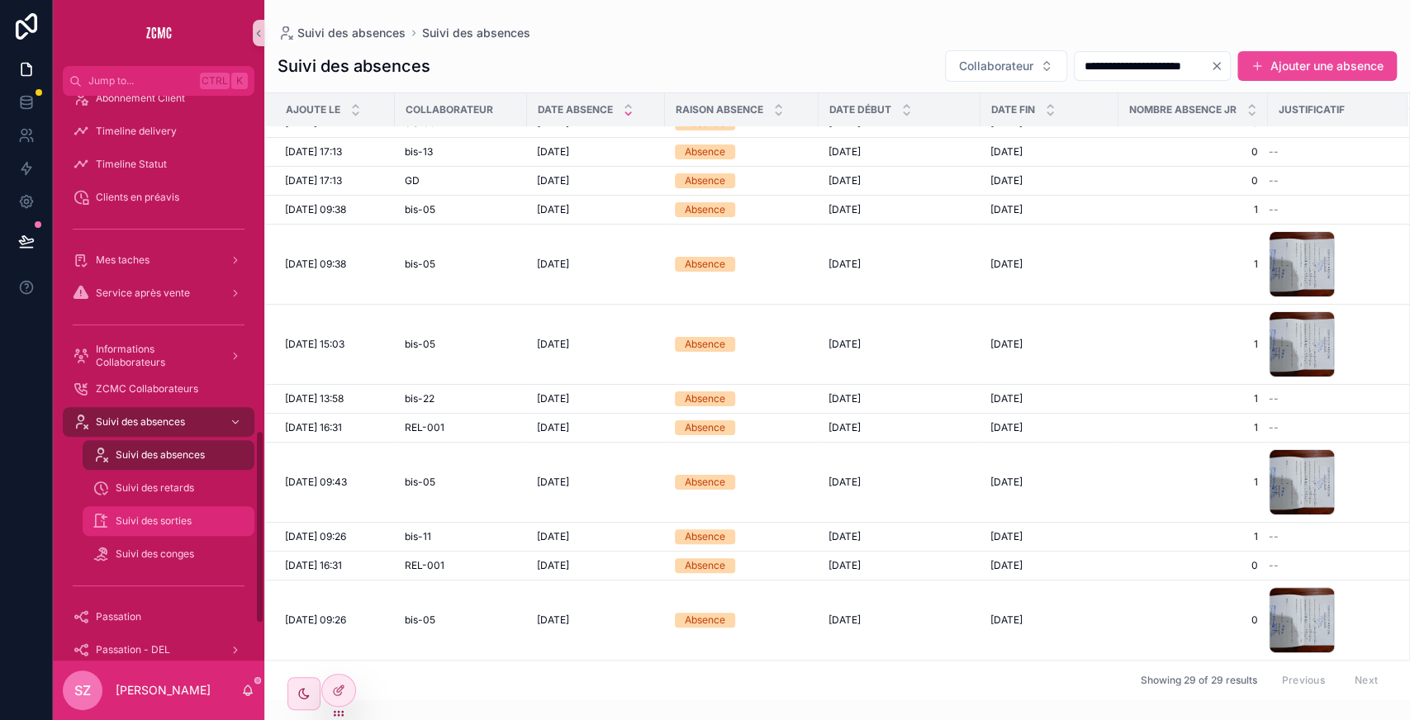
scroll to position [1080, 0]
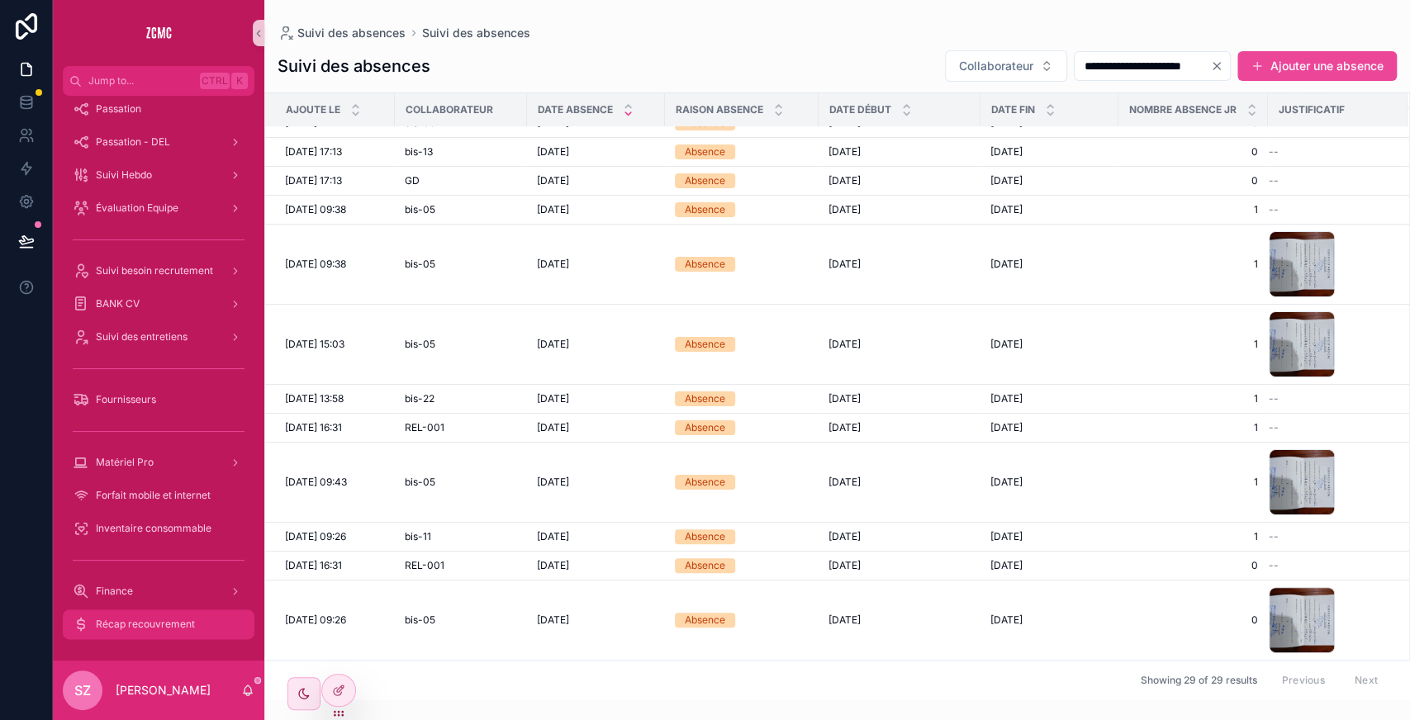
click at [142, 350] on span "Récap recouvrement" at bounding box center [145, 624] width 99 height 13
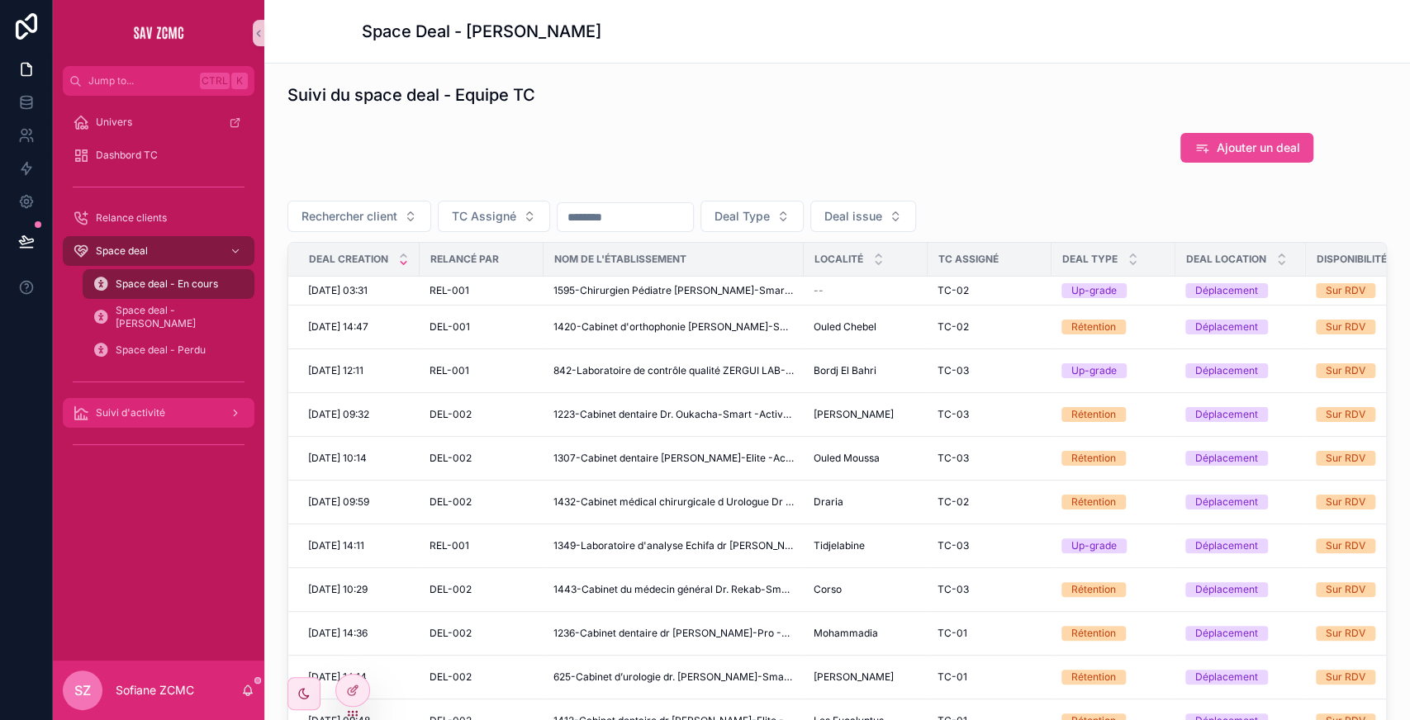
click at [142, 352] on span "Suivi d'activité" at bounding box center [130, 412] width 69 height 13
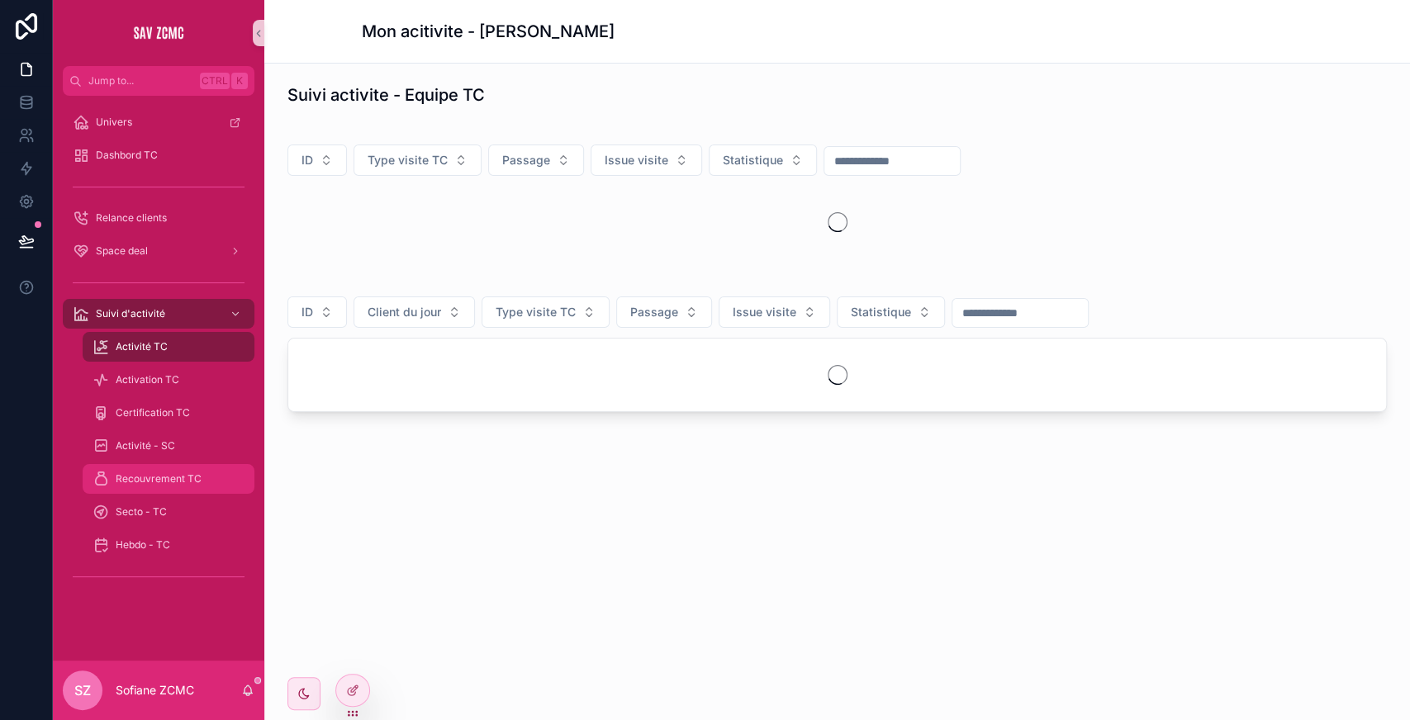
click at [180, 352] on div "Recouvrement TC" at bounding box center [168, 479] width 152 height 26
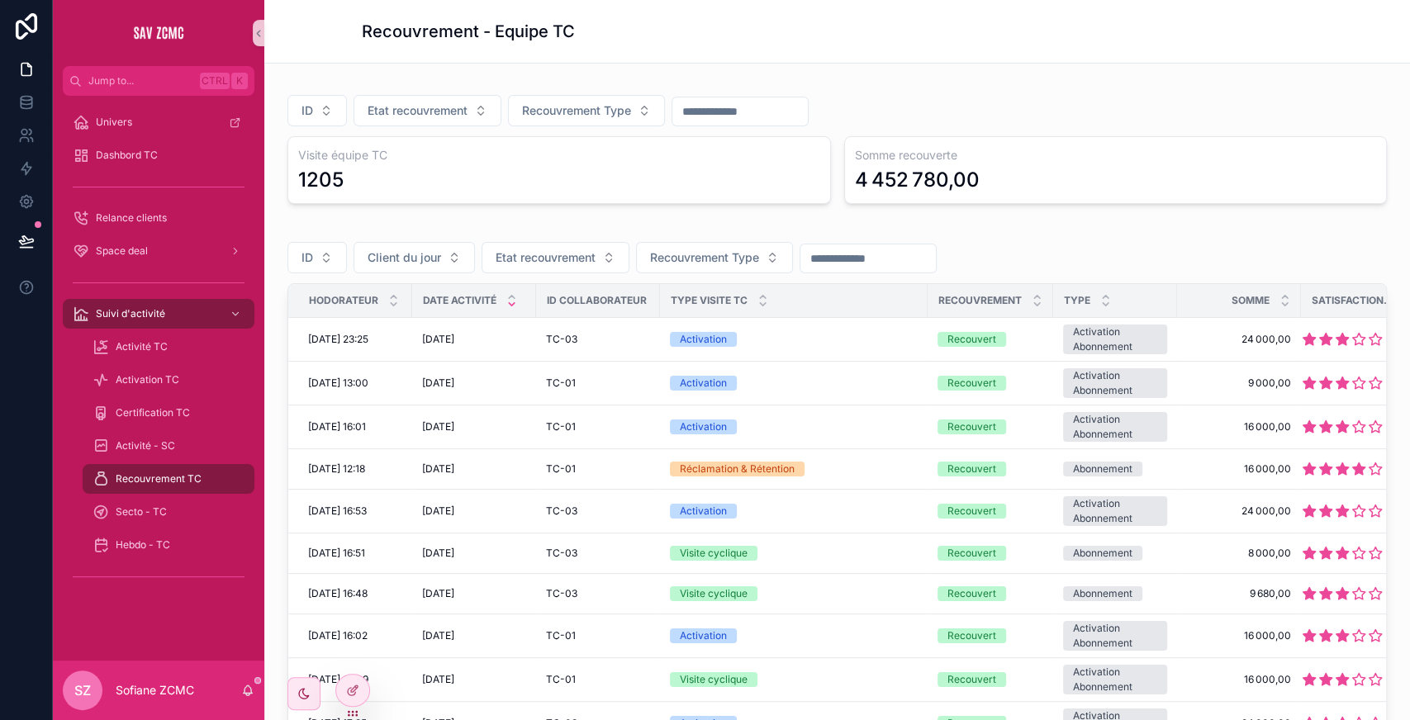
click at [564, 258] on input "scrollable content" at bounding box center [867, 258] width 135 height 23
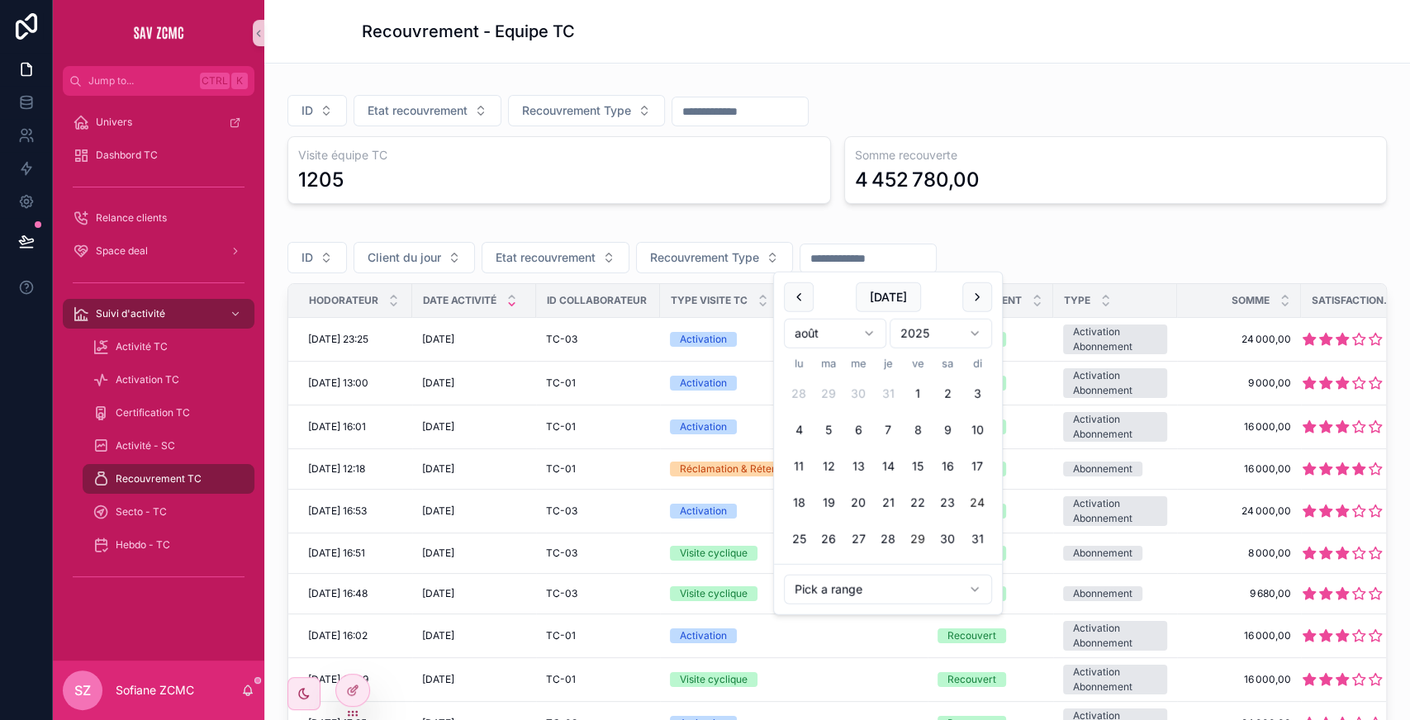
click at [564, 352] on button "24" at bounding box center [977, 503] width 30 height 30
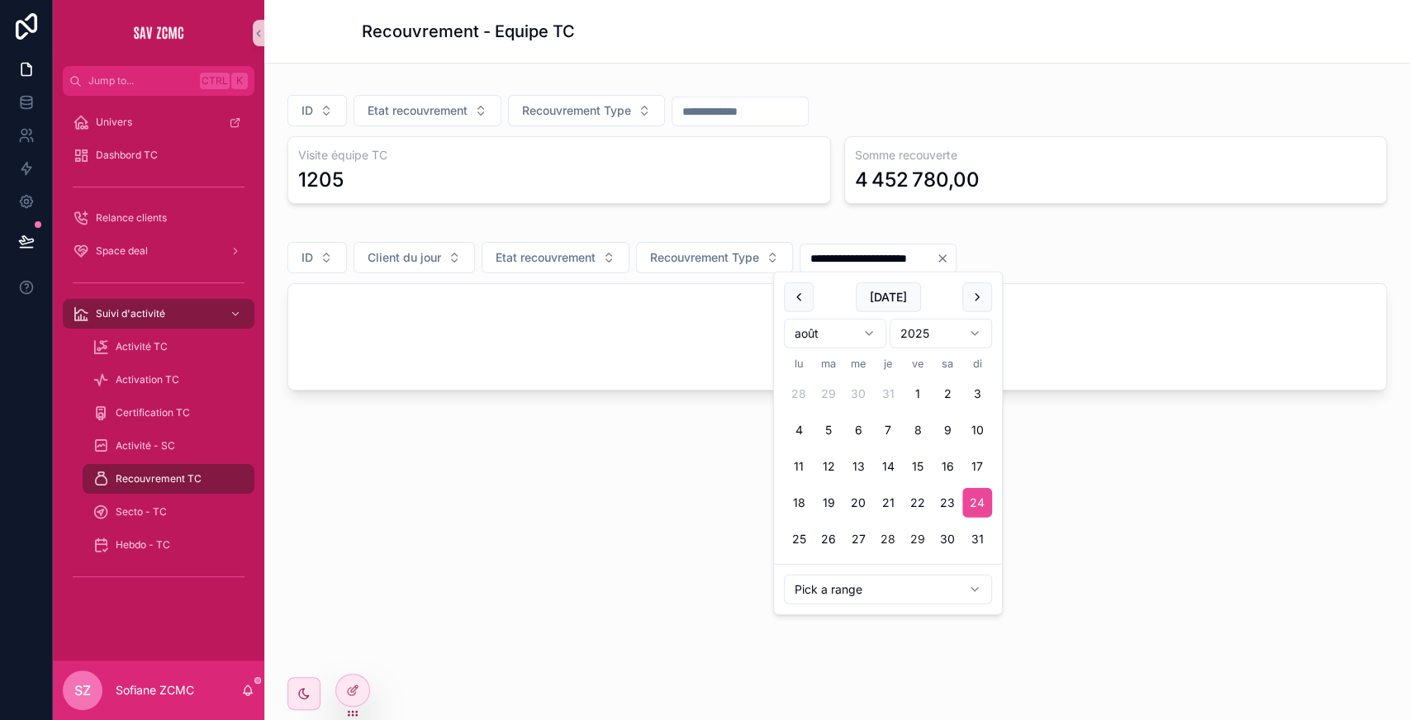
click at [564, 352] on button "28" at bounding box center [888, 539] width 30 height 30
type input "**********"
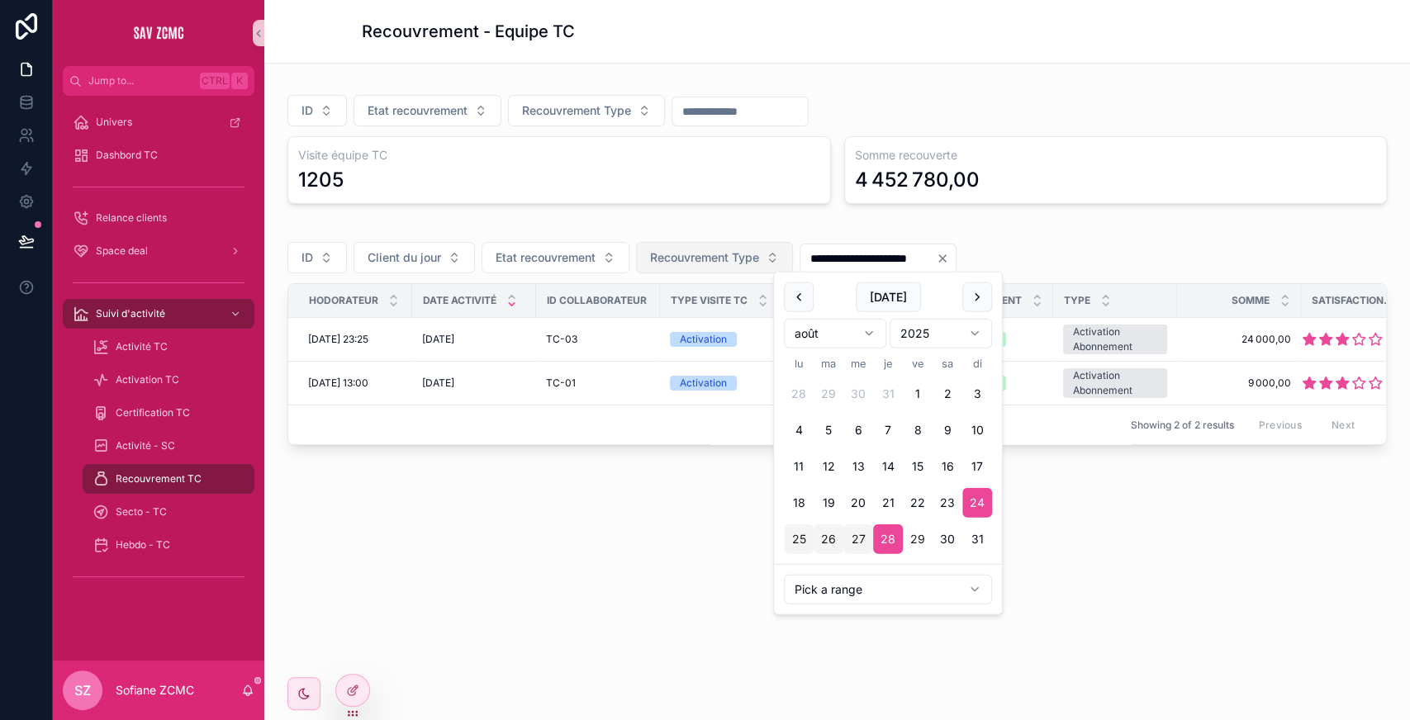
click at [564, 249] on span "Recouvrement Type" at bounding box center [704, 257] width 109 height 17
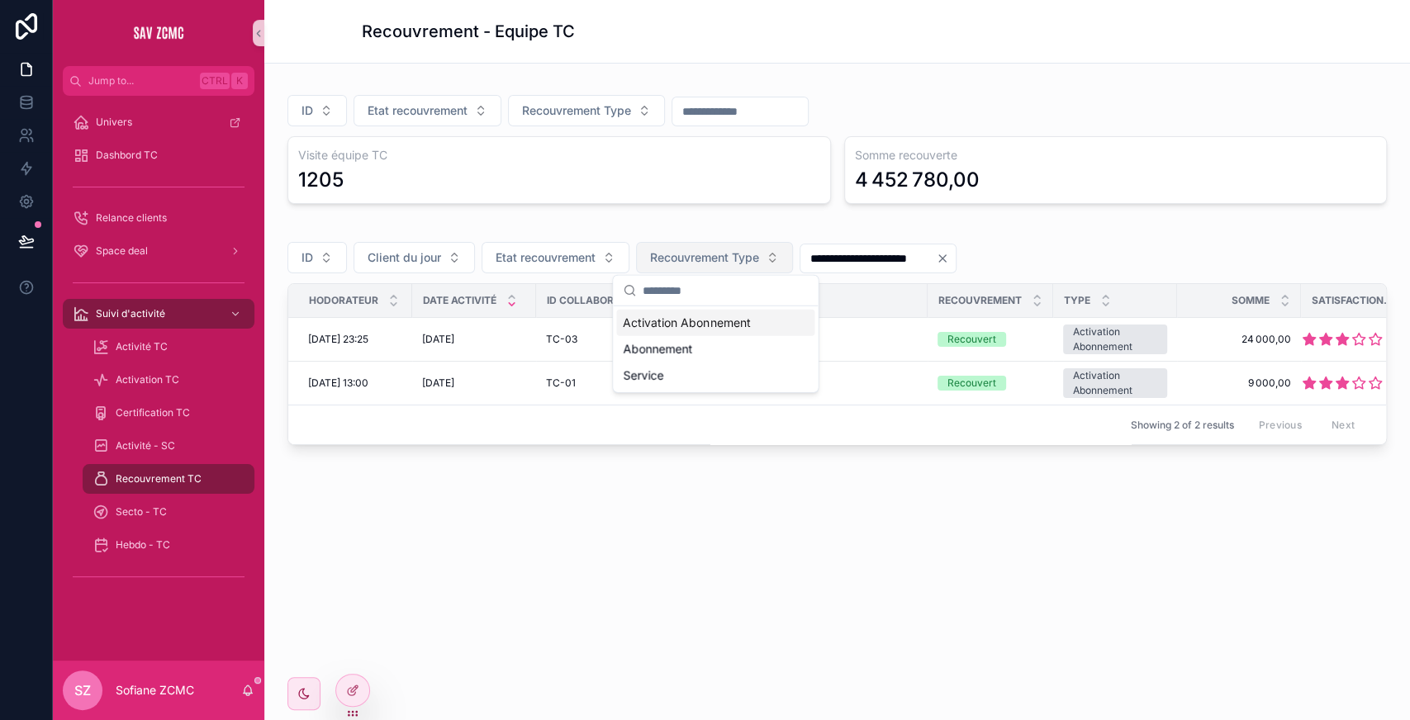
click at [564, 249] on span "Recouvrement Type" at bounding box center [704, 257] width 109 height 17
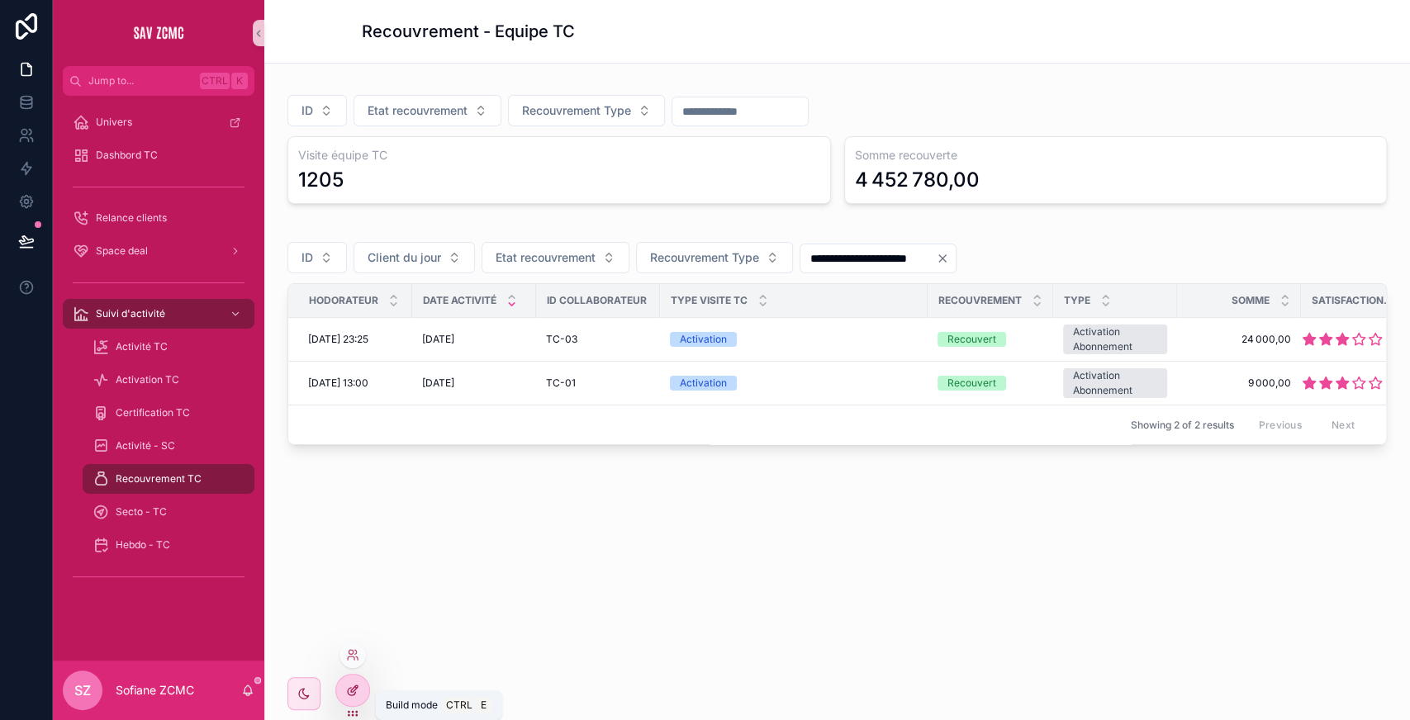
click at [352, 352] on div at bounding box center [352, 690] width 33 height 31
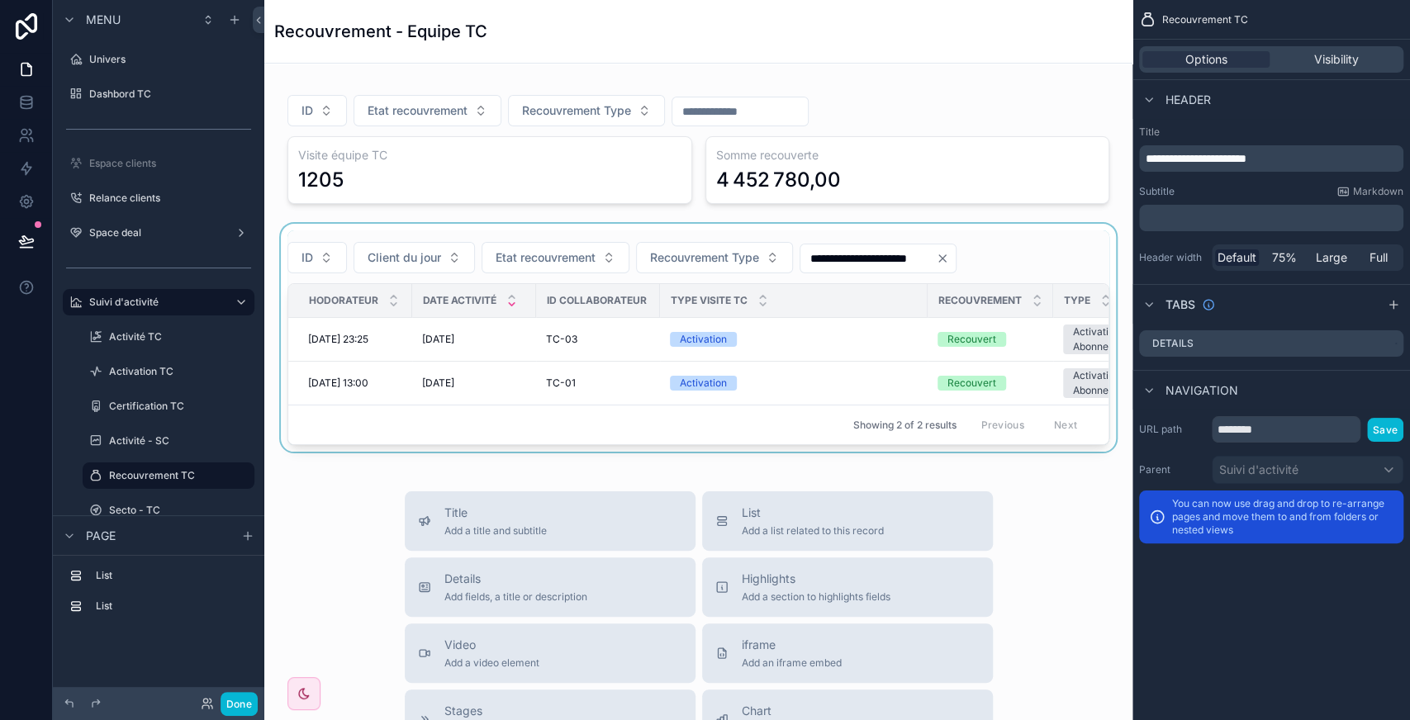
click at [564, 352] on div "Showing 2 of 2 results Previous Next" at bounding box center [698, 425] width 820 height 40
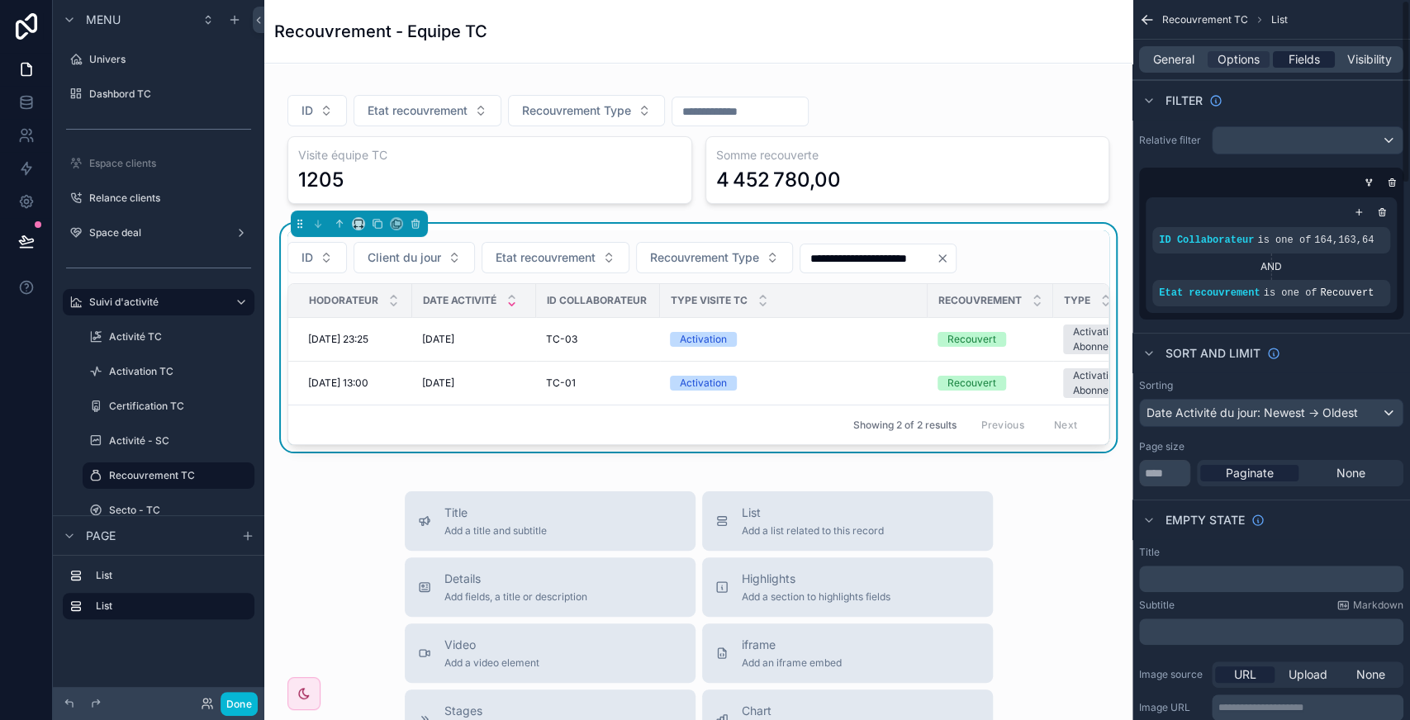
click at [564, 59] on span "Fields" at bounding box center [1303, 59] width 31 height 17
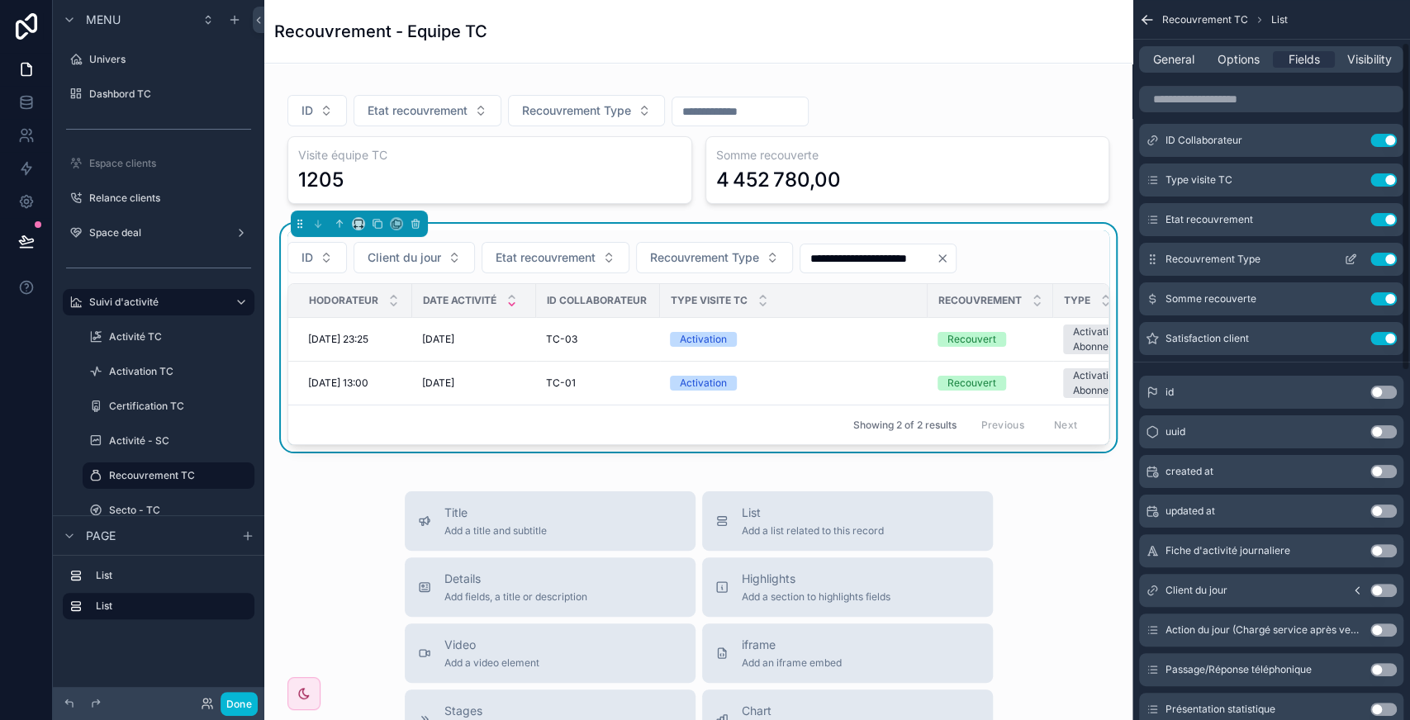
scroll to position [96, 0]
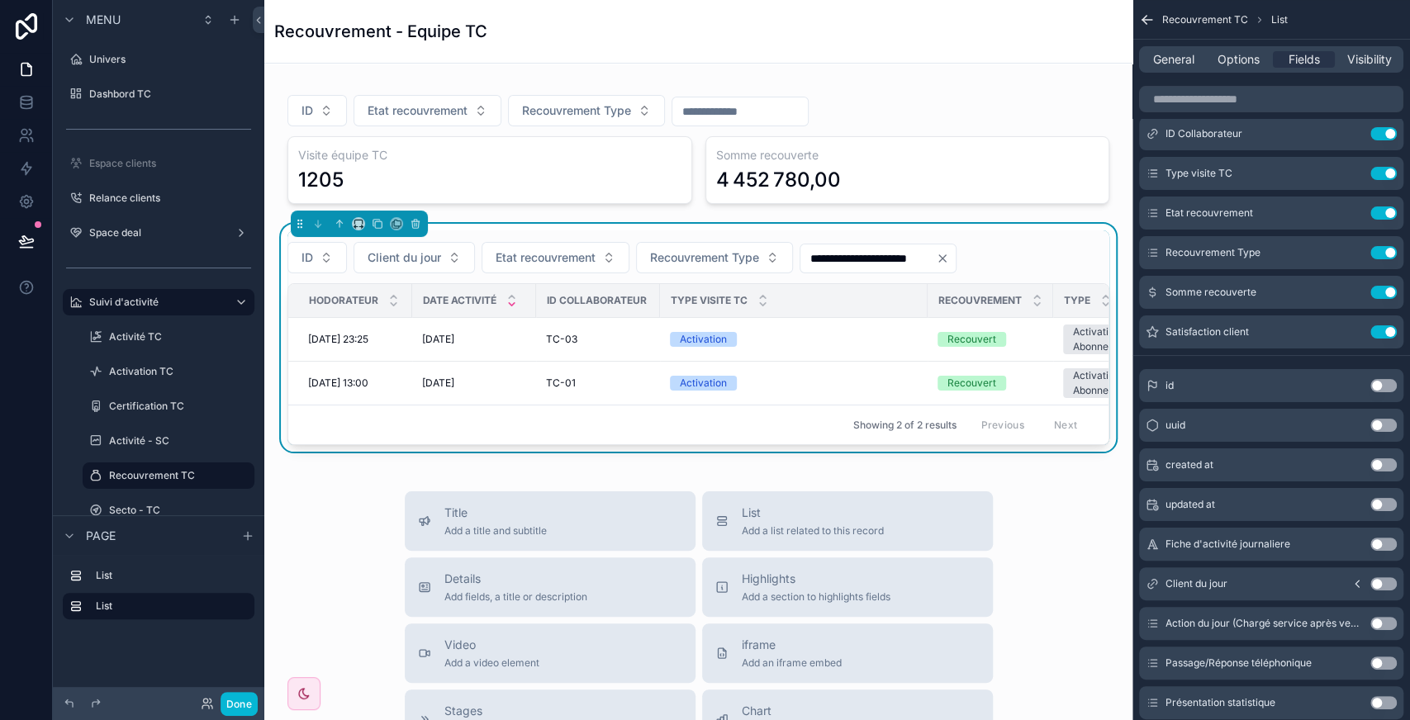
click at [564, 352] on button "Use setting" at bounding box center [1383, 583] width 26 height 13
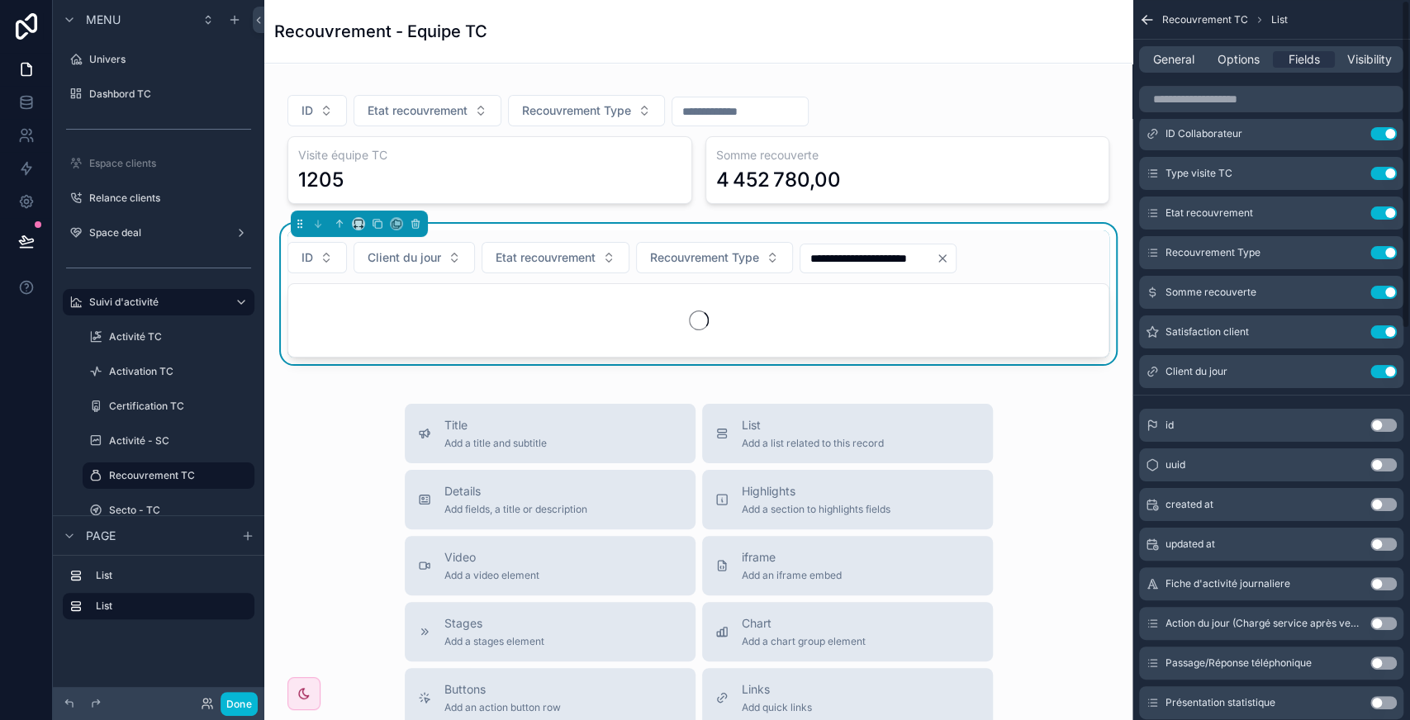
scroll to position [0, 0]
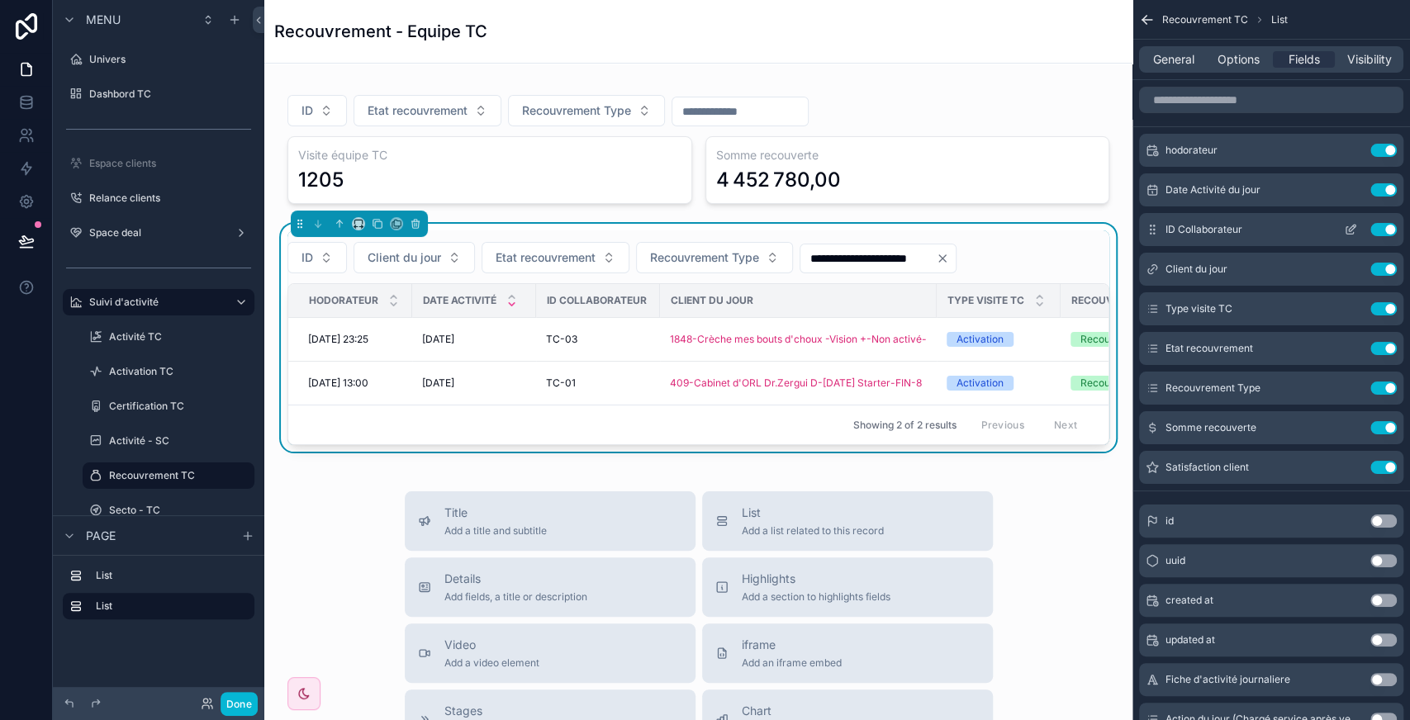
click at [564, 223] on icon "scrollable content" at bounding box center [1350, 229] width 13 height 13
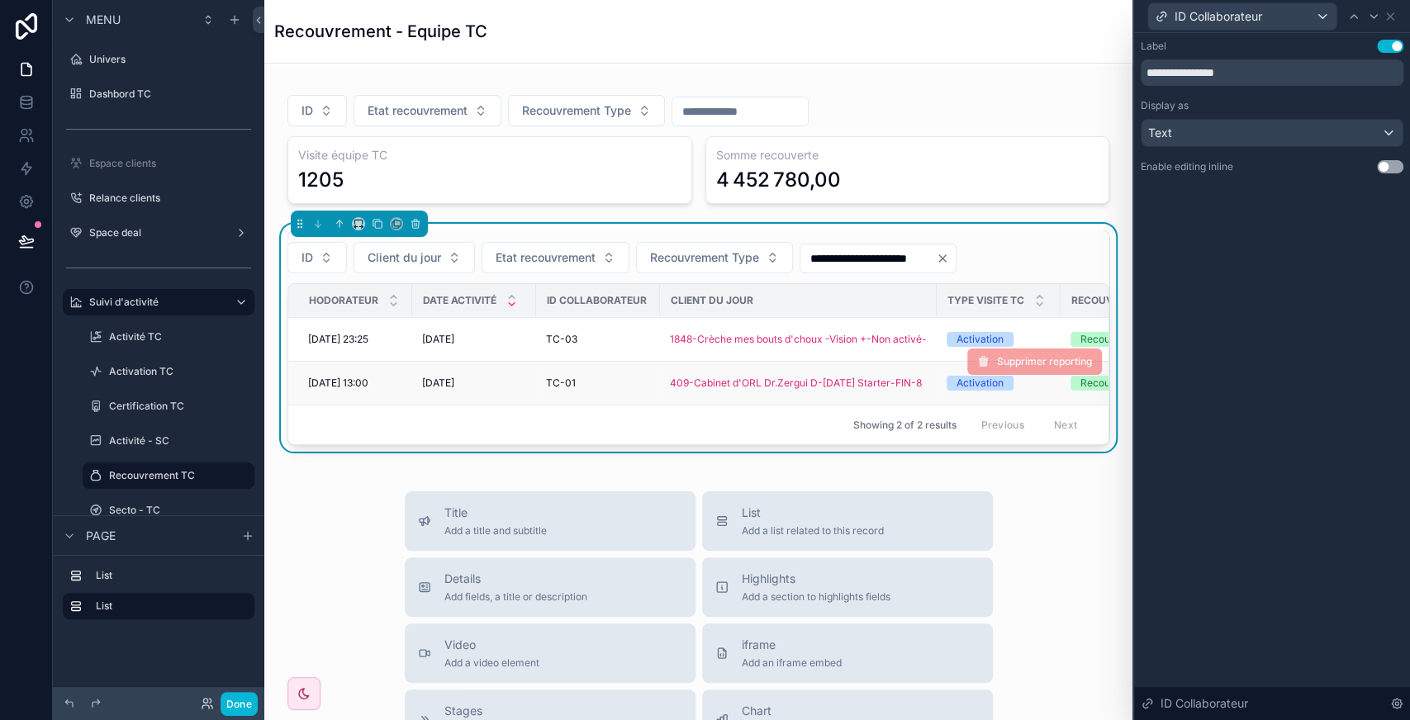
click at [564, 352] on td "409-Cabinet d'ORL Dr.Zergui D-Ramadan Starter-FIN-8" at bounding box center [798, 384] width 277 height 44
click at [233, 352] on button "Done" at bounding box center [238, 704] width 37 height 24
